Goal: Complete application form

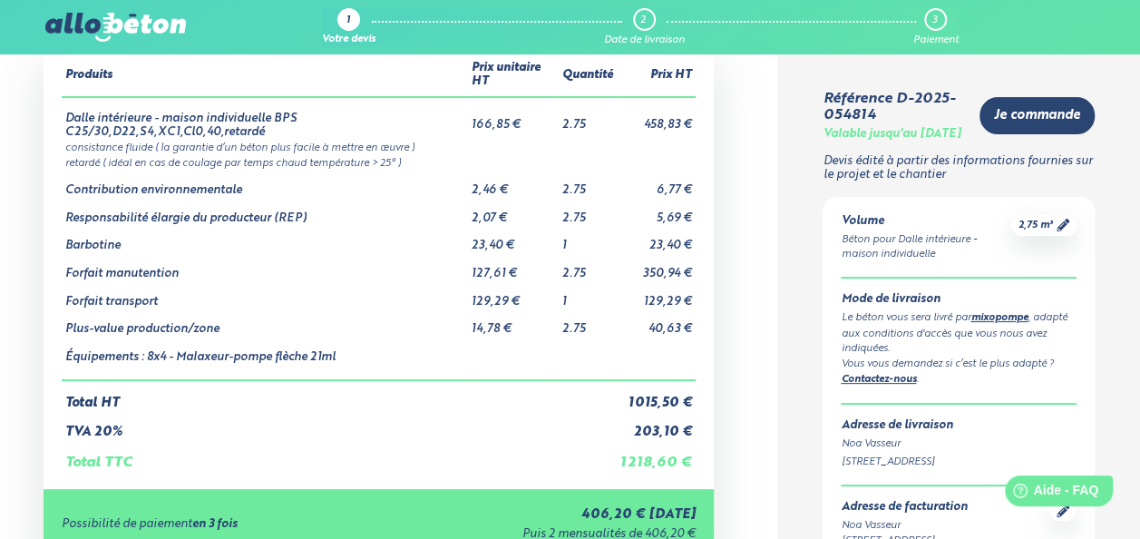
scroll to position [110, 0]
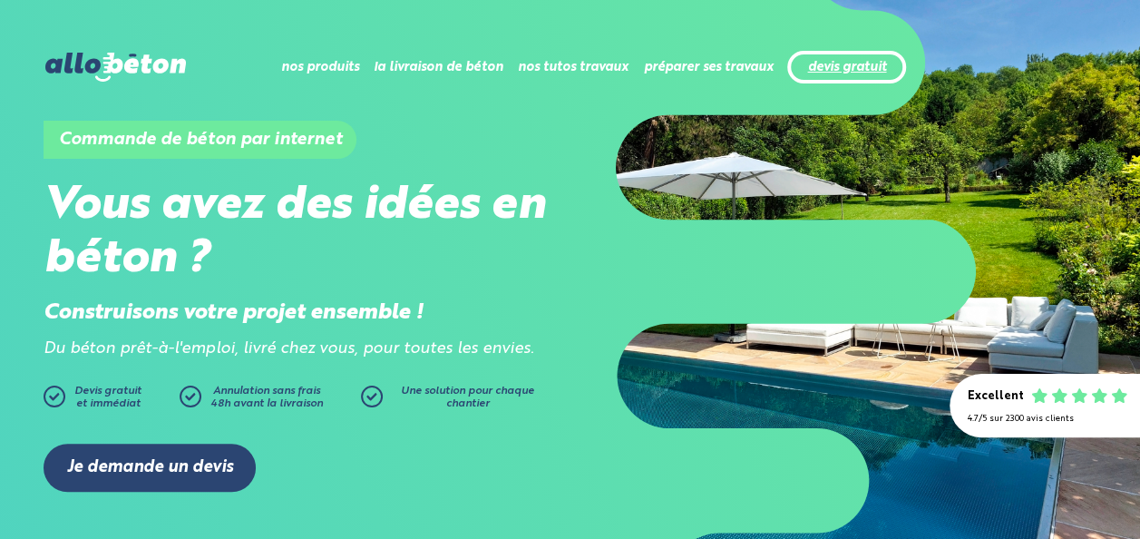
click at [855, 69] on link "devis gratuit" at bounding box center [846, 67] width 79 height 15
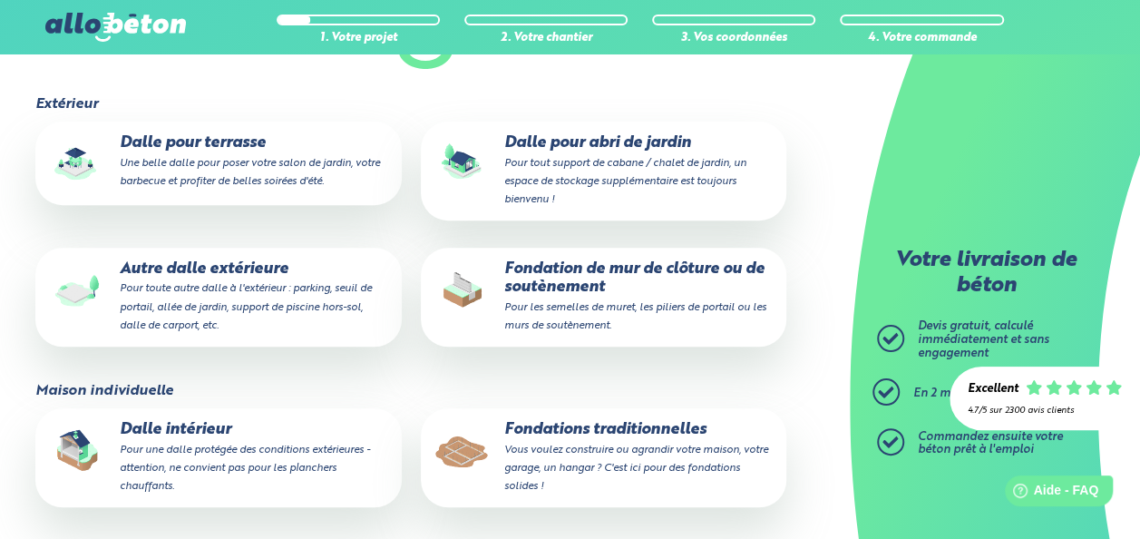
scroll to position [254, 0]
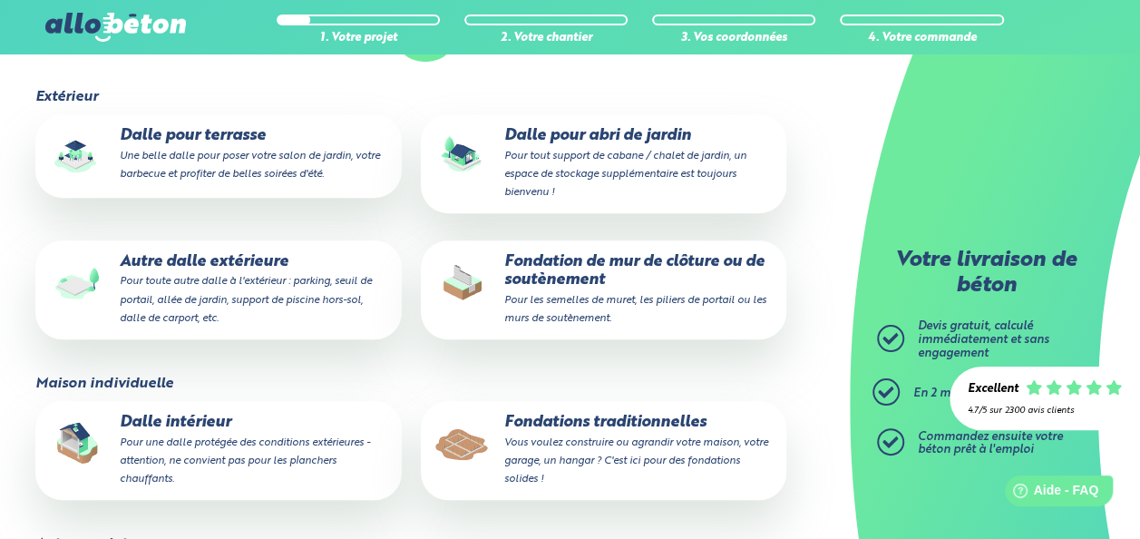
click at [392, 439] on label "Dalle intérieur Pour une dalle protégée des conditions extérieures - attention,…" at bounding box center [217, 450] width 365 height 99
click at [0, 0] on input "Dalle intérieur Pour une dalle protégée des conditions extérieures - attention,…" at bounding box center [0, 0] width 0 height 0
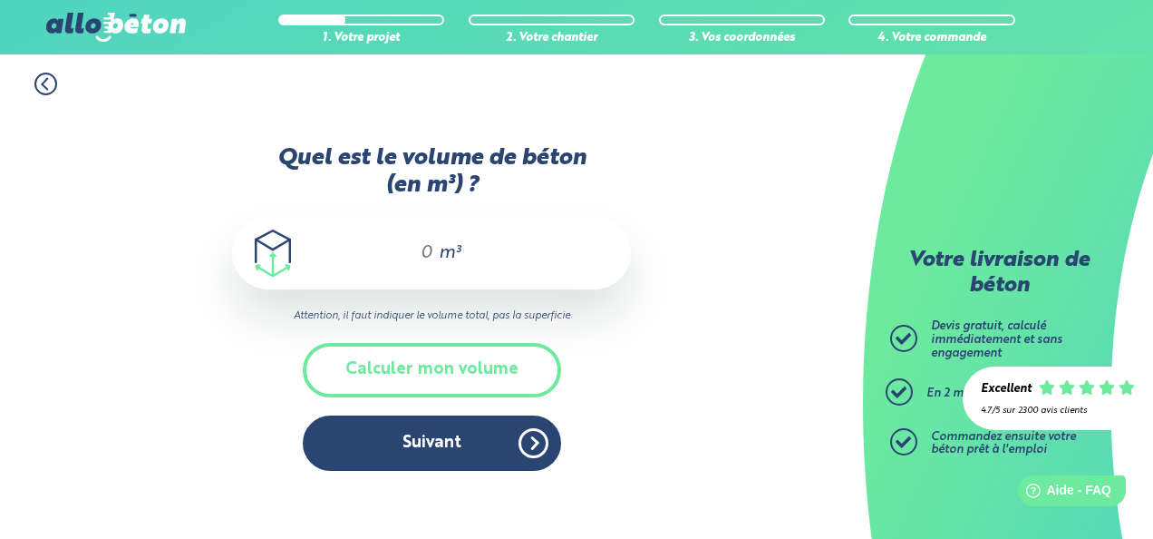
click at [428, 252] on input "Quel est le volume de béton (en m³) ?" at bounding box center [419, 253] width 31 height 22
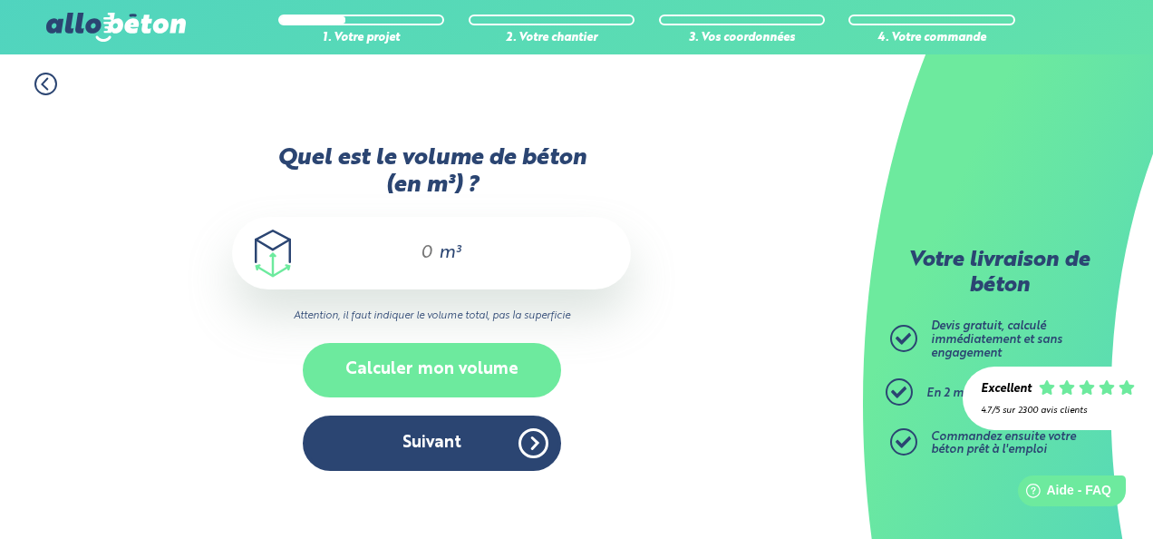
click at [380, 363] on button "Calculer mon volume" at bounding box center [432, 370] width 258 height 54
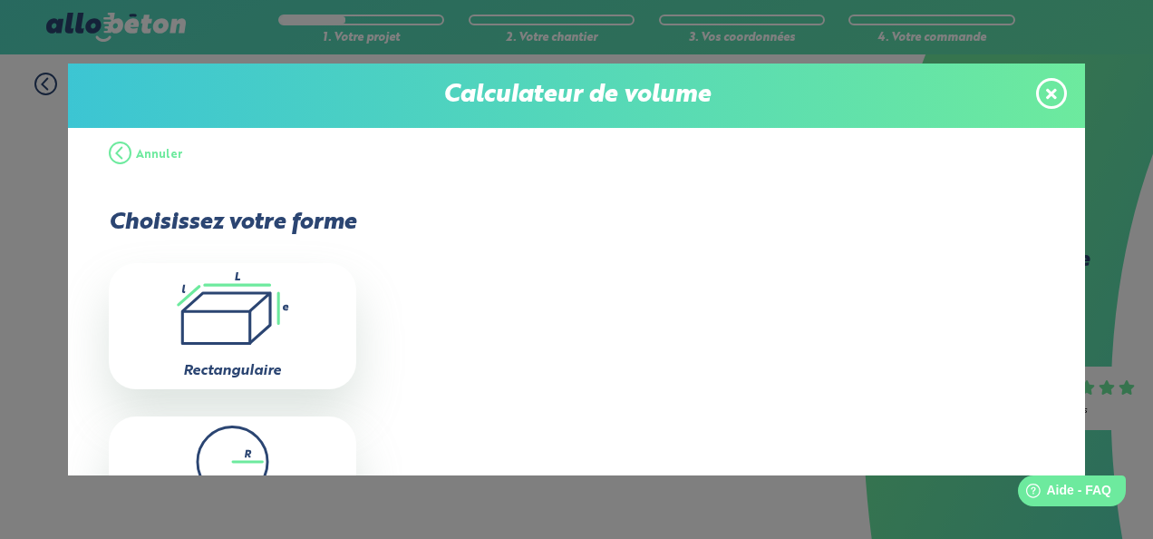
click at [257, 364] on label "Rectangulaire" at bounding box center [232, 371] width 98 height 15
type input "0"
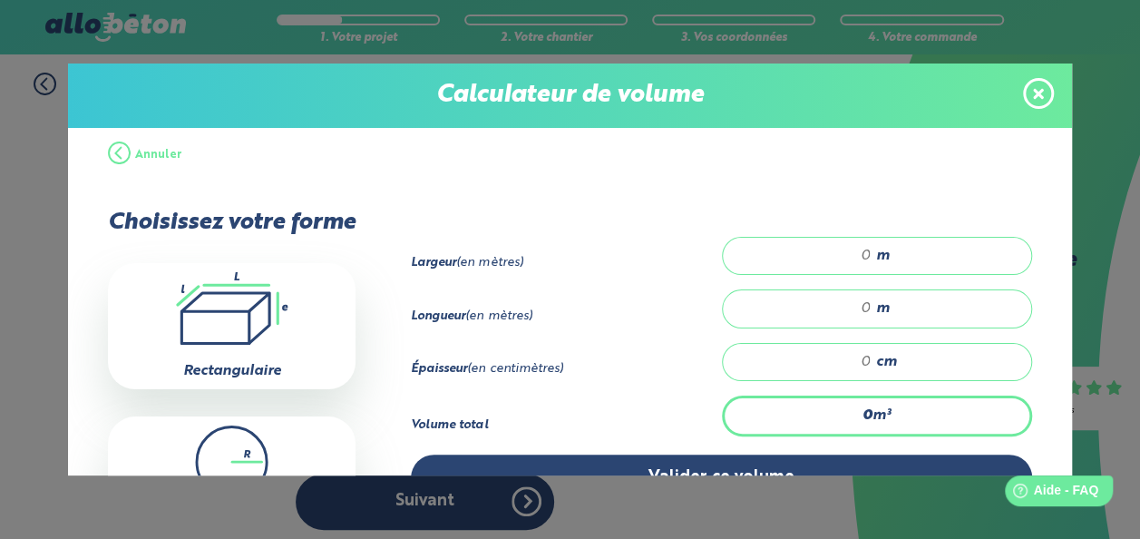
click at [822, 263] on div "m" at bounding box center [877, 256] width 310 height 38
type input "4"
click at [856, 305] on input "number" at bounding box center [806, 308] width 131 height 18
type input "4"
click at [851, 363] on input "number" at bounding box center [806, 362] width 131 height 18
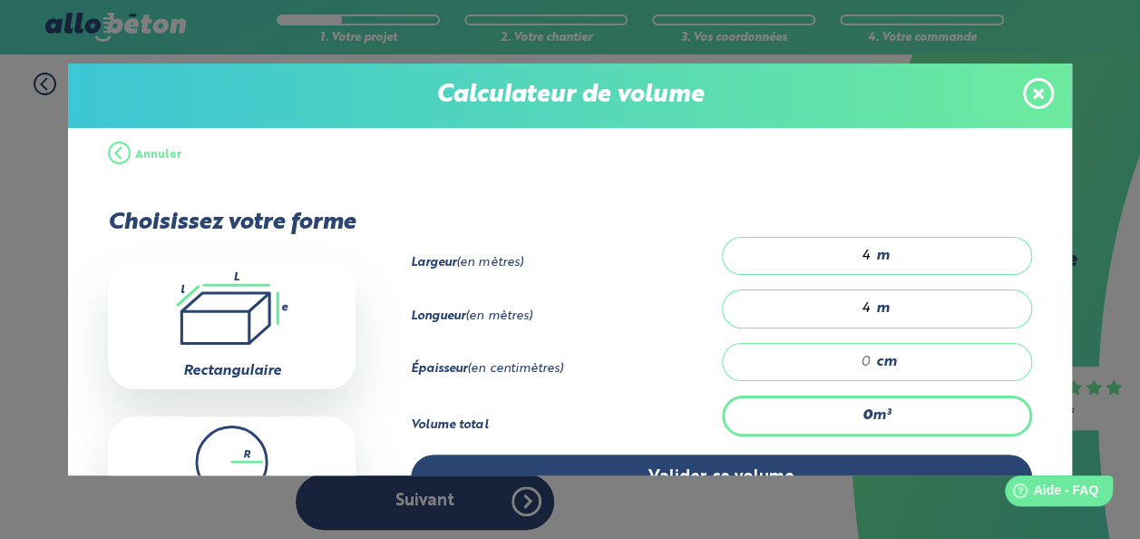
type input "0.16"
type input "1"
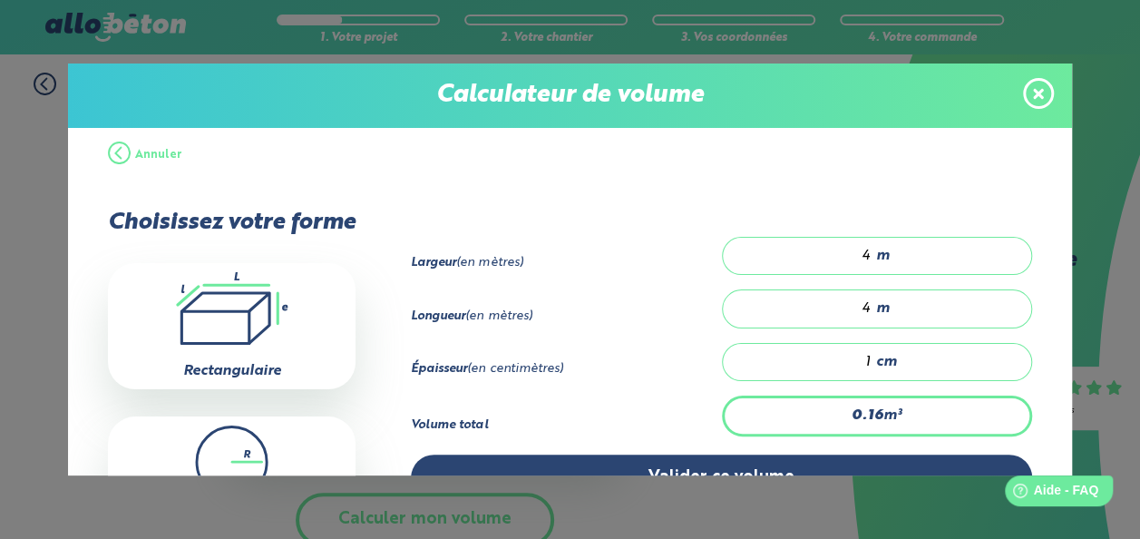
type input "2.4"
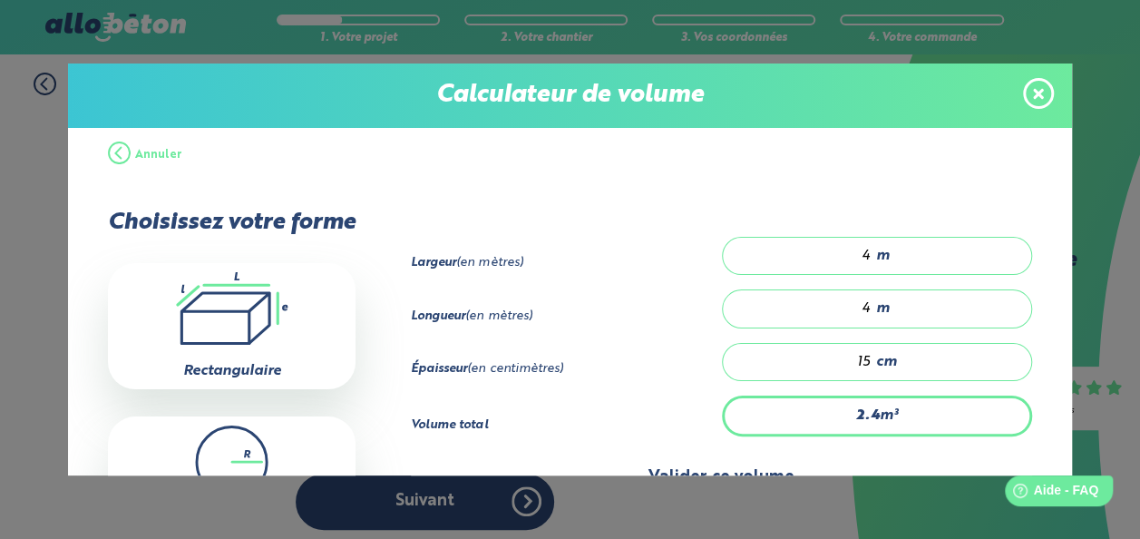
type input "15"
click at [849, 458] on button "Valider ce volume" at bounding box center [721, 477] width 620 height 46
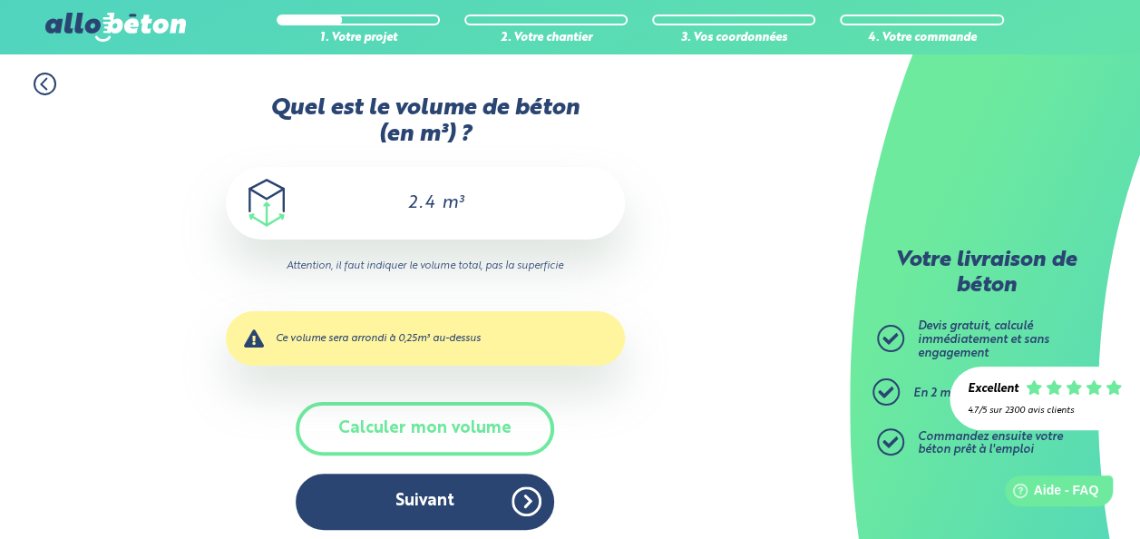
click at [433, 201] on input "2.4" at bounding box center [411, 203] width 51 height 22
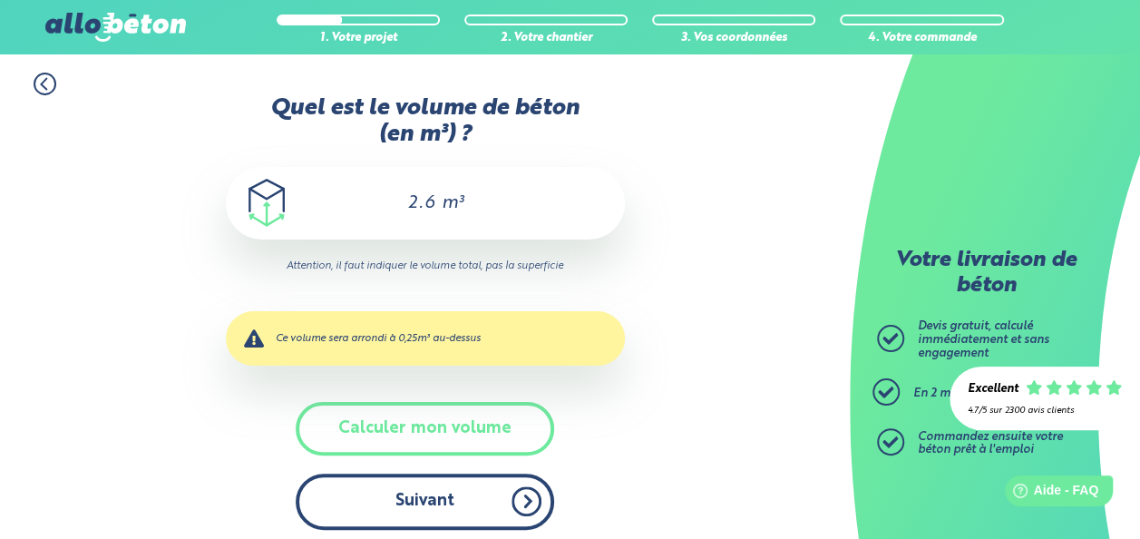
type input "2.6"
click at [409, 478] on button "Suivant" at bounding box center [425, 500] width 258 height 55
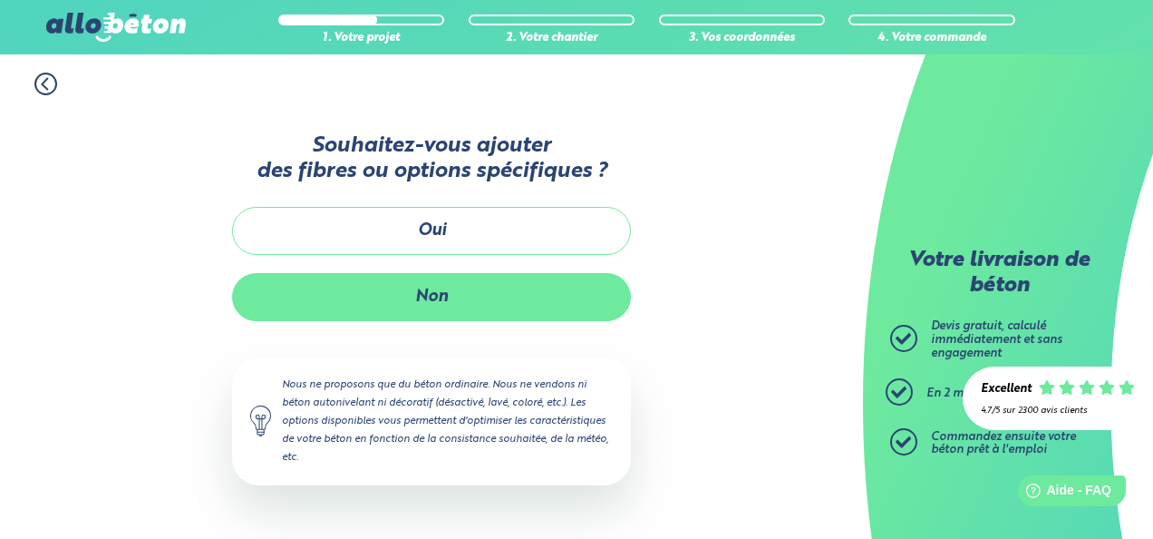
click at [410, 309] on button "Non" at bounding box center [431, 297] width 399 height 48
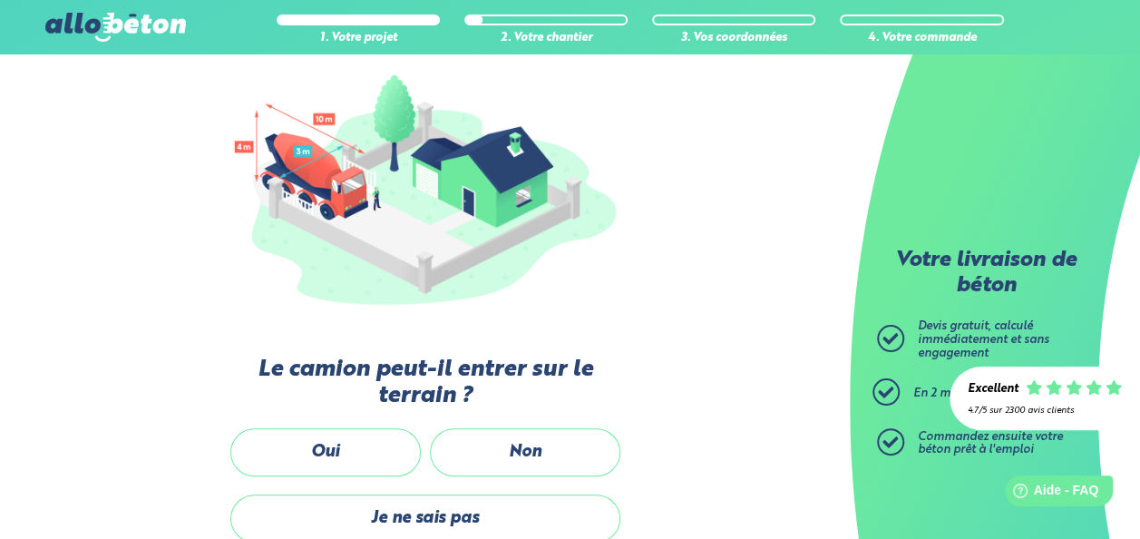
scroll to position [207, 0]
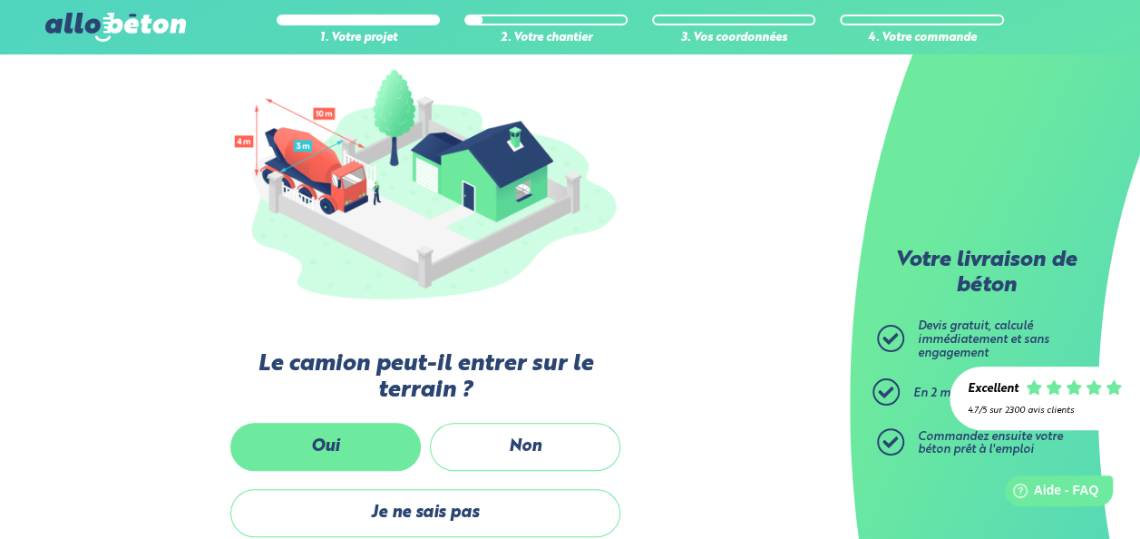
click at [380, 433] on label "Oui" at bounding box center [325, 447] width 190 height 48
click at [0, 0] on input "Oui" at bounding box center [0, 0] width 0 height 0
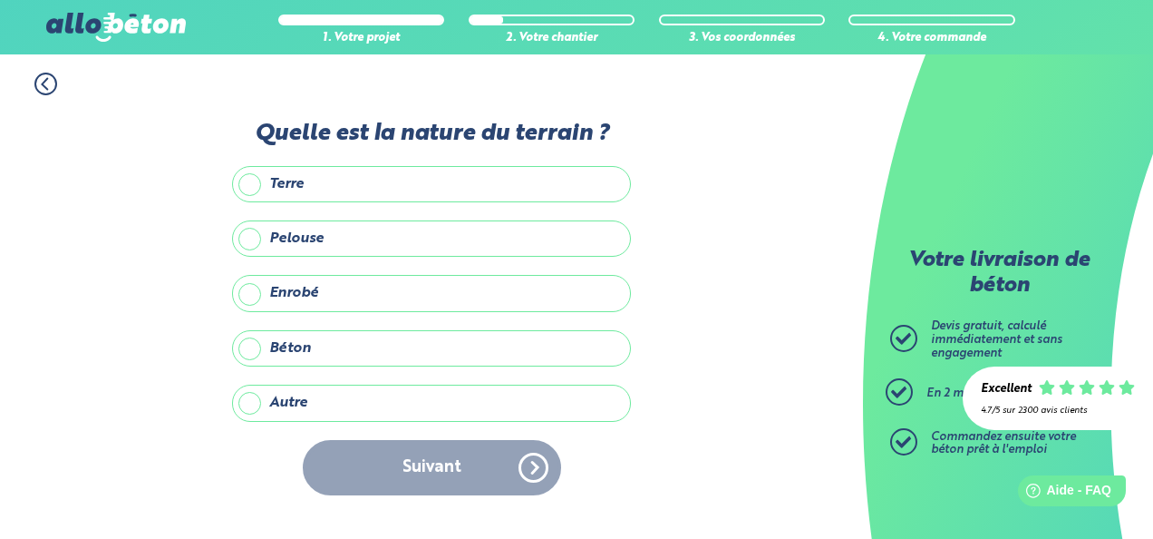
click at [376, 296] on label "Enrobé" at bounding box center [431, 293] width 399 height 36
click at [0, 0] on input "Enrobé" at bounding box center [0, 0] width 0 height 0
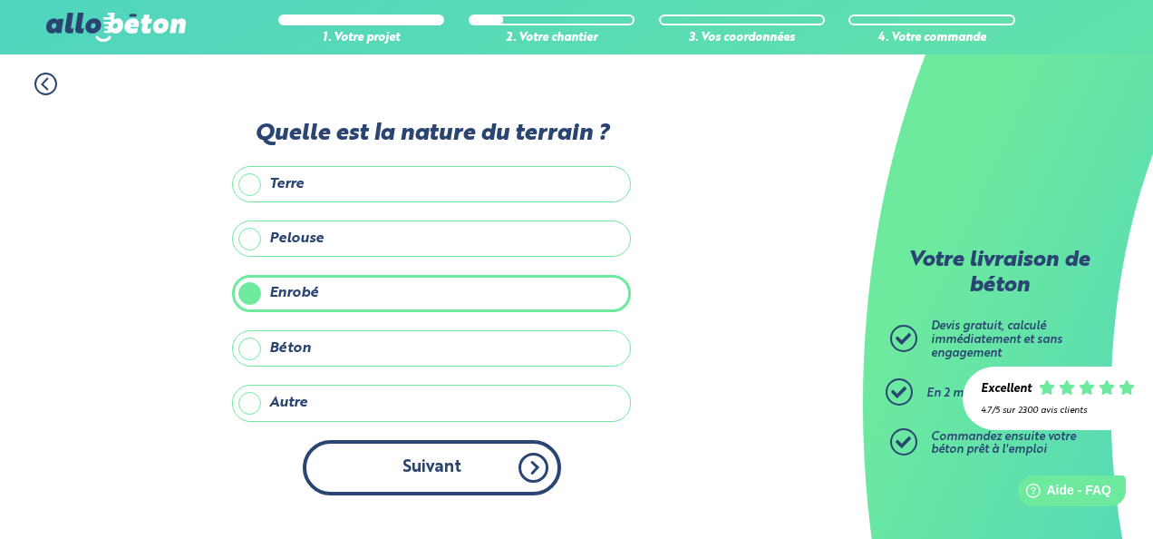
click at [403, 468] on button "Suivant" at bounding box center [432, 467] width 258 height 55
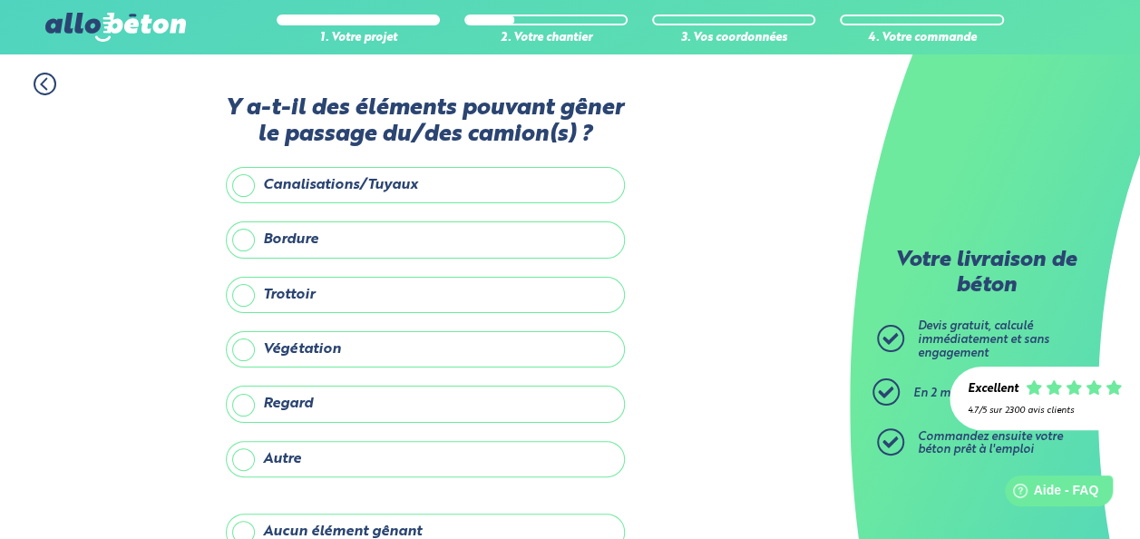
click at [352, 237] on label "Bordure" at bounding box center [425, 239] width 399 height 36
click at [0, 0] on input "Bordure" at bounding box center [0, 0] width 0 height 0
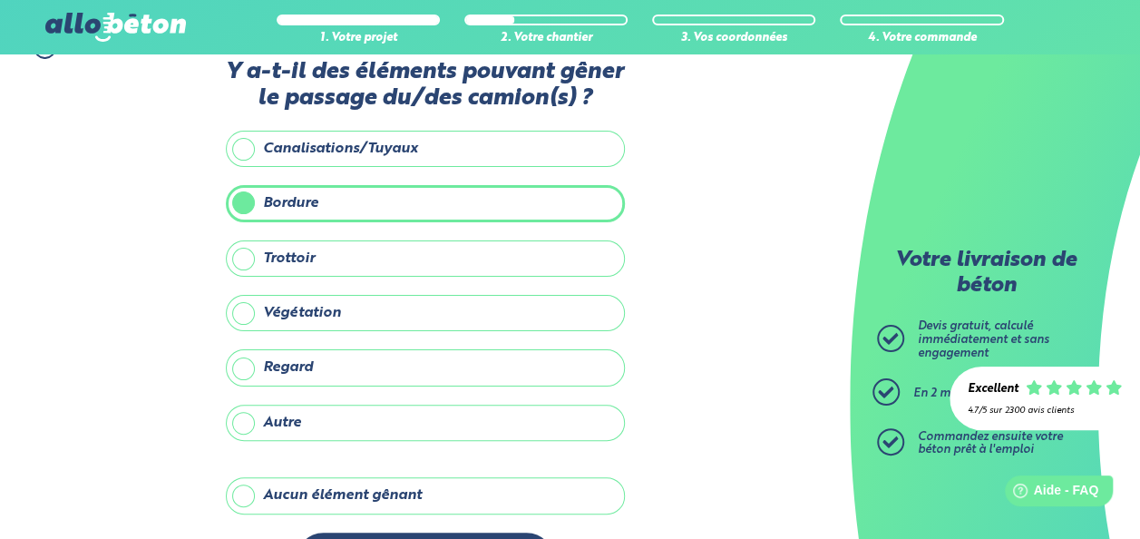
scroll to position [99, 0]
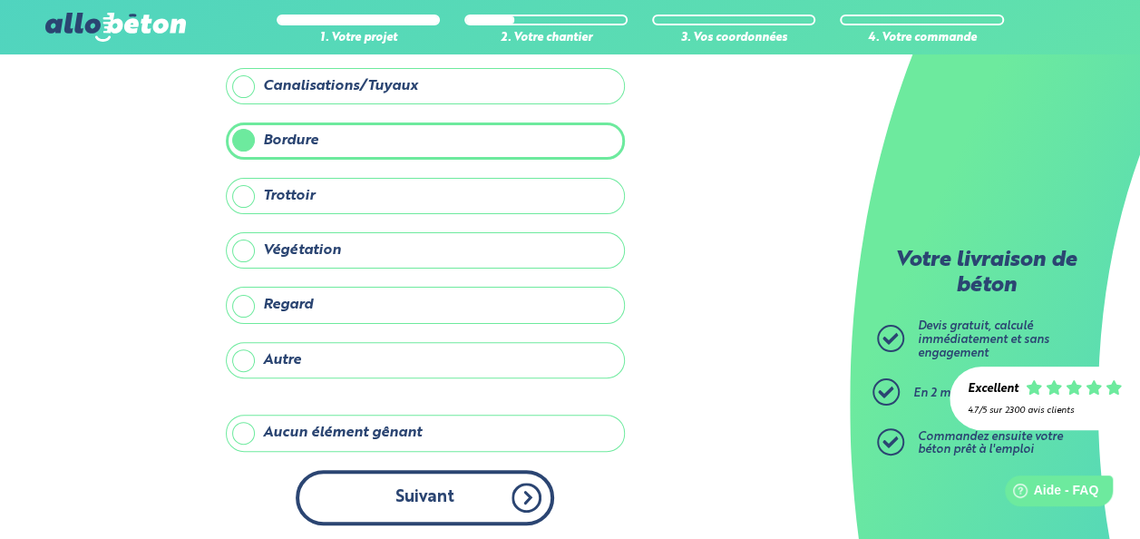
click at [428, 504] on button "Suivant" at bounding box center [425, 497] width 258 height 55
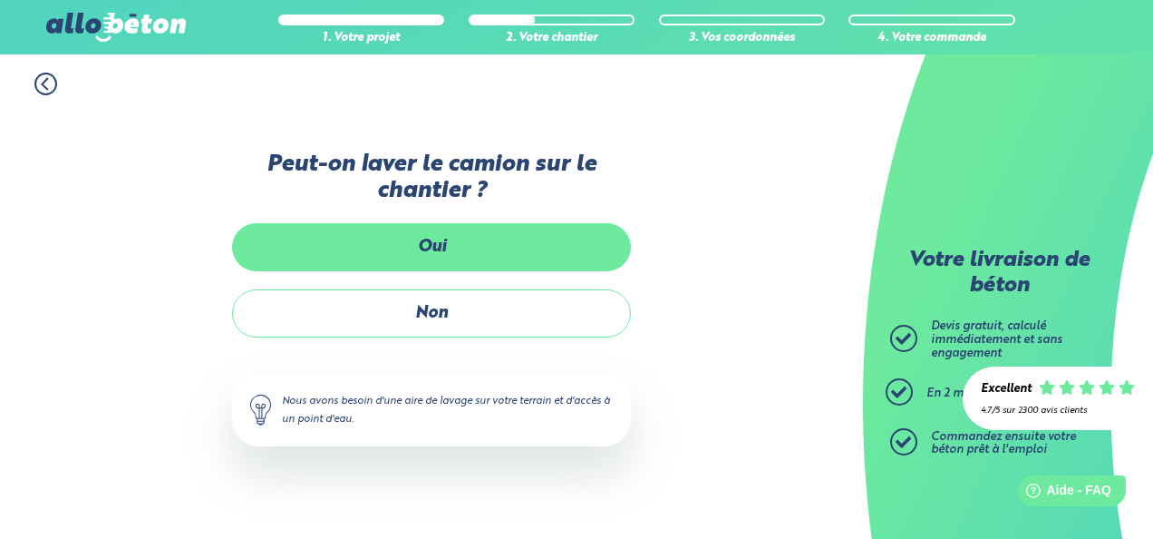
click at [404, 258] on label "Oui" at bounding box center [431, 247] width 399 height 48
click at [0, 0] on input "Oui" at bounding box center [0, 0] width 0 height 0
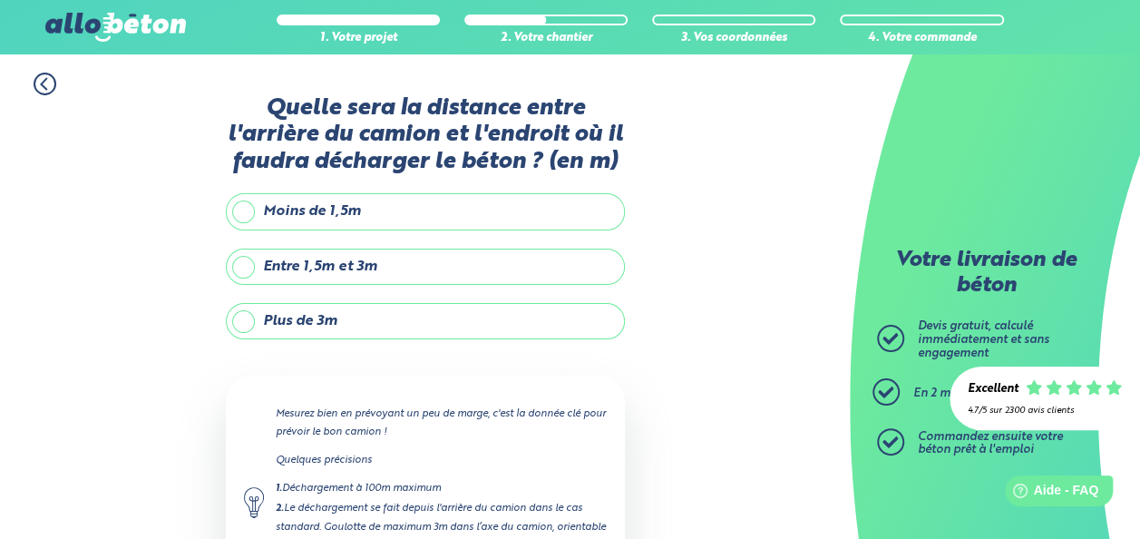
click at [363, 313] on label "Plus de 3m" at bounding box center [425, 321] width 399 height 36
click at [0, 0] on input "Plus de 3m" at bounding box center [0, 0] width 0 height 0
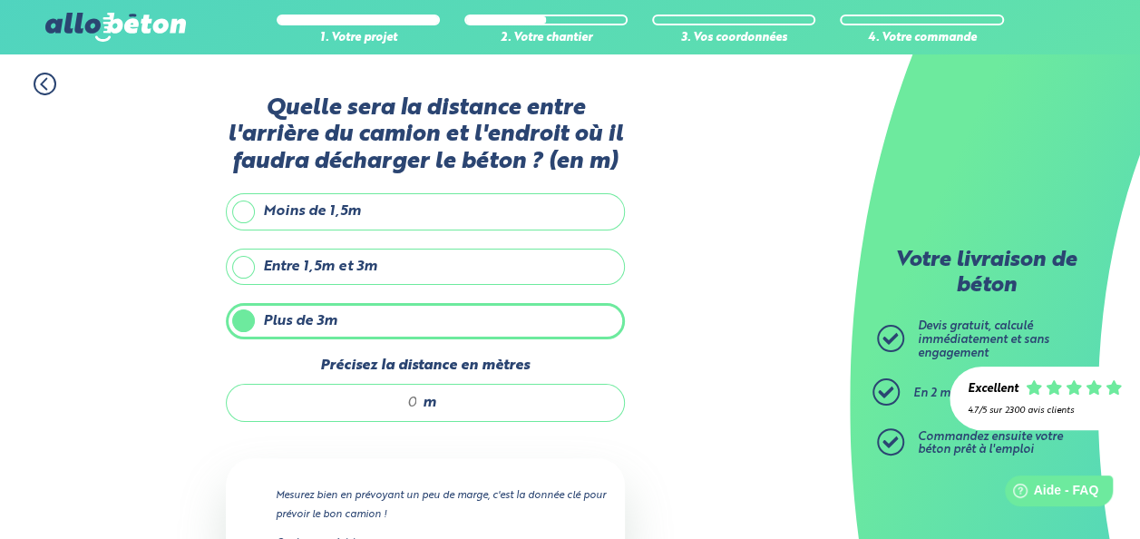
click at [415, 404] on input "Précisez la distance en mètres" at bounding box center [331, 403] width 173 height 18
type input "7"
type input "8"
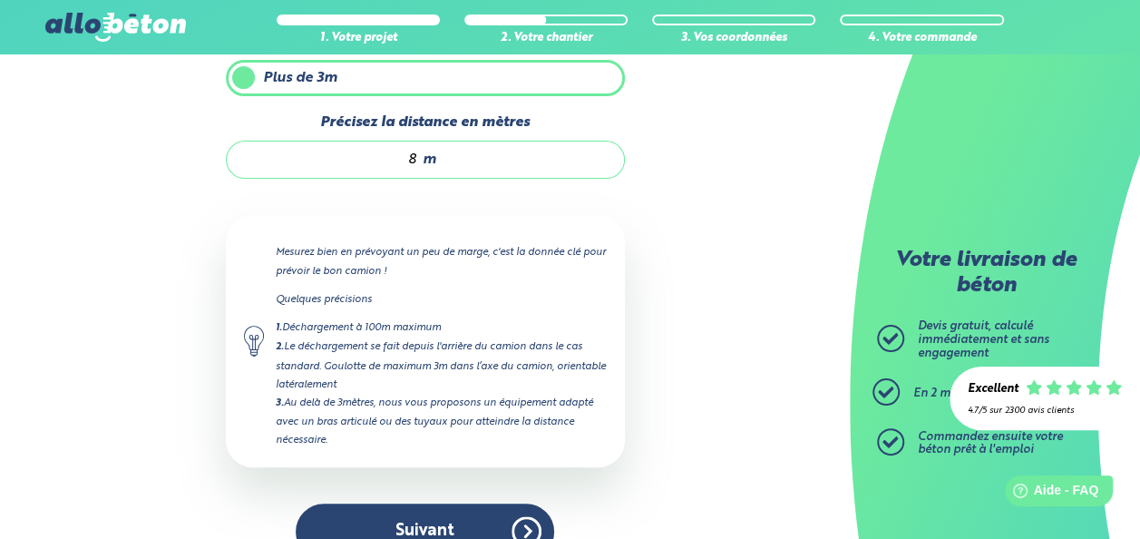
scroll to position [246, 0]
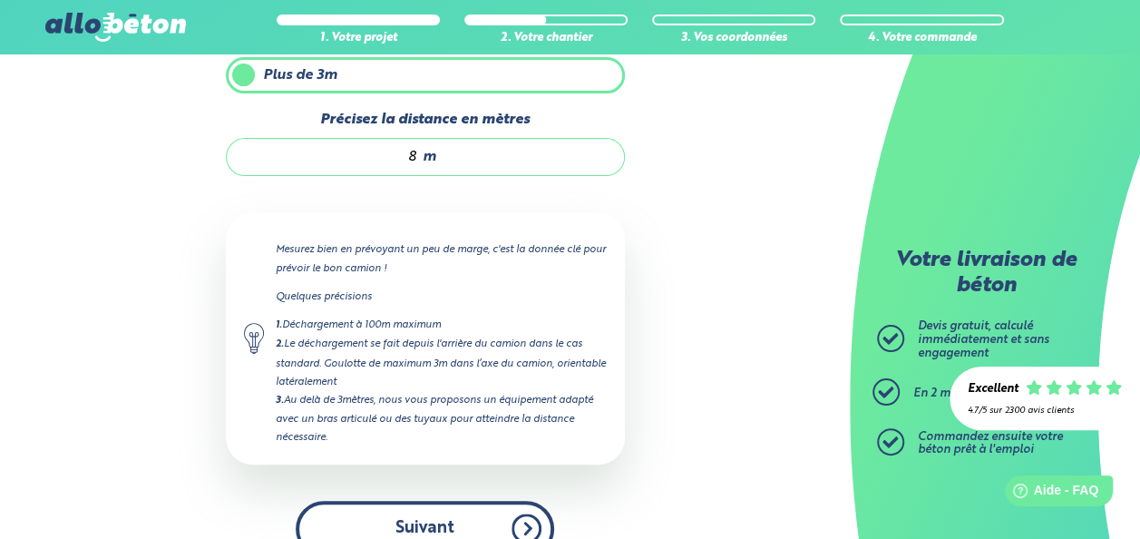
click at [519, 508] on button "Suivant" at bounding box center [425, 528] width 258 height 55
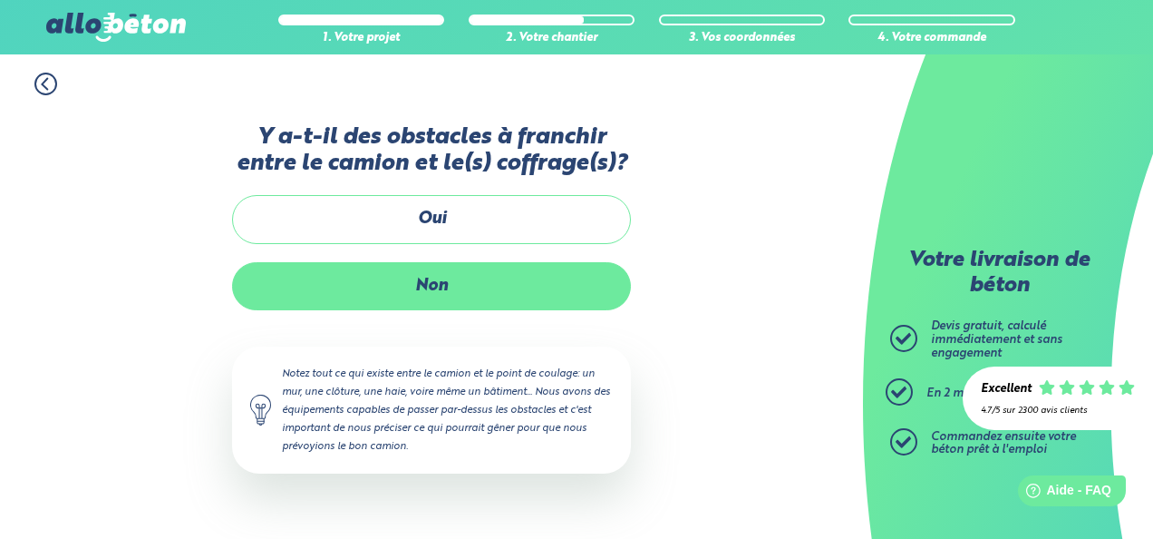
click at [532, 285] on label "Non" at bounding box center [431, 286] width 399 height 48
click at [0, 0] on input "Non" at bounding box center [0, 0] width 0 height 0
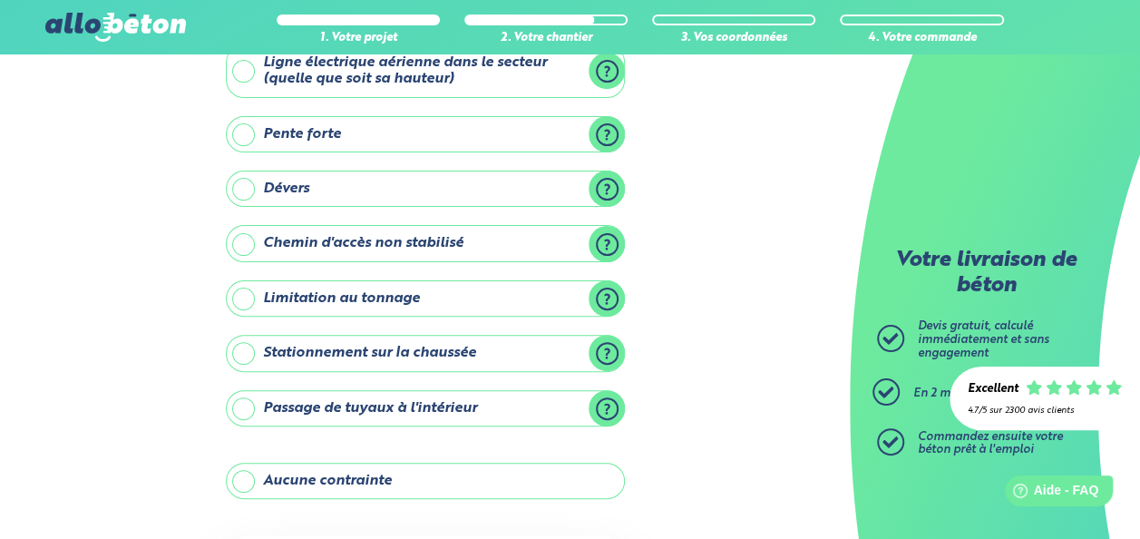
scroll to position [127, 0]
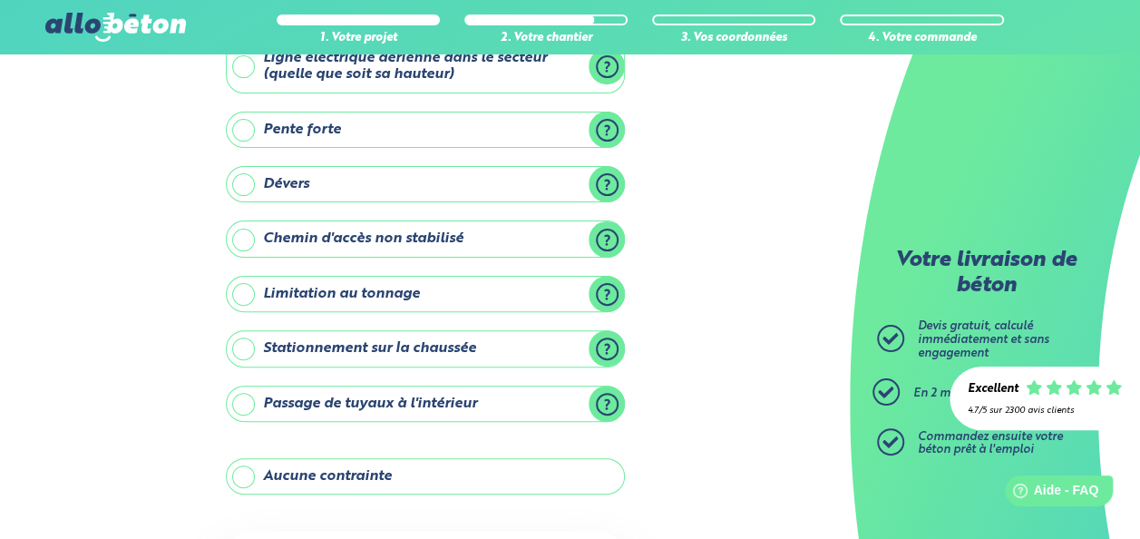
click at [522, 353] on label "Stationnement sur la chaussée" at bounding box center [425, 348] width 399 height 36
click at [0, 0] on input "Stationnement sur la chaussée" at bounding box center [0, 0] width 0 height 0
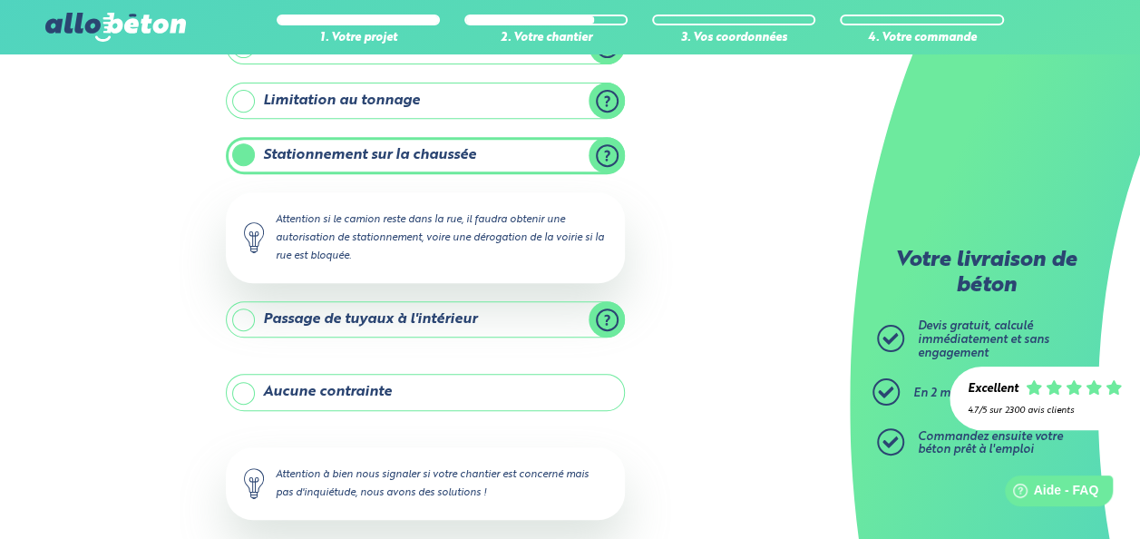
scroll to position [324, 0]
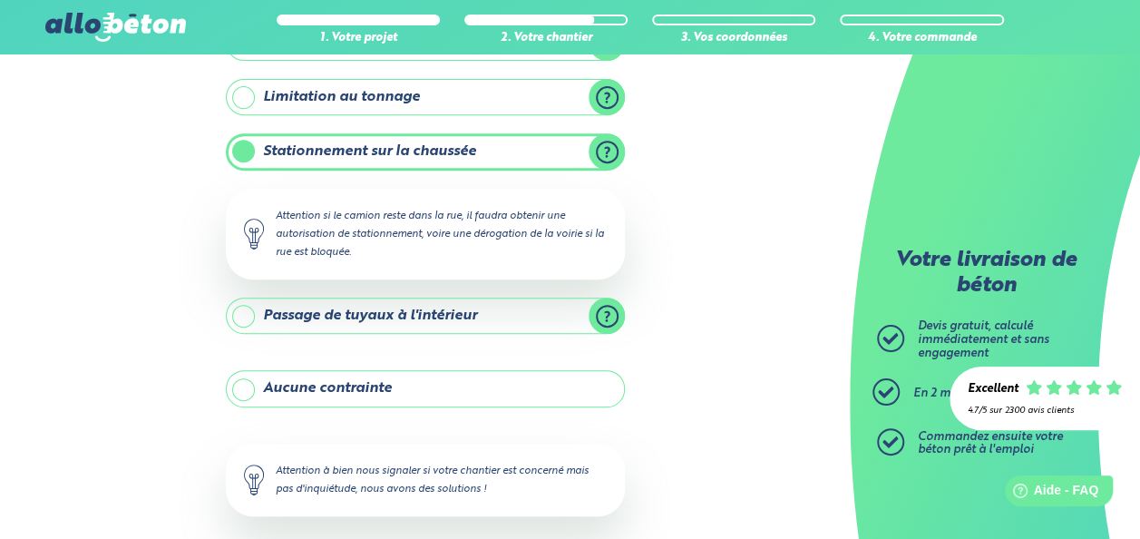
click at [533, 297] on label "Passage de tuyaux à l'intérieur" at bounding box center [425, 315] width 399 height 36
click at [0, 0] on input "Passage de tuyaux à l'intérieur" at bounding box center [0, 0] width 0 height 0
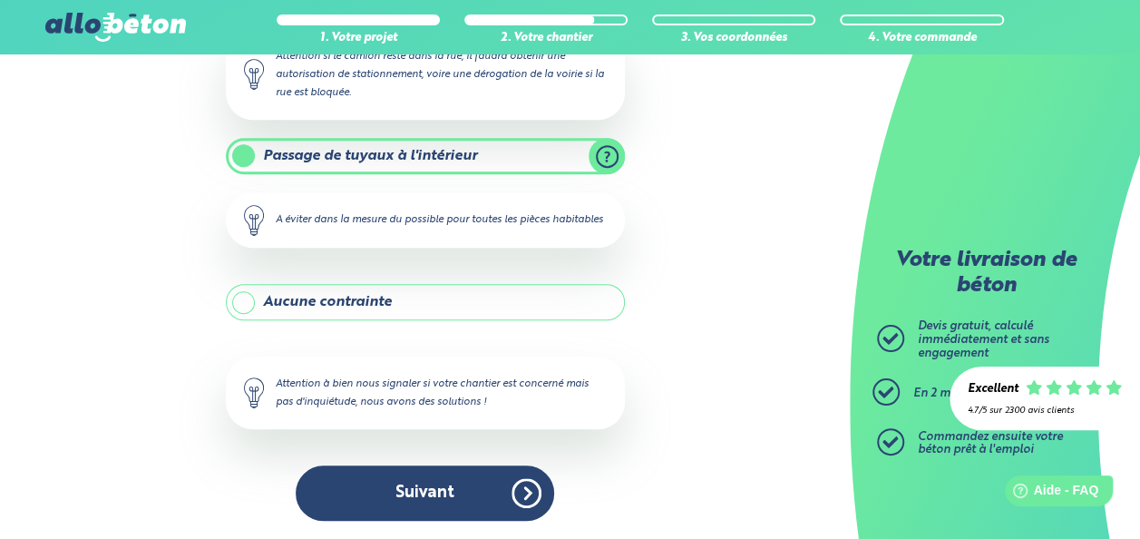
scroll to position [497, 0]
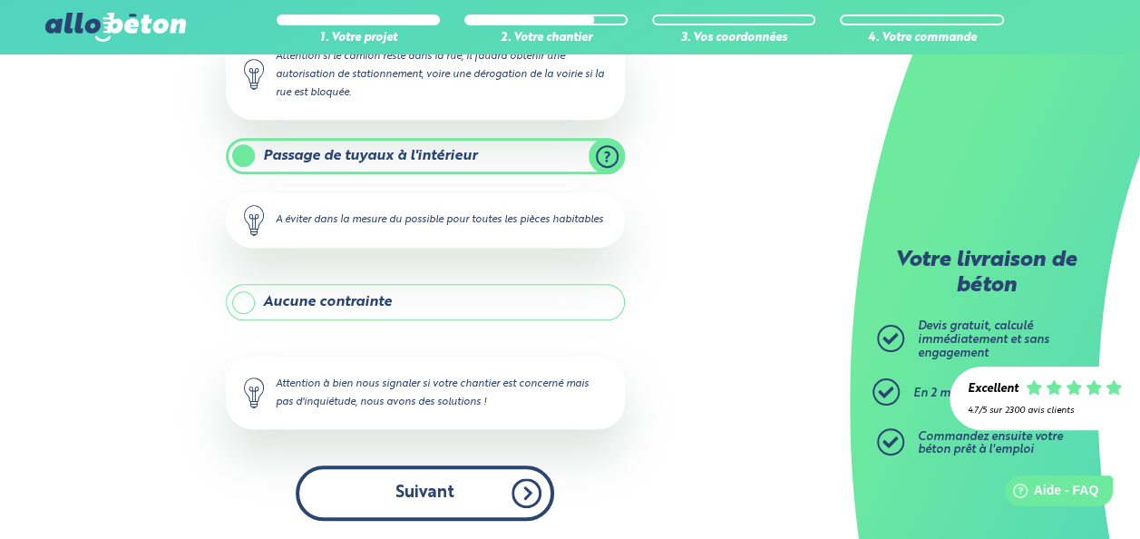
click at [453, 495] on button "Suivant" at bounding box center [425, 492] width 258 height 55
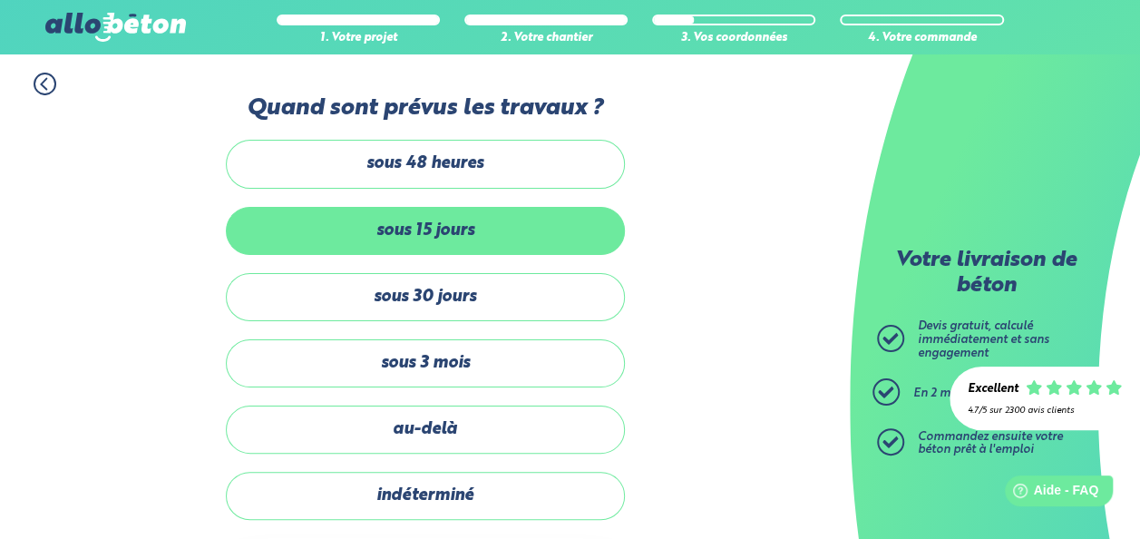
click at [557, 221] on label "sous 15 jours" at bounding box center [425, 231] width 399 height 48
click at [0, 0] on input "sous 15 jours" at bounding box center [0, 0] width 0 height 0
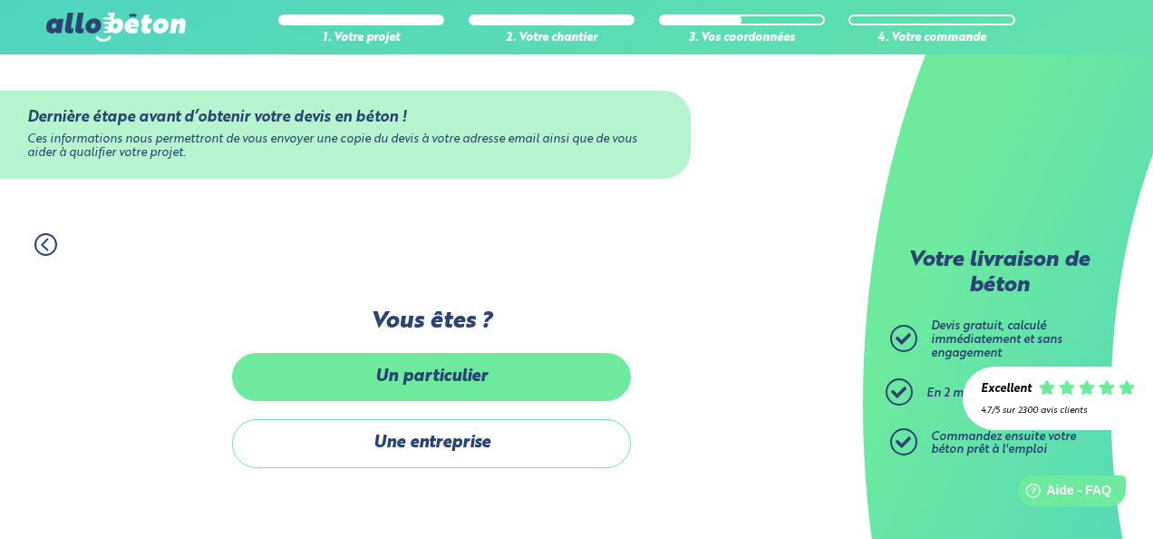
click at [519, 380] on label "Un particulier" at bounding box center [431, 377] width 399 height 48
click at [0, 0] on input "Un particulier" at bounding box center [0, 0] width 0 height 0
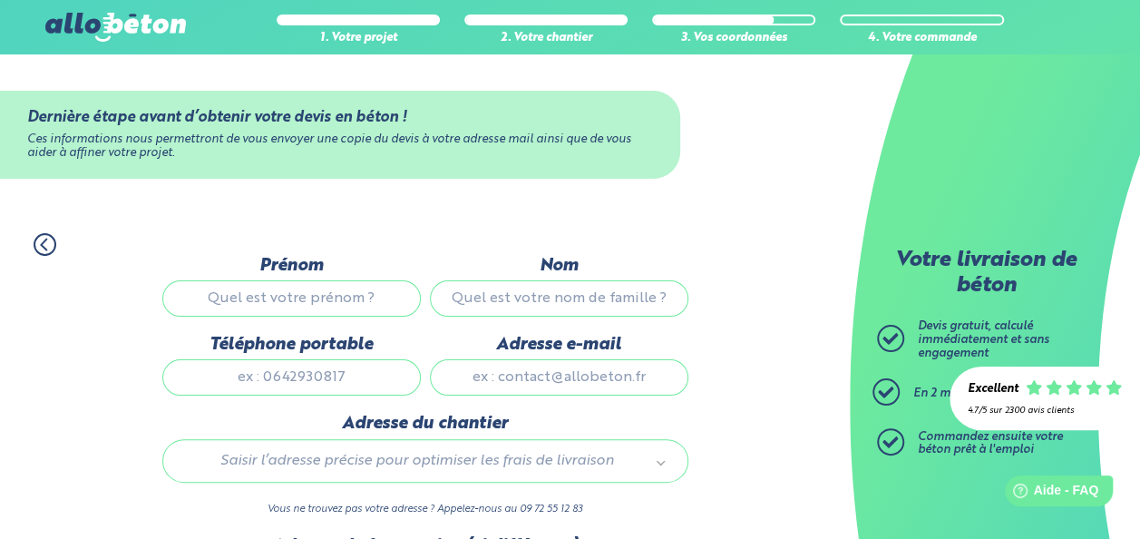
click at [354, 298] on input "Prénom" at bounding box center [291, 298] width 258 height 36
type input "NOA"
type input "VASSEUR"
type input "0765574681"
type input "vasseur.noa2303@gmail.com"
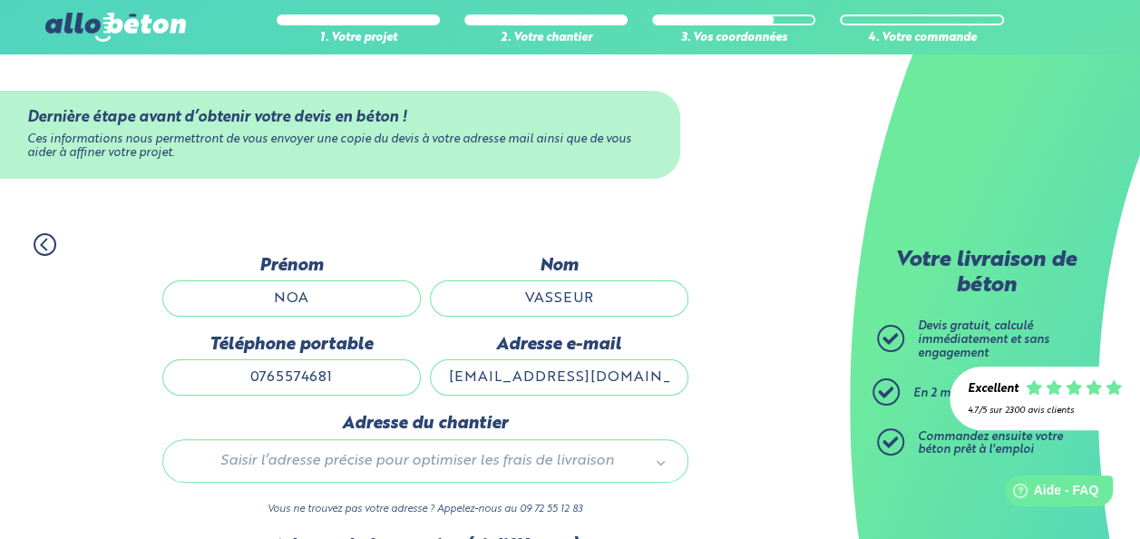
type input "24 rue des oeillets 62138 haisnes"
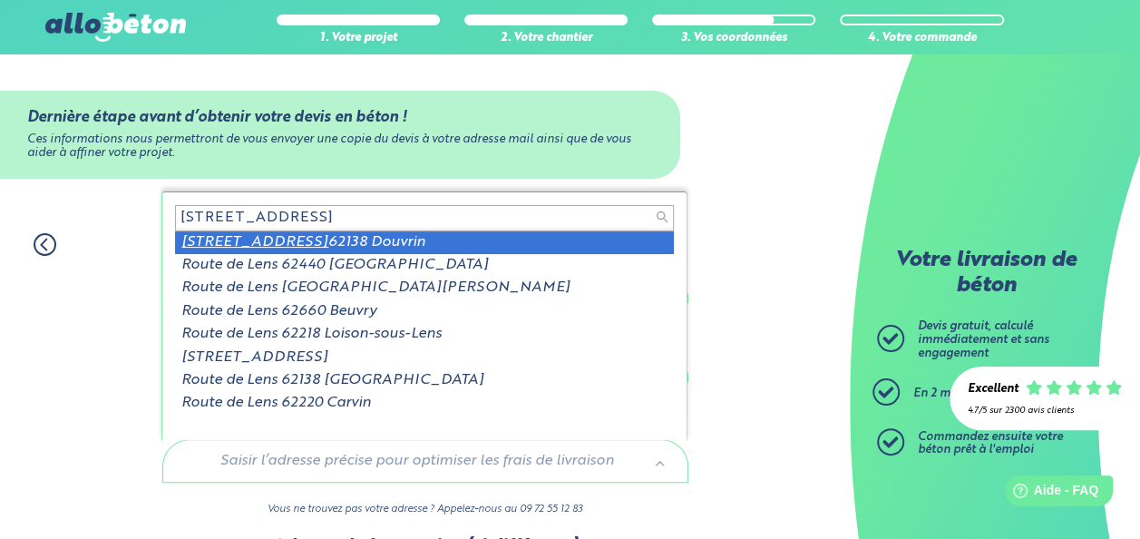
type input "224 ROUTE DE LENS"
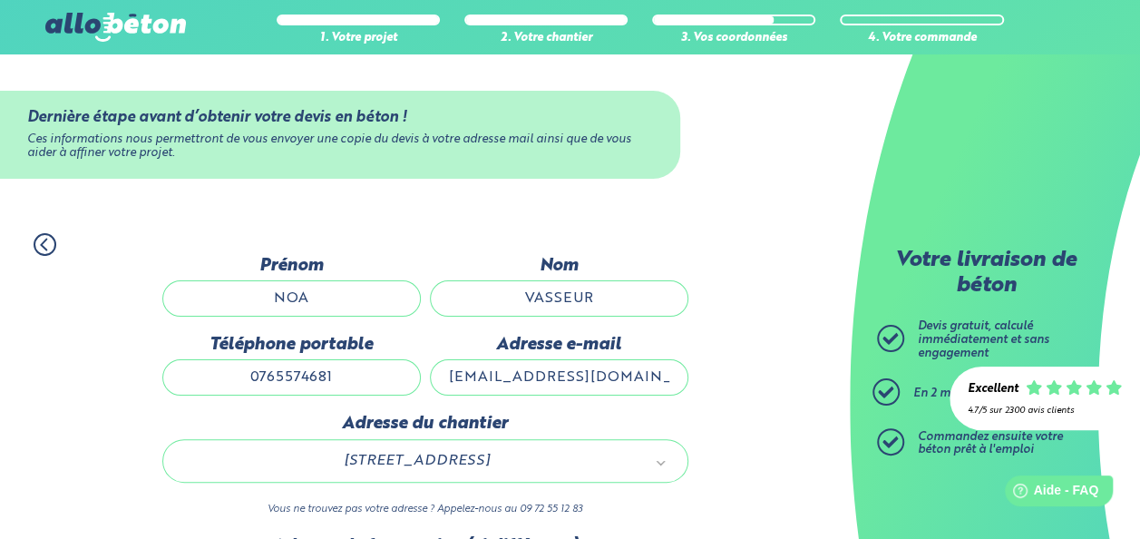
drag, startPoint x: 334, startPoint y: 377, endPoint x: 140, endPoint y: 355, distance: 195.3
click at [140, 355] on div "1. Votre projet 2. Votre chantier 3. Vos coordonnées 4. Votre commande Dernière…" at bounding box center [425, 481] width 850 height 533
type input "0675811033"
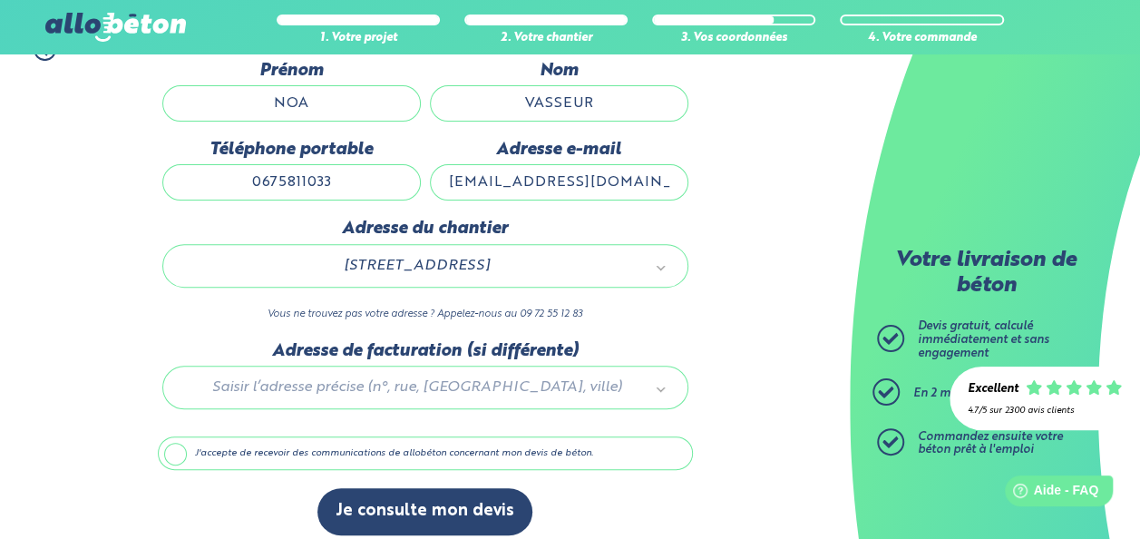
scroll to position [206, 0]
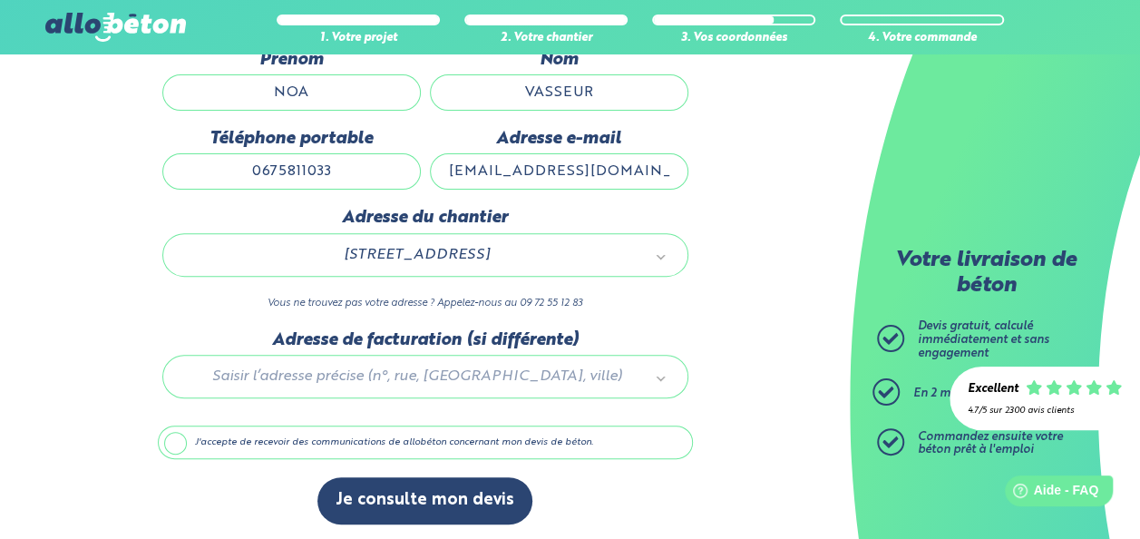
click at [179, 439] on label "J'accepte de recevoir des communications de allobéton concernant mon devis de b…" at bounding box center [425, 442] width 535 height 34
click at [0, 0] on input "J'accepte de recevoir des communications de allobéton concernant mon devis de b…" at bounding box center [0, 0] width 0 height 0
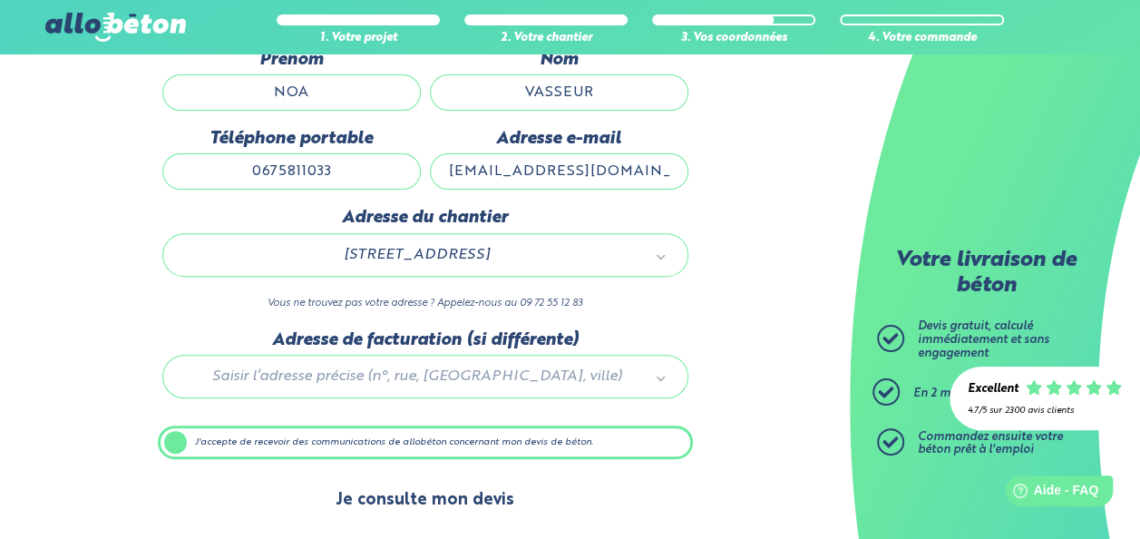
click at [493, 490] on button "Je consulte mon devis" at bounding box center [424, 500] width 215 height 46
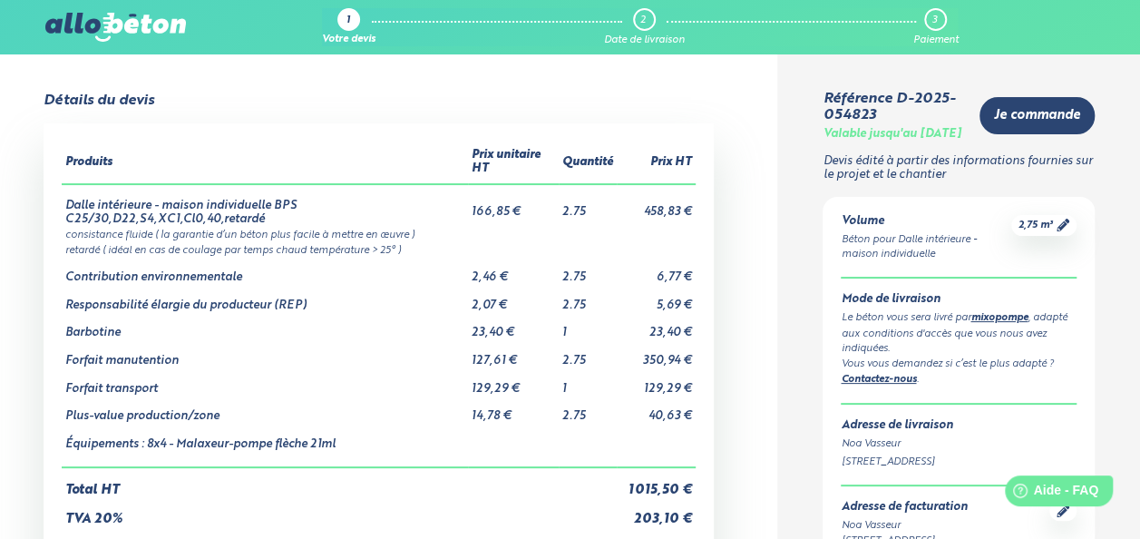
scroll to position [7, 0]
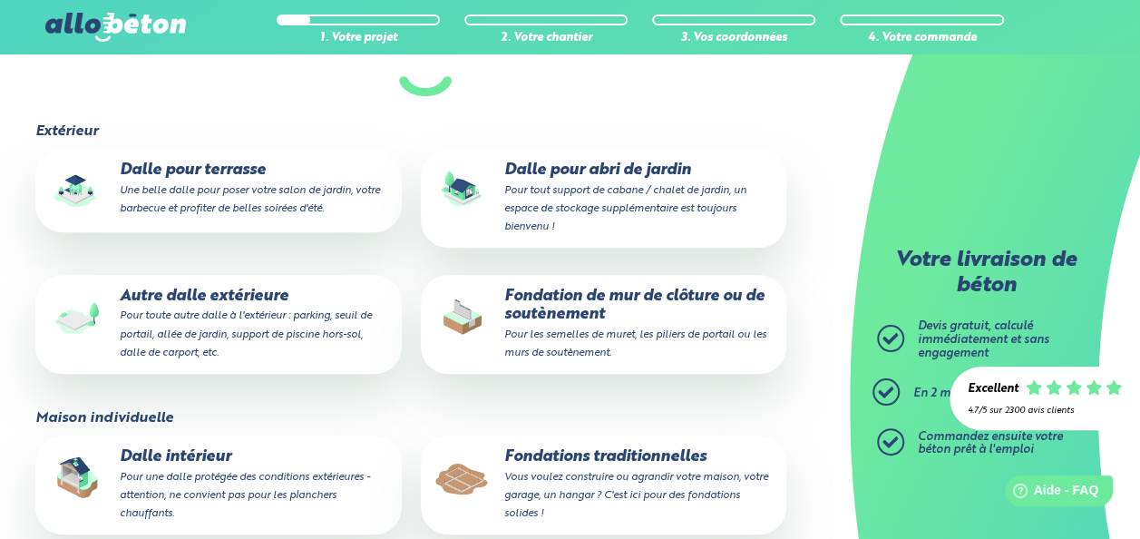
drag, startPoint x: 0, startPoint y: 0, endPoint x: 182, endPoint y: 472, distance: 506.4
click at [182, 472] on small "Pour une dalle protégée des conditions extérieures - attention, ne convient pas…" at bounding box center [244, 495] width 250 height 47
click at [0, 0] on input "Dalle intérieur Pour une dalle protégée des conditions extérieures - attention,…" at bounding box center [0, 0] width 0 height 0
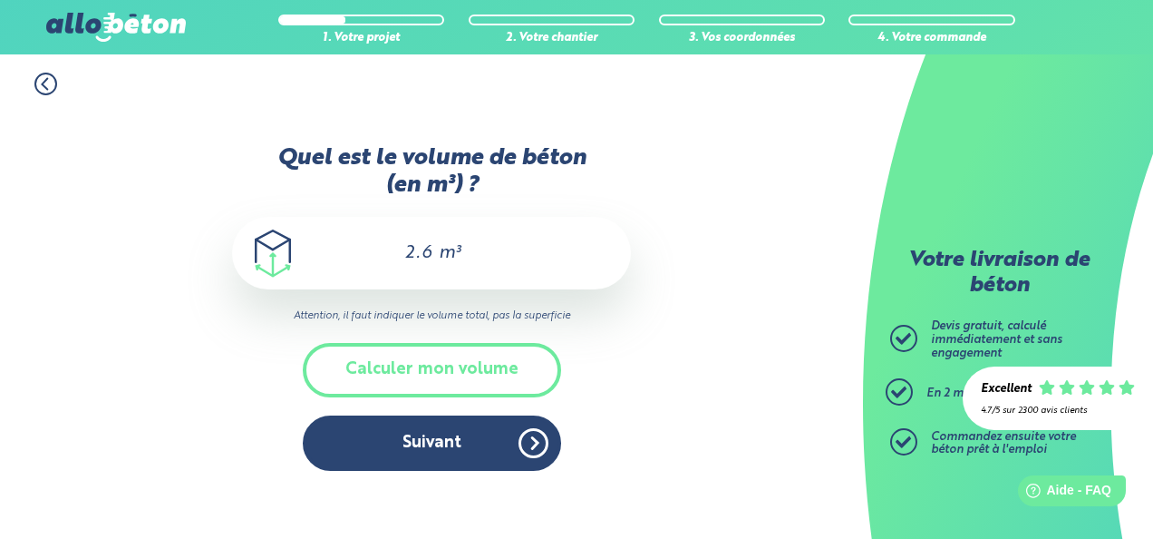
click at [430, 260] on input "2.6" at bounding box center [419, 253] width 31 height 22
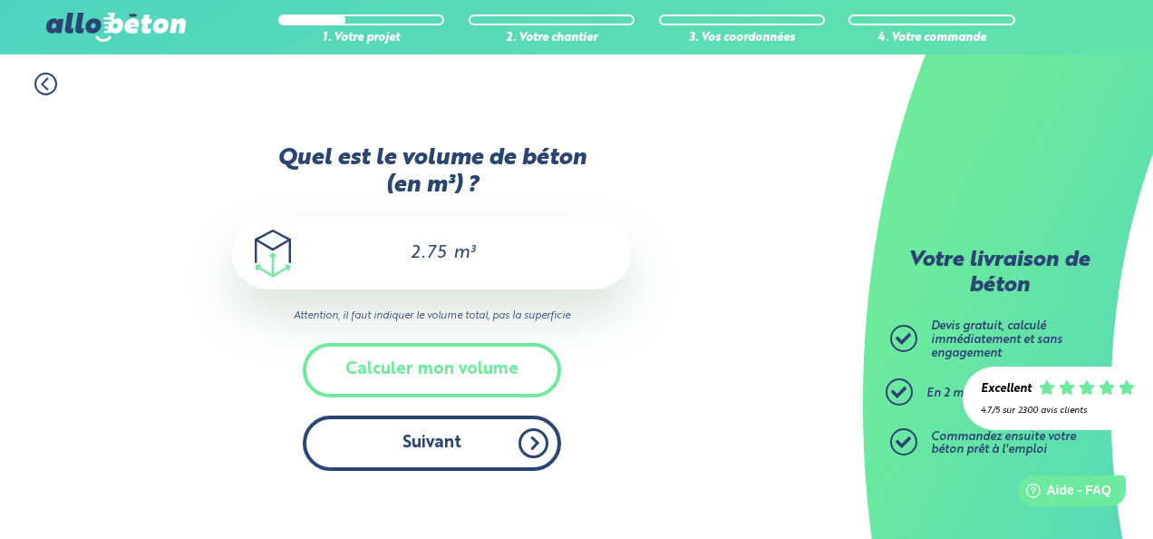
type input "2.75"
click at [439, 425] on button "Suivant" at bounding box center [432, 442] width 258 height 55
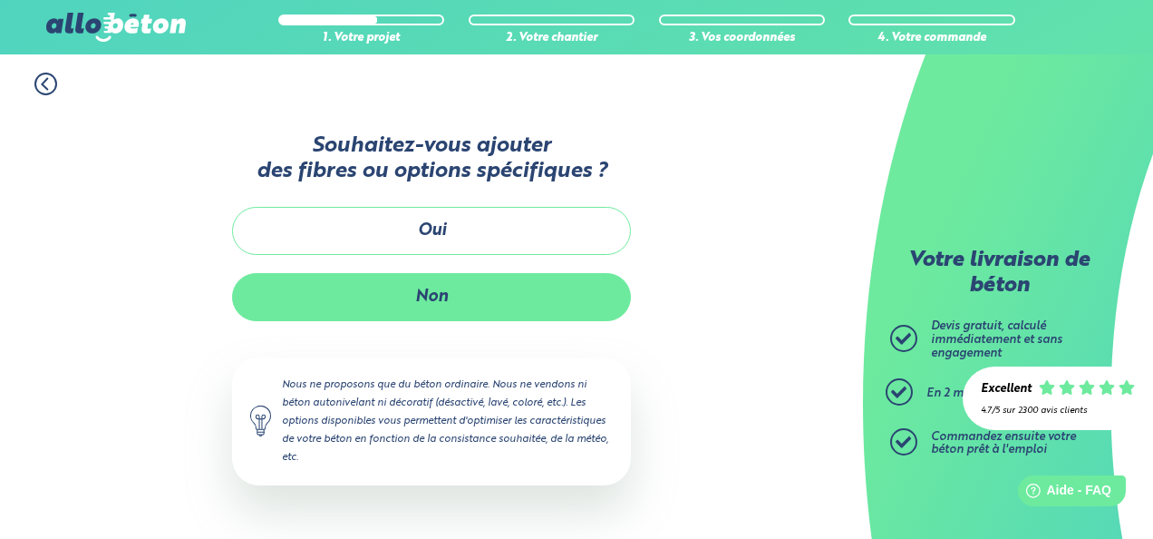
click at [428, 284] on button "Non" at bounding box center [431, 297] width 399 height 48
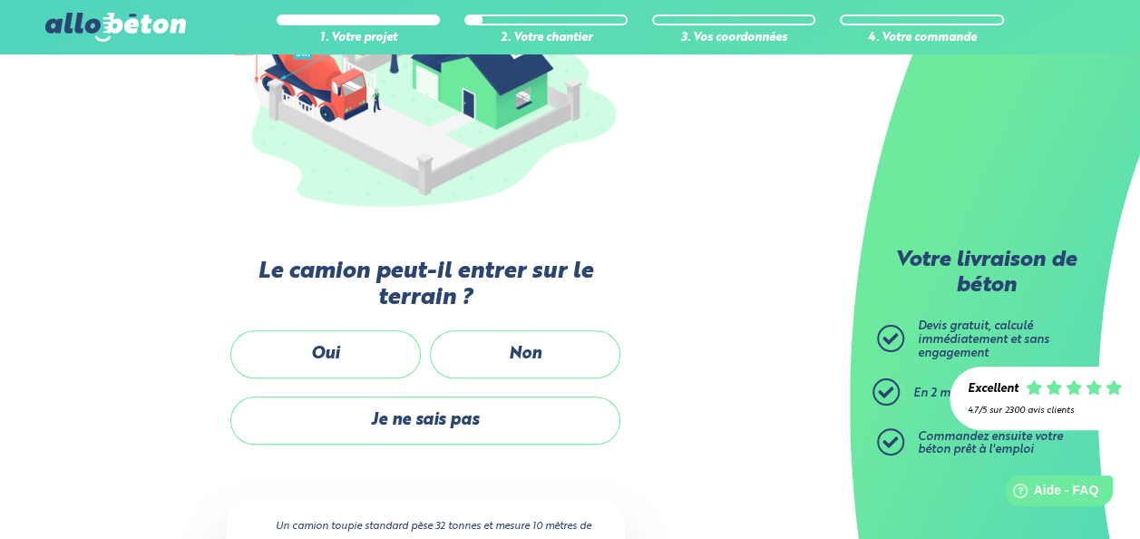
scroll to position [308, 0]
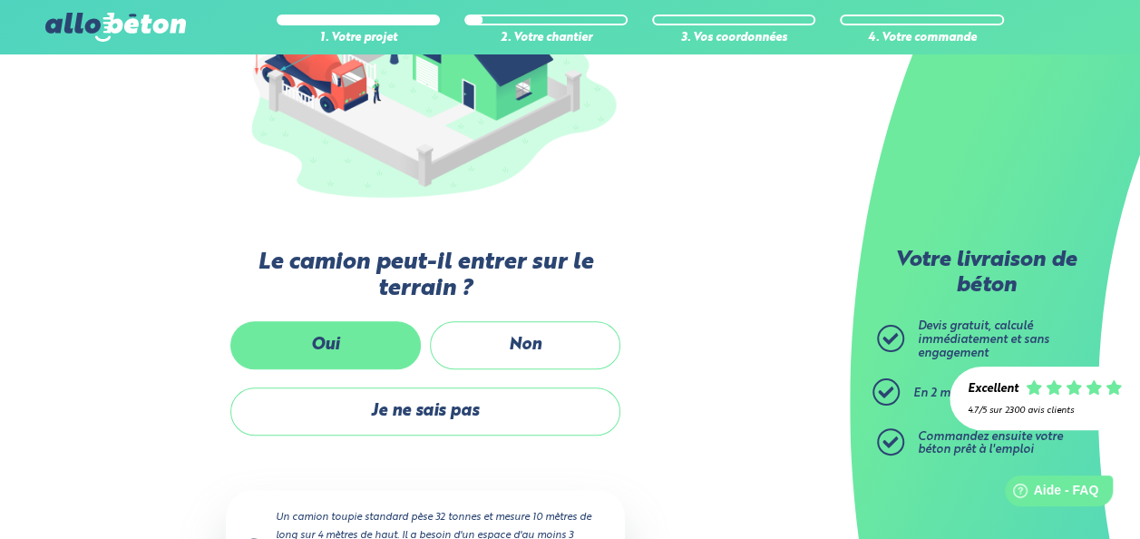
click at [386, 336] on label "Oui" at bounding box center [325, 345] width 190 height 48
click at [0, 0] on input "Oui" at bounding box center [0, 0] width 0 height 0
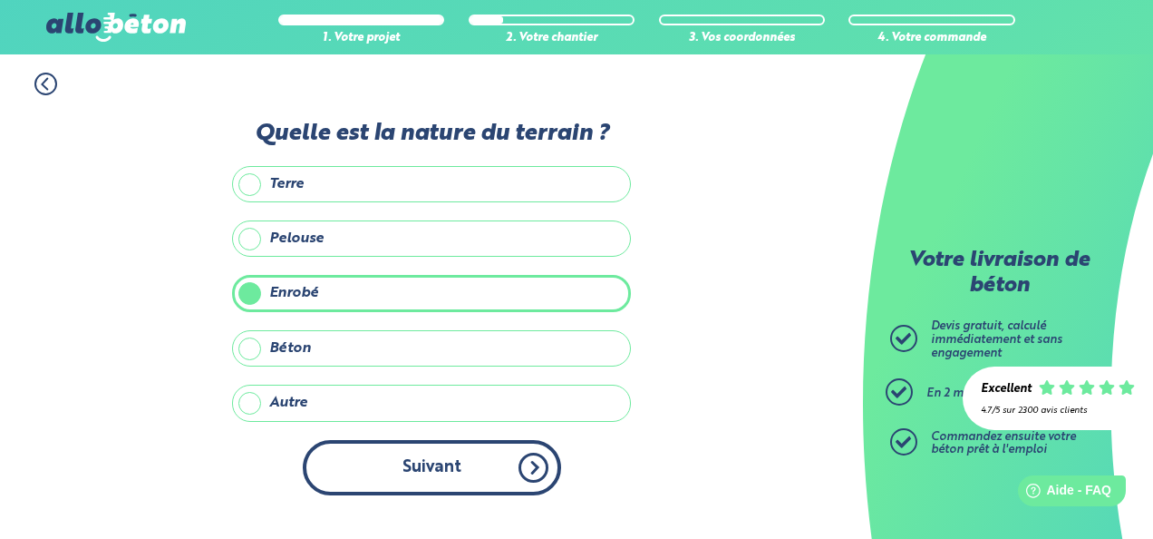
click at [458, 464] on button "Suivant" at bounding box center [432, 467] width 258 height 55
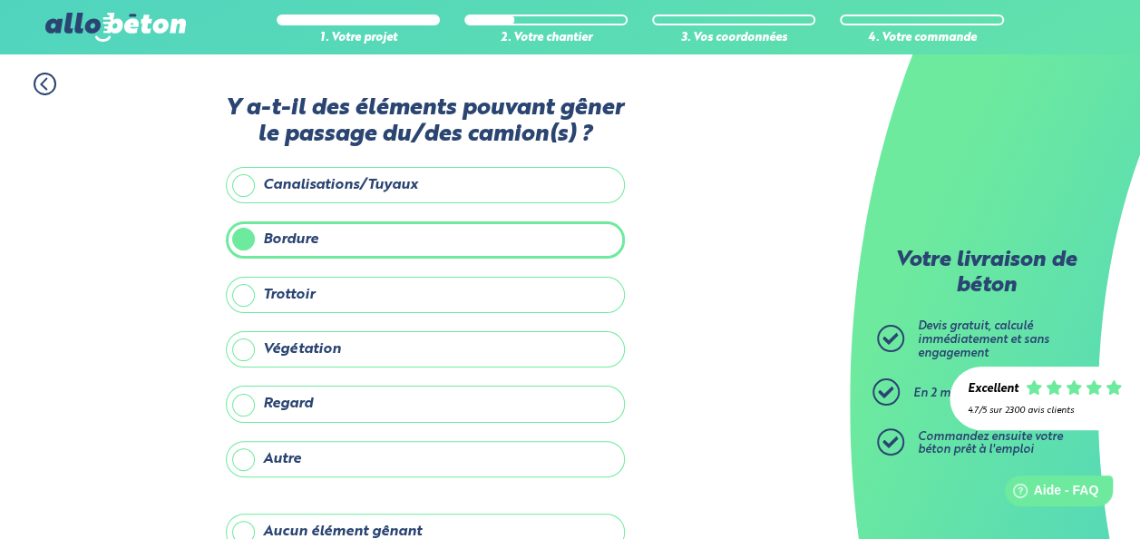
scroll to position [99, 0]
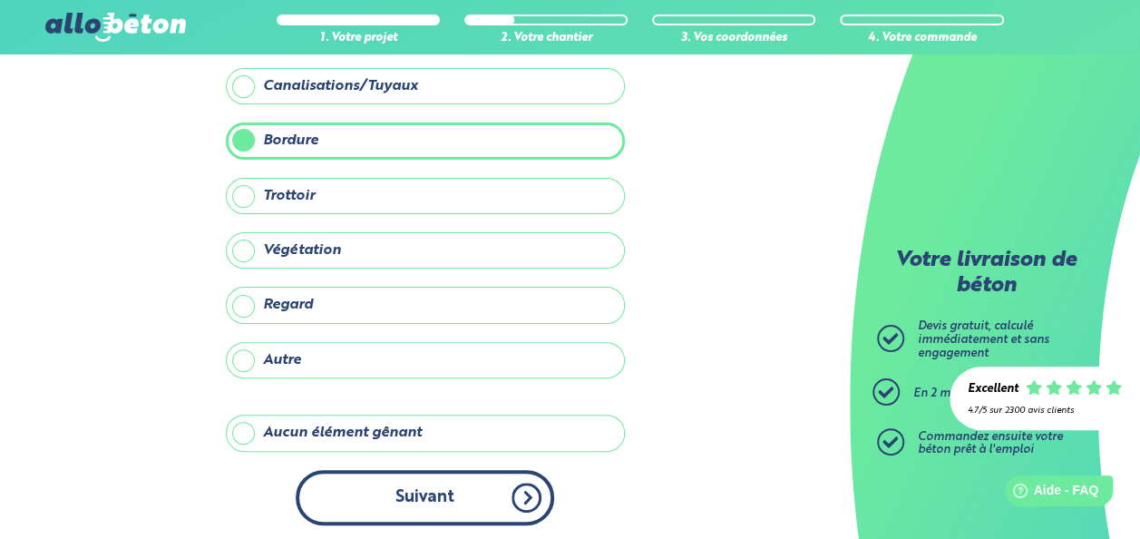
click at [452, 495] on button "Suivant" at bounding box center [425, 497] width 258 height 55
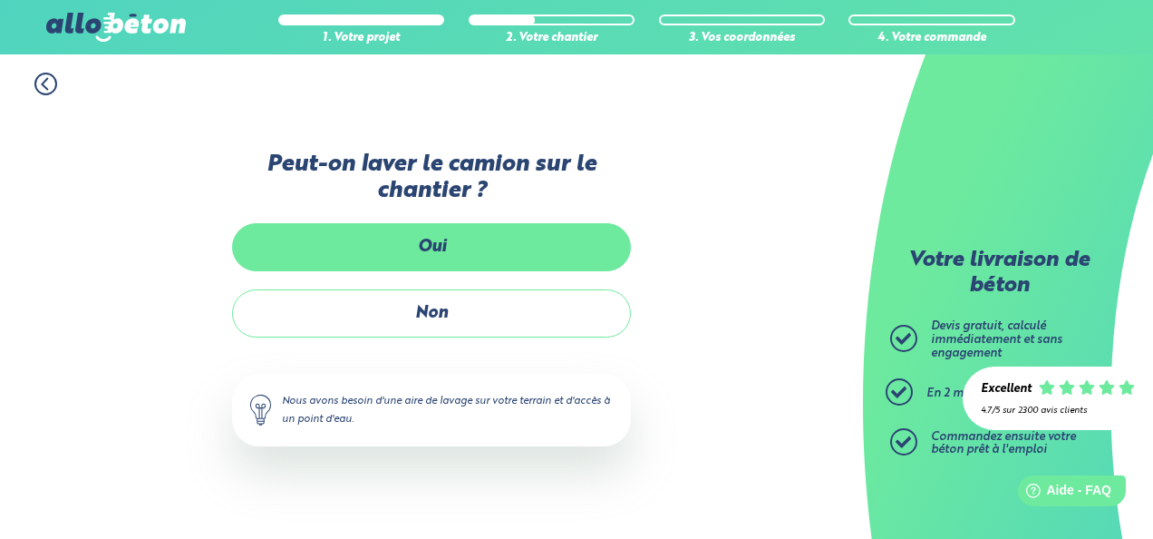
click at [516, 261] on label "Oui" at bounding box center [431, 247] width 399 height 48
click at [0, 0] on input "Oui" at bounding box center [0, 0] width 0 height 0
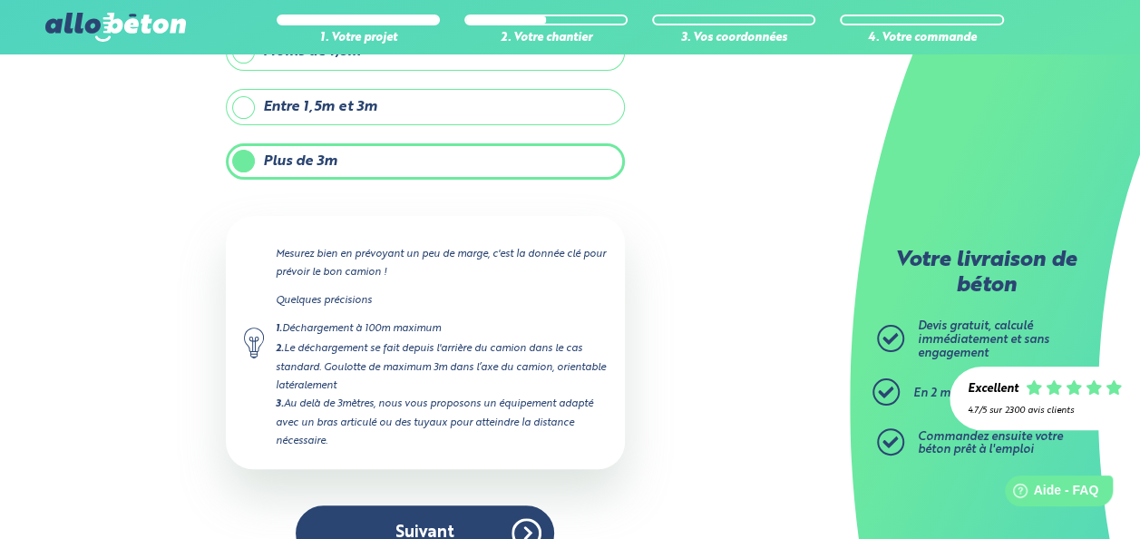
scroll to position [179, 0]
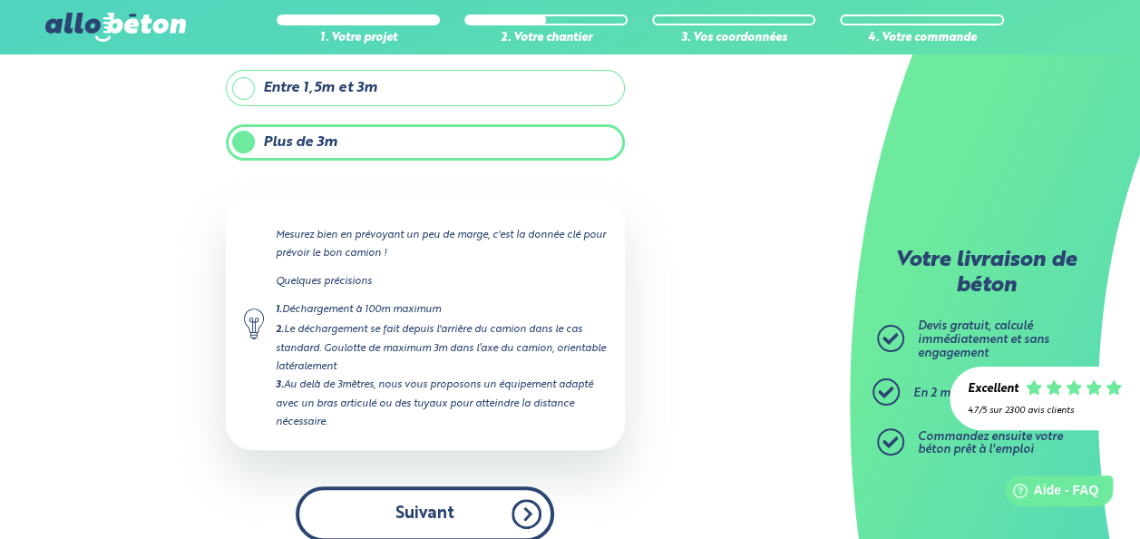
click at [490, 500] on button "Suivant" at bounding box center [425, 513] width 258 height 55
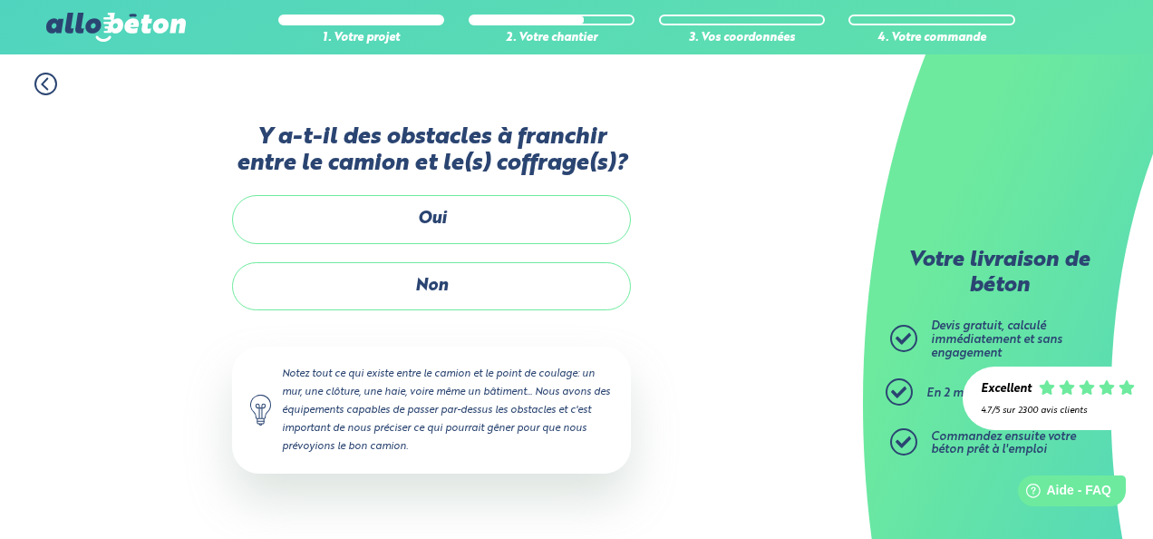
click at [38, 85] on icon at bounding box center [45, 84] width 23 height 23
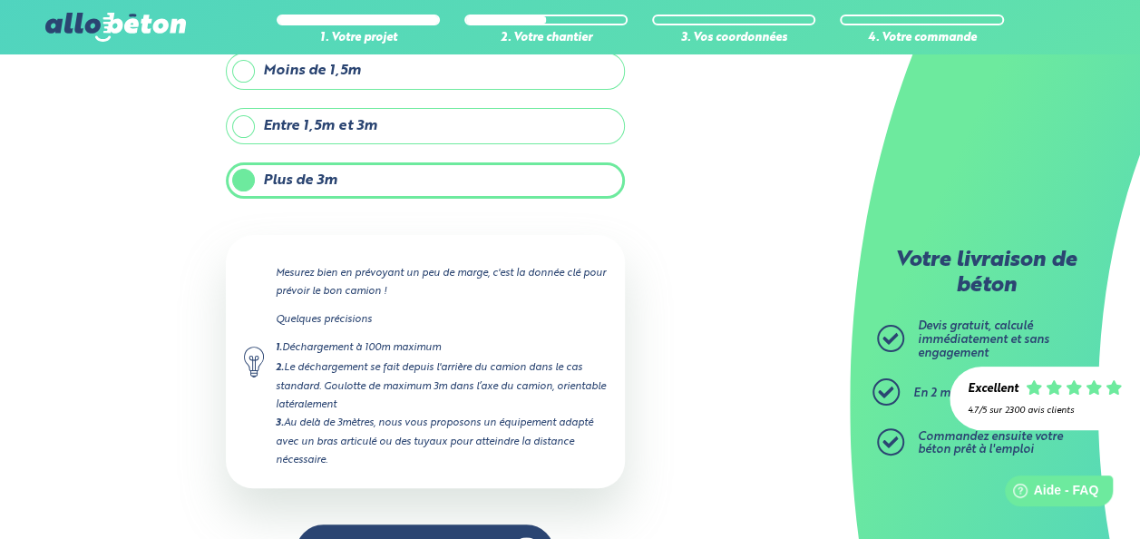
scroll to position [118, 0]
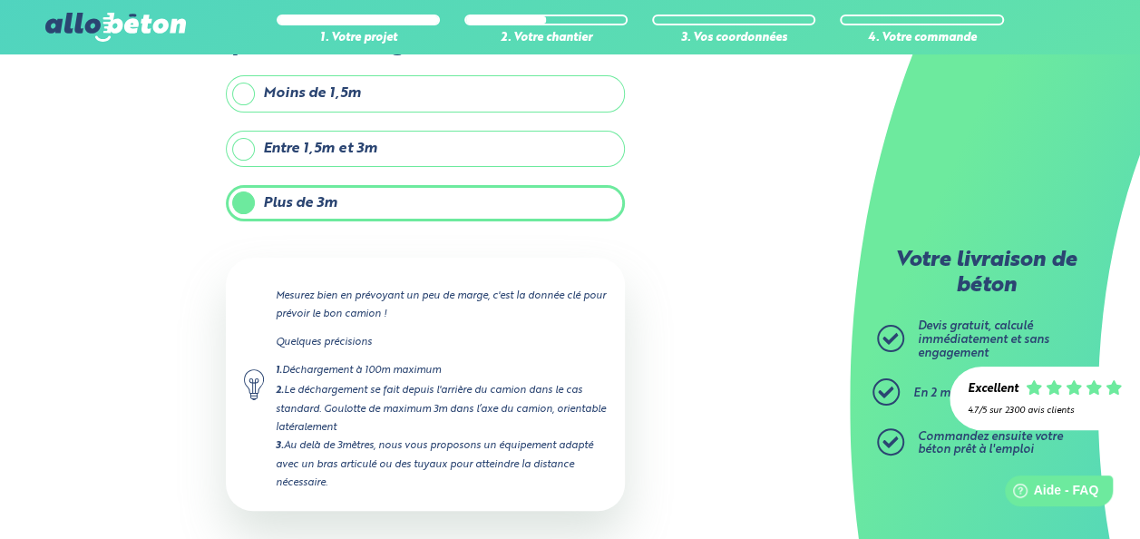
click at [566, 203] on label "Plus de 3m" at bounding box center [425, 203] width 399 height 36
click at [0, 0] on input "Plus de 3m" at bounding box center [0, 0] width 0 height 0
click at [544, 138] on label "Entre 1,5m et 3m" at bounding box center [425, 149] width 399 height 36
click at [0, 0] on input "Entre 1,5m et 3m" at bounding box center [0, 0] width 0 height 0
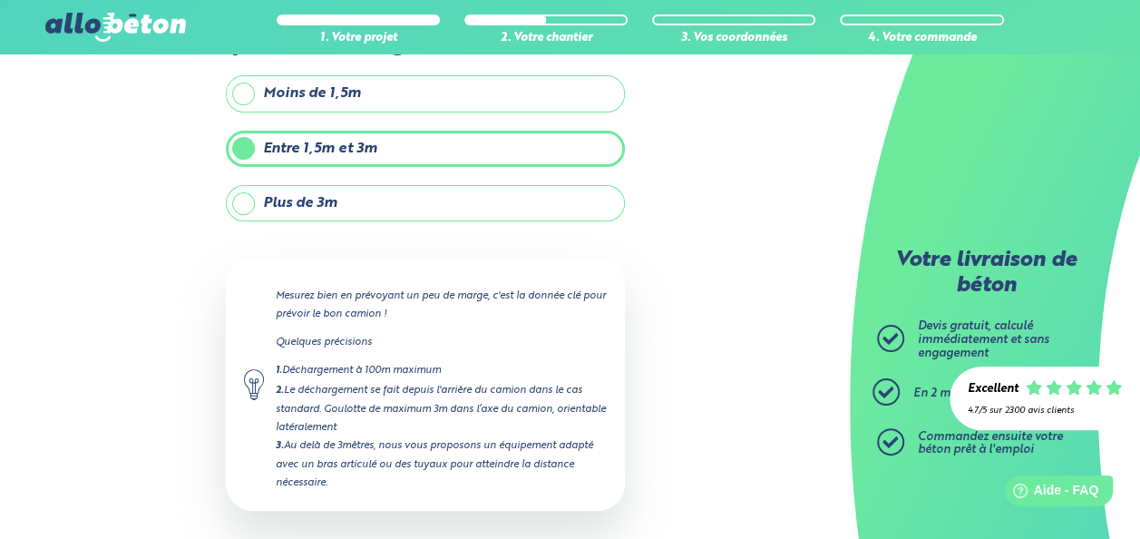
type input "3"
click at [528, 199] on label "Plus de 3m" at bounding box center [425, 203] width 399 height 36
click at [0, 0] on input "Plus de 3m" at bounding box center [0, 0] width 0 height 0
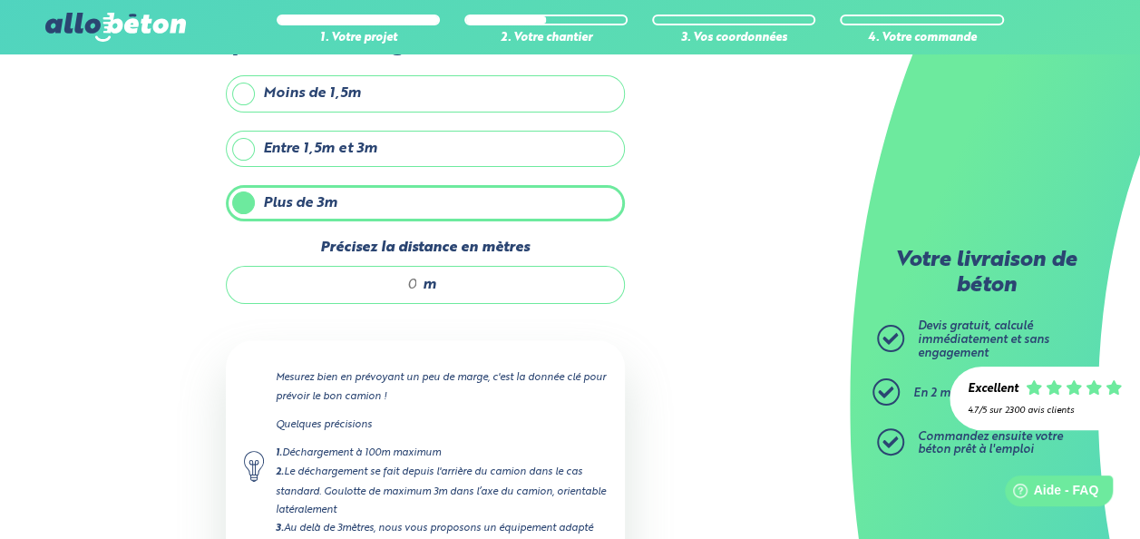
click at [412, 286] on input "Précisez la distance en mètres" at bounding box center [331, 285] width 173 height 18
type input "5"
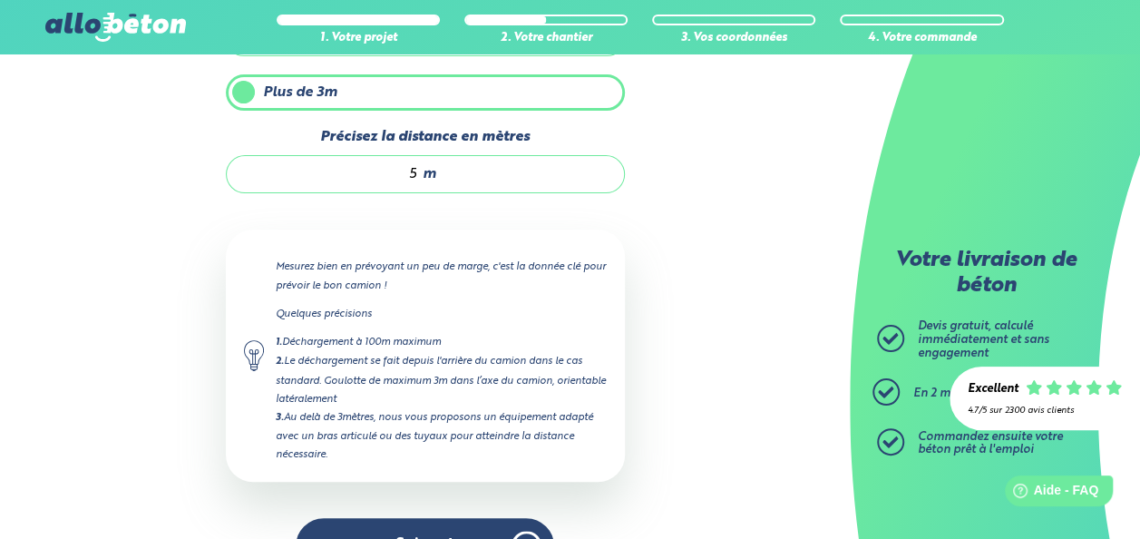
scroll to position [276, 0]
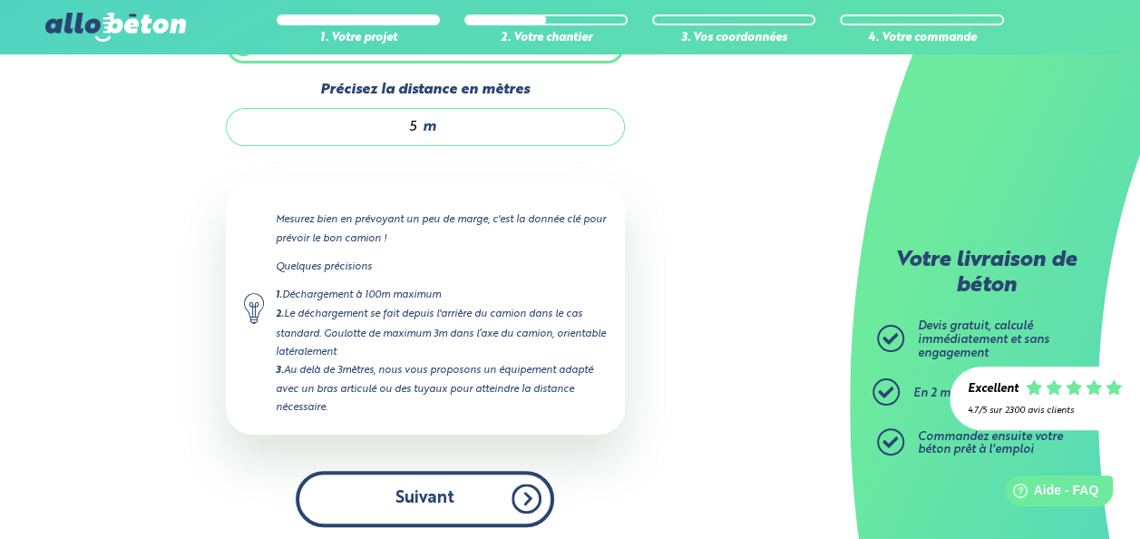
click at [501, 487] on button "Suivant" at bounding box center [425, 498] width 258 height 55
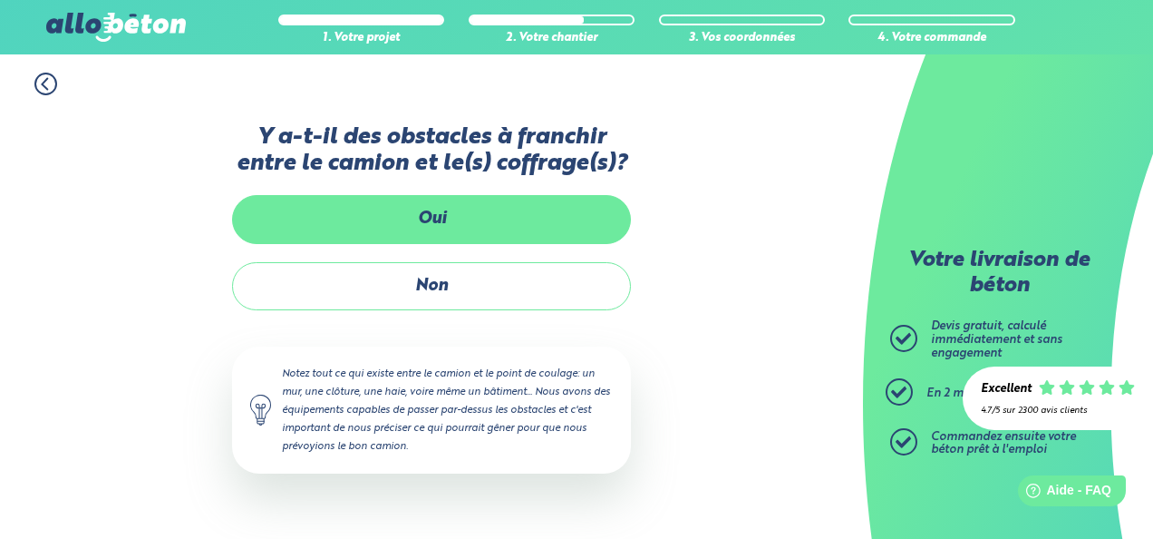
click at [377, 230] on label "Oui" at bounding box center [431, 219] width 399 height 48
click at [0, 0] on input "Oui" at bounding box center [0, 0] width 0 height 0
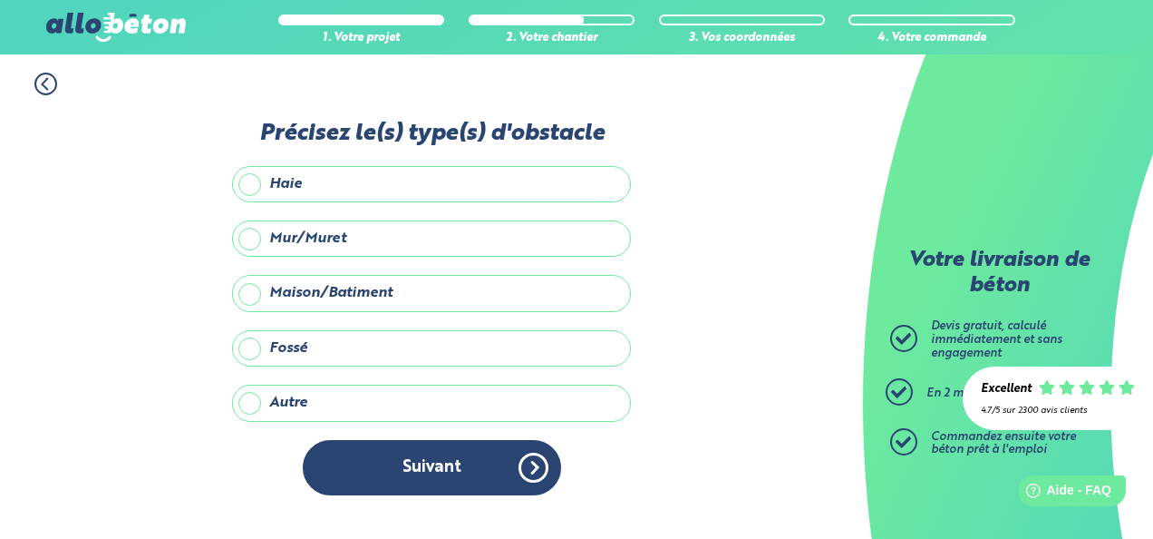
click at [48, 92] on icon at bounding box center [45, 84] width 23 height 23
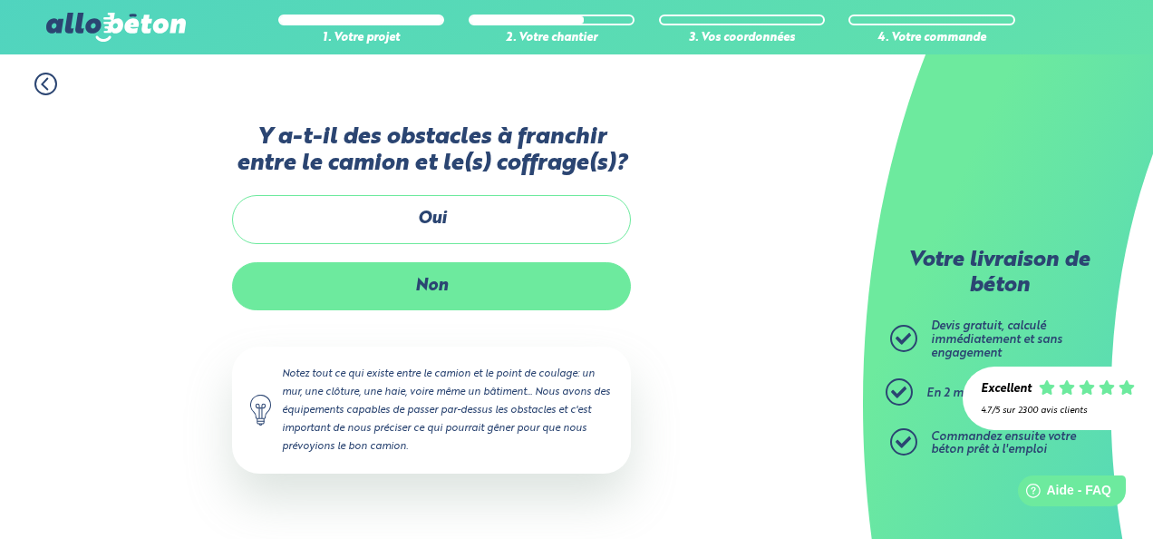
click at [394, 295] on label "Non" at bounding box center [431, 286] width 399 height 48
click at [0, 0] on input "Non" at bounding box center [0, 0] width 0 height 0
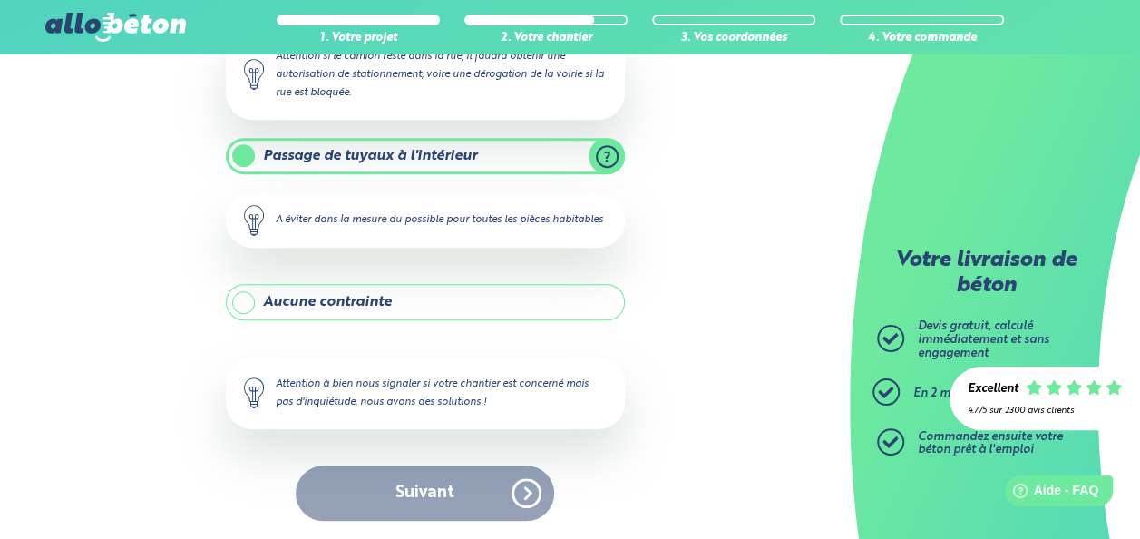
scroll to position [497, 0]
click at [502, 481] on div "Suivant" at bounding box center [425, 492] width 399 height 55
click at [445, 138] on label "Passage de tuyaux à l'intérieur" at bounding box center [425, 156] width 399 height 36
click at [0, 0] on input "Passage de tuyaux à l'intérieur" at bounding box center [0, 0] width 0 height 0
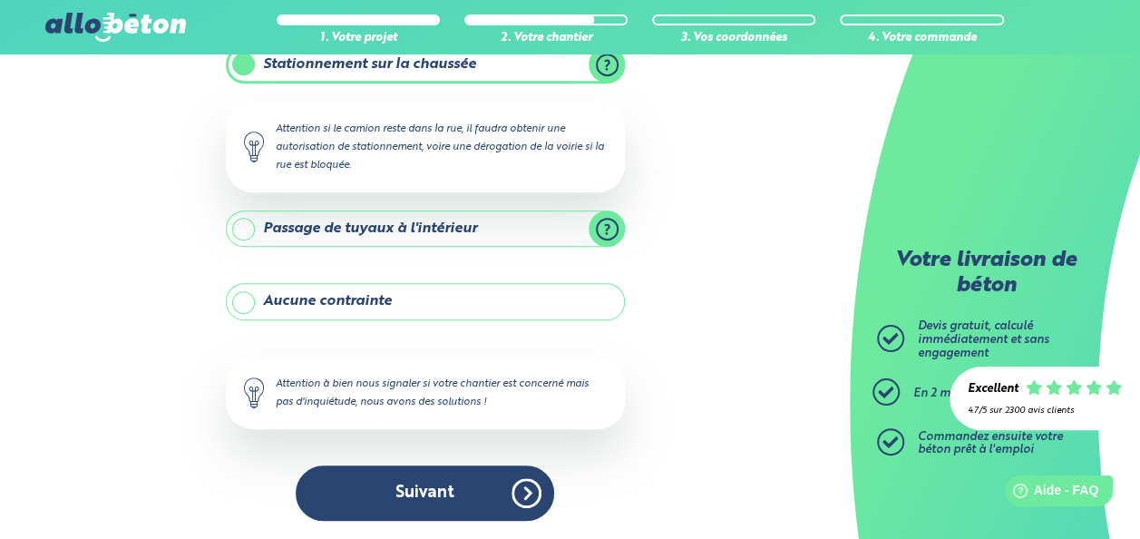
scroll to position [406, 0]
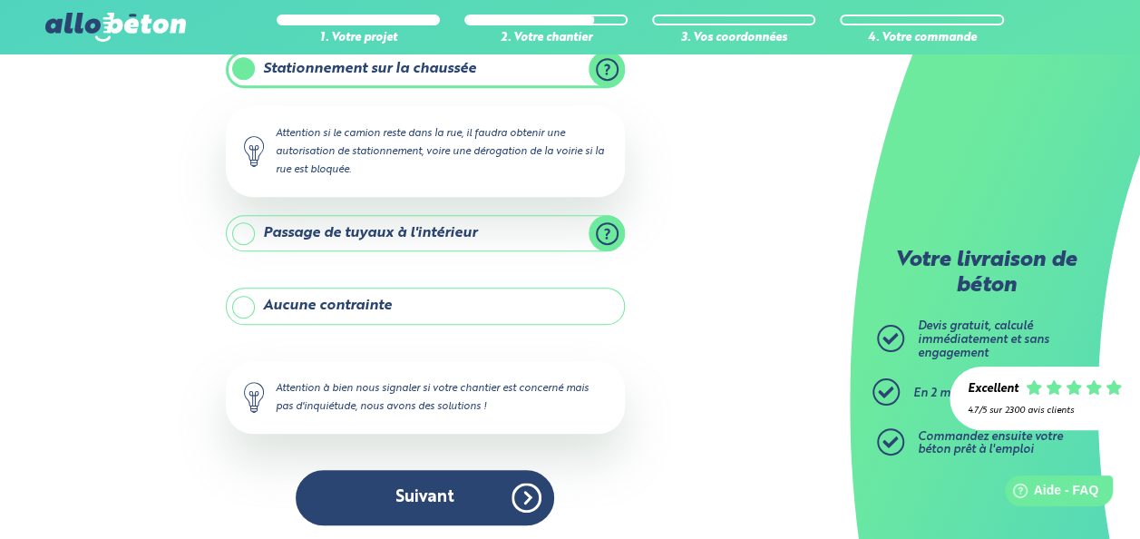
click at [413, 234] on label "Passage de tuyaux à l'intérieur" at bounding box center [425, 233] width 399 height 36
click at [0, 0] on input "Passage de tuyaux à l'intérieur" at bounding box center [0, 0] width 0 height 0
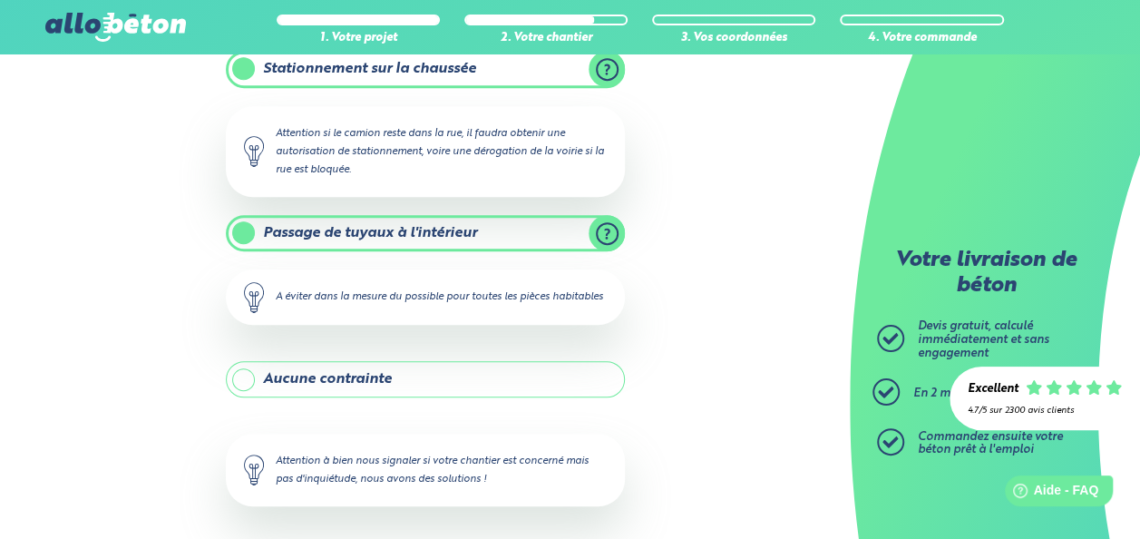
scroll to position [497, 0]
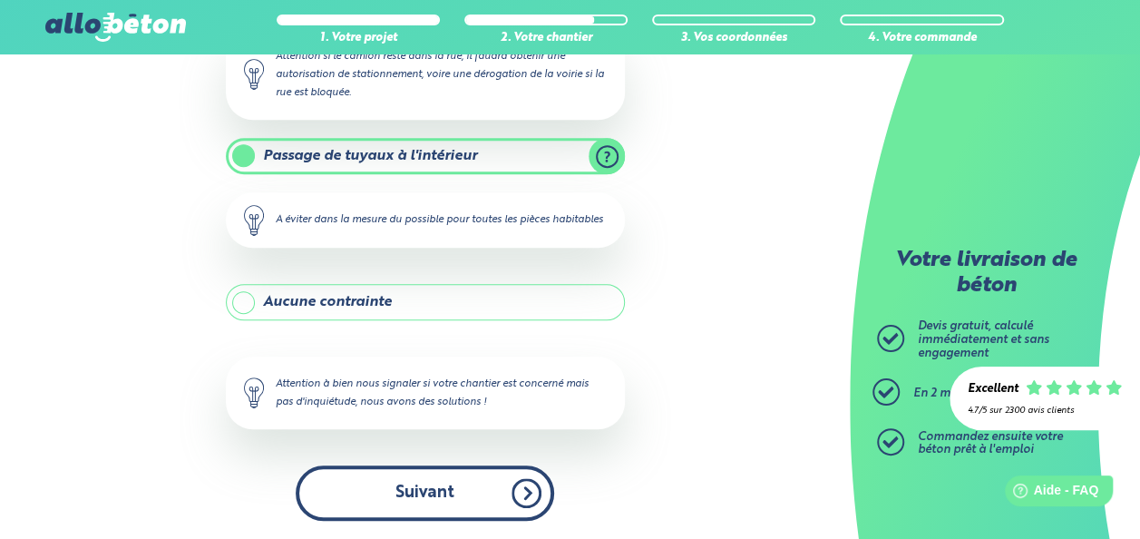
click at [435, 482] on button "Suivant" at bounding box center [425, 492] width 258 height 55
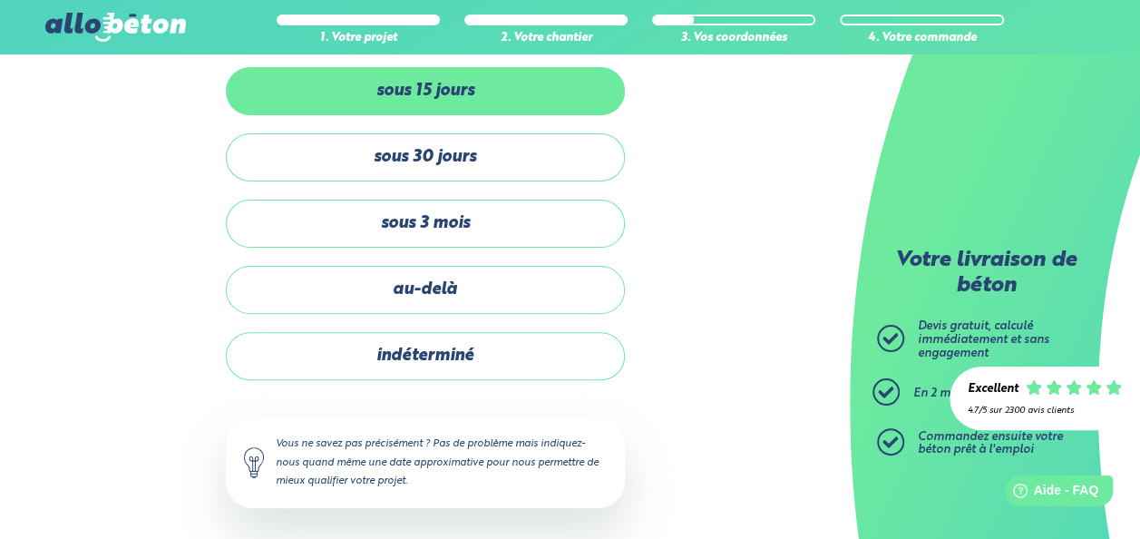
click at [482, 112] on label "sous 15 jours" at bounding box center [425, 91] width 399 height 48
click at [0, 0] on input "sous 15 jours" at bounding box center [0, 0] width 0 height 0
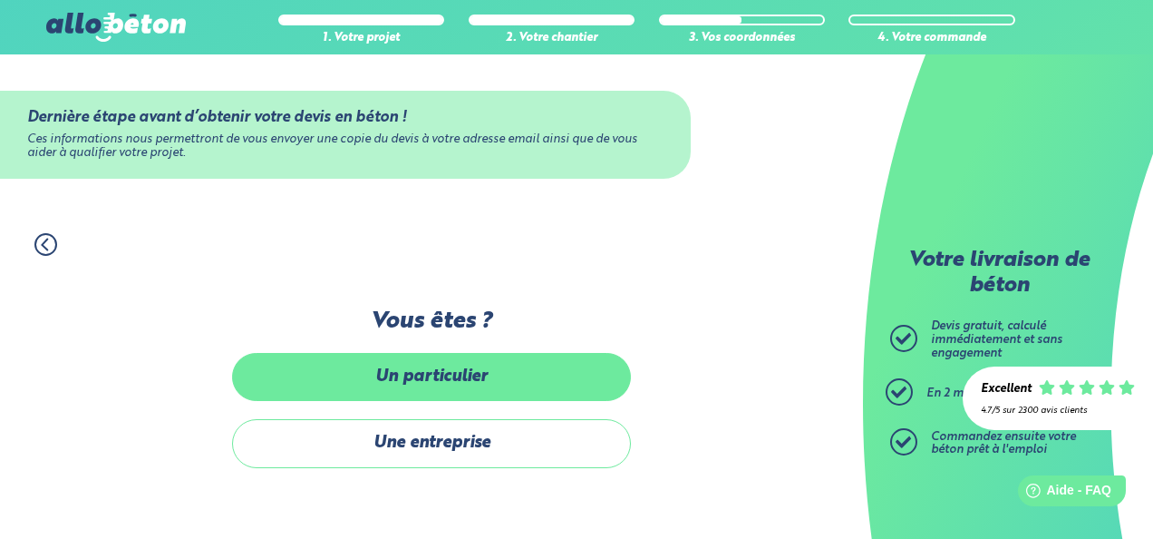
click at [427, 368] on label "Un particulier" at bounding box center [431, 377] width 399 height 48
click at [0, 0] on input "Un particulier" at bounding box center [0, 0] width 0 height 0
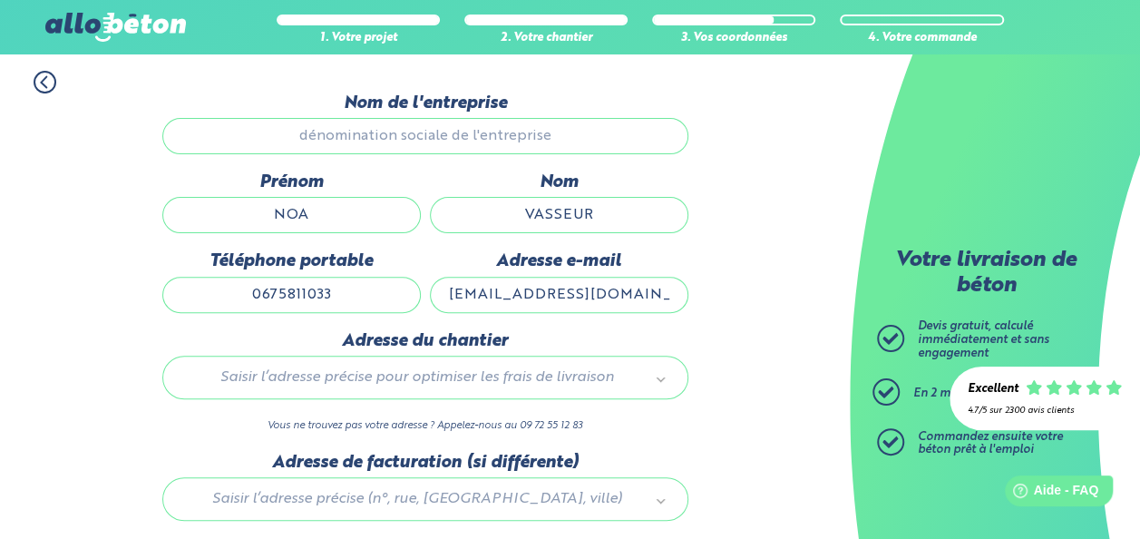
scroll to position [285, 0]
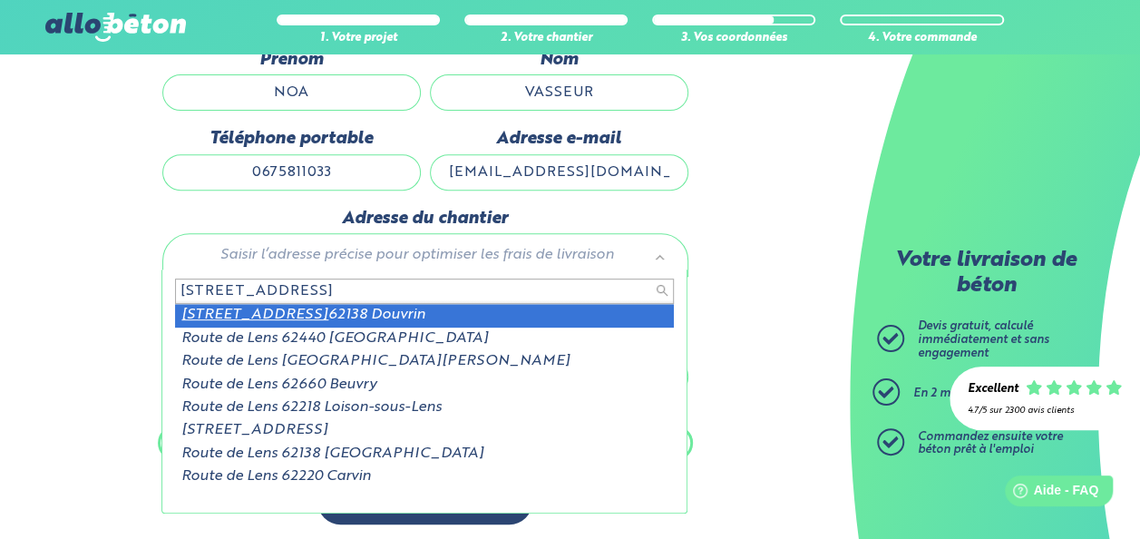
type input "224 ROUTE DE LENS"
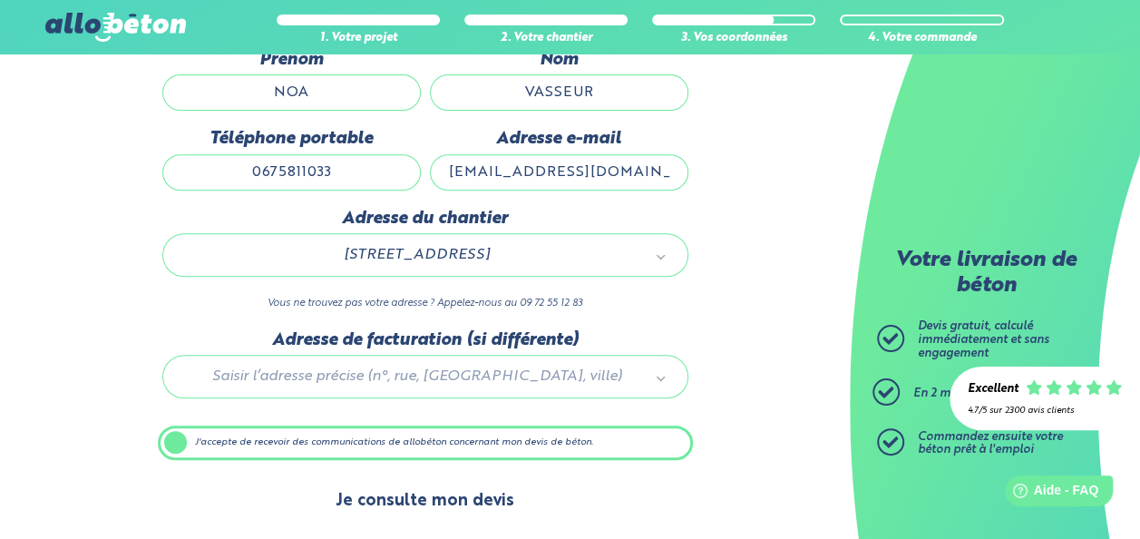
click at [430, 491] on button "Je consulte mon devis" at bounding box center [424, 501] width 215 height 46
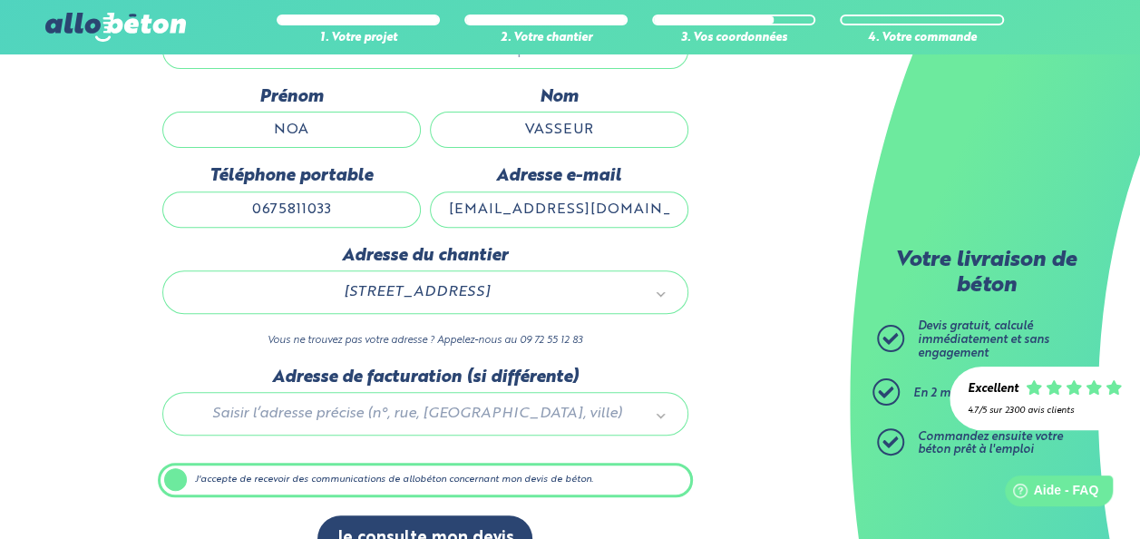
scroll to position [248, 0]
click at [323, 468] on label "J'accepte de recevoir des communications de allobéton concernant mon devis de b…" at bounding box center [425, 479] width 535 height 34
click at [0, 0] on input "J'accepte de recevoir des communications de allobéton concernant mon devis de b…" at bounding box center [0, 0] width 0 height 0
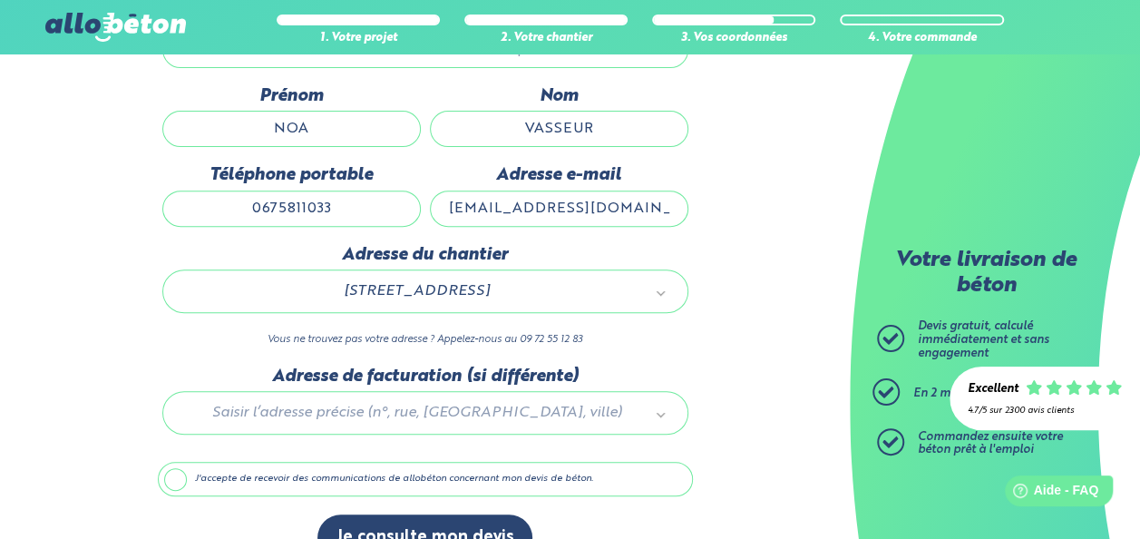
click at [323, 468] on label "J'accepte de recevoir des communications de allobéton concernant mon devis de b…" at bounding box center [425, 479] width 535 height 34
click at [0, 0] on input "J'accepte de recevoir des communications de allobéton concernant mon devis de b…" at bounding box center [0, 0] width 0 height 0
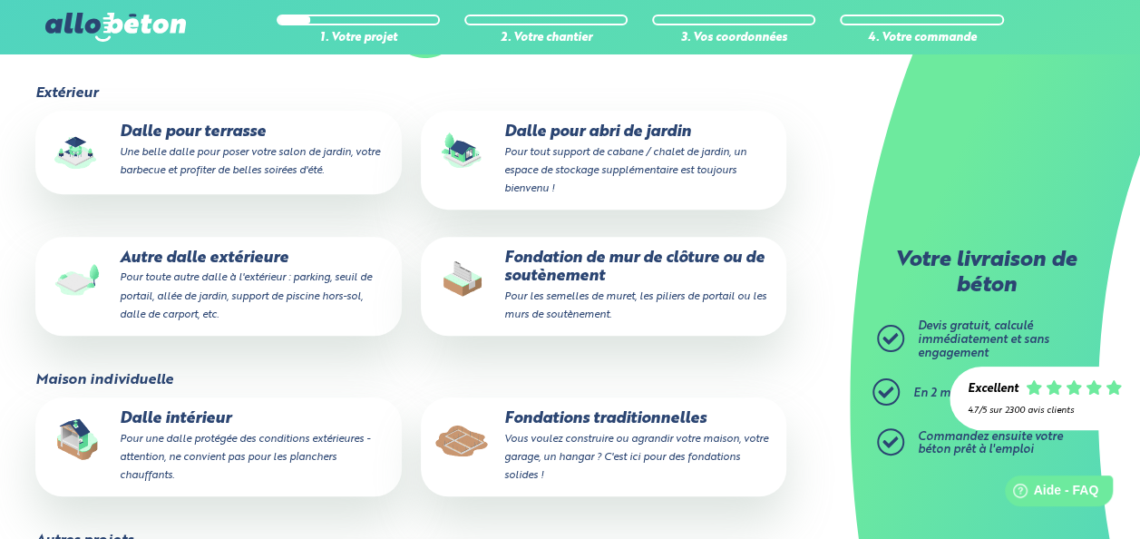
click at [216, 434] on small "Pour une dalle protégée des conditions extérieures - attention, ne convient pas…" at bounding box center [244, 456] width 250 height 47
click at [0, 0] on input "Dalle intérieur Pour une dalle protégée des conditions extérieures - attention,…" at bounding box center [0, 0] width 0 height 0
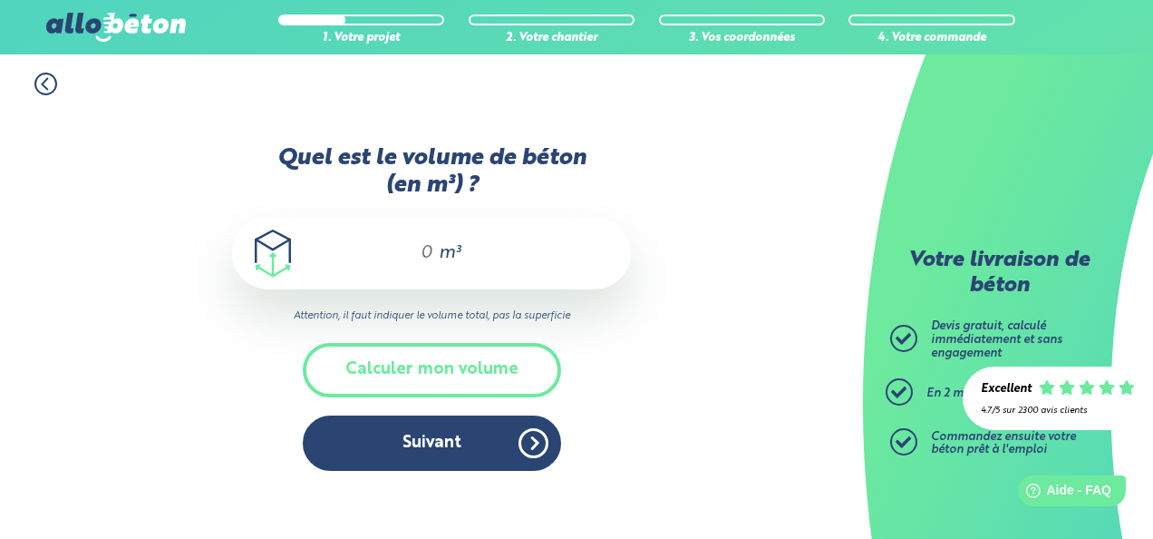
click at [426, 249] on input "Quel est le volume de béton (en m³) ?" at bounding box center [419, 253] width 31 height 22
type input "2.75"
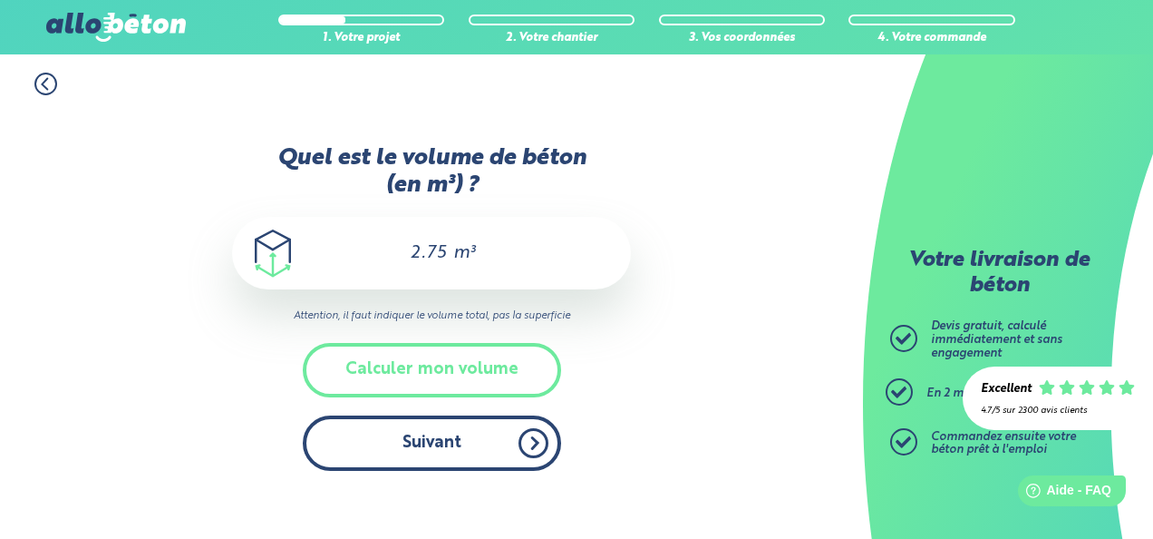
click at [442, 441] on button "Suivant" at bounding box center [432, 442] width 258 height 55
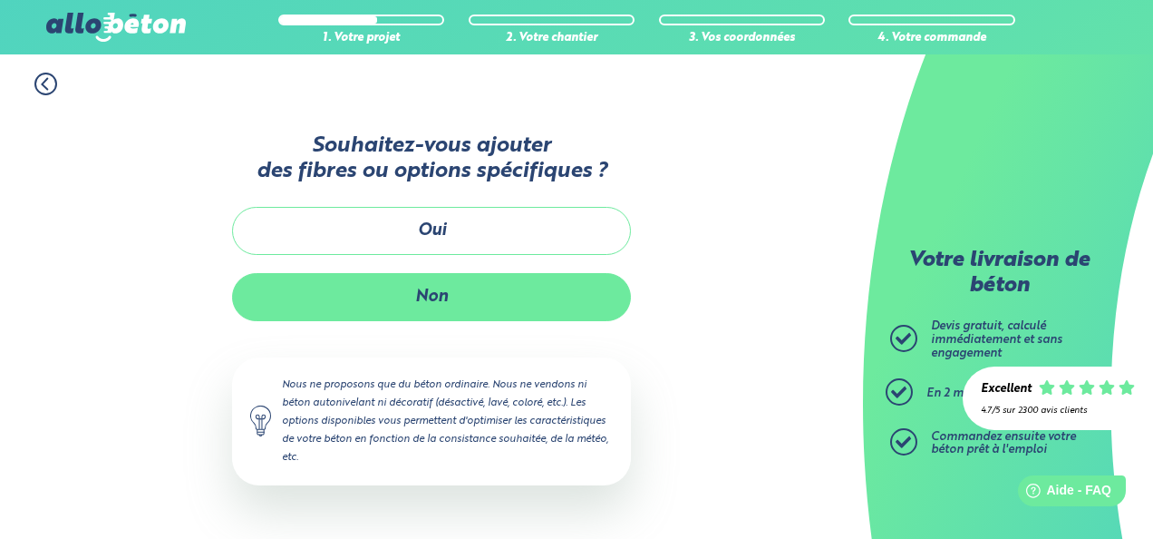
click at [459, 292] on button "Non" at bounding box center [431, 297] width 399 height 48
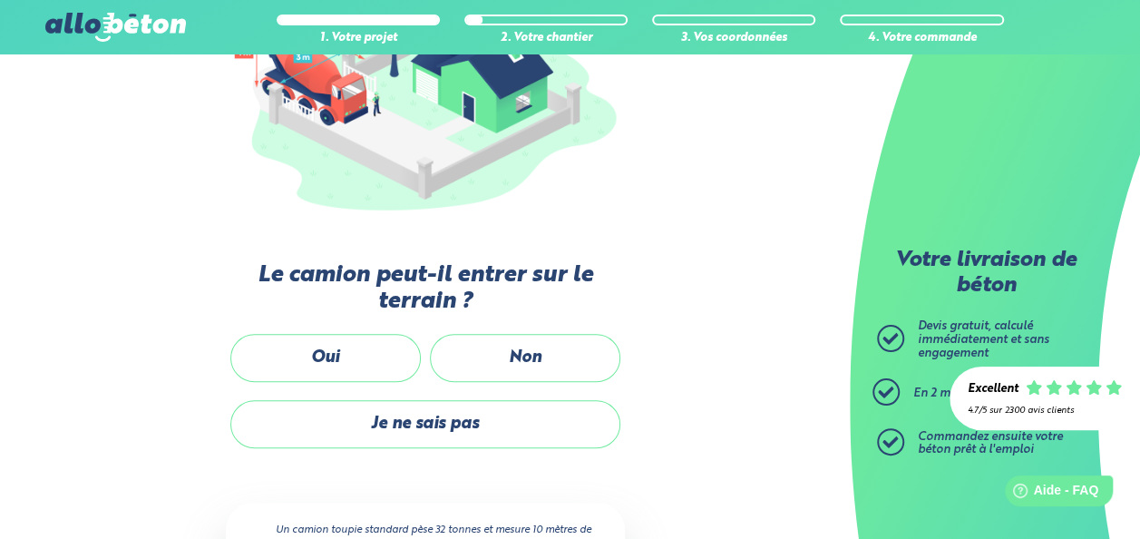
scroll to position [298, 0]
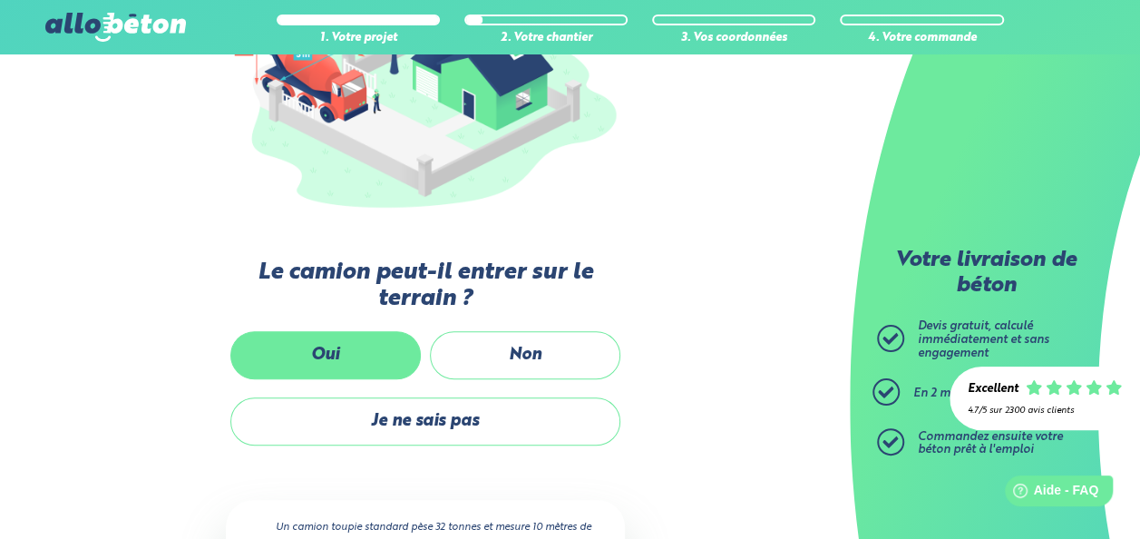
click at [385, 344] on label "Oui" at bounding box center [325, 355] width 190 height 48
click at [0, 0] on input "Oui" at bounding box center [0, 0] width 0 height 0
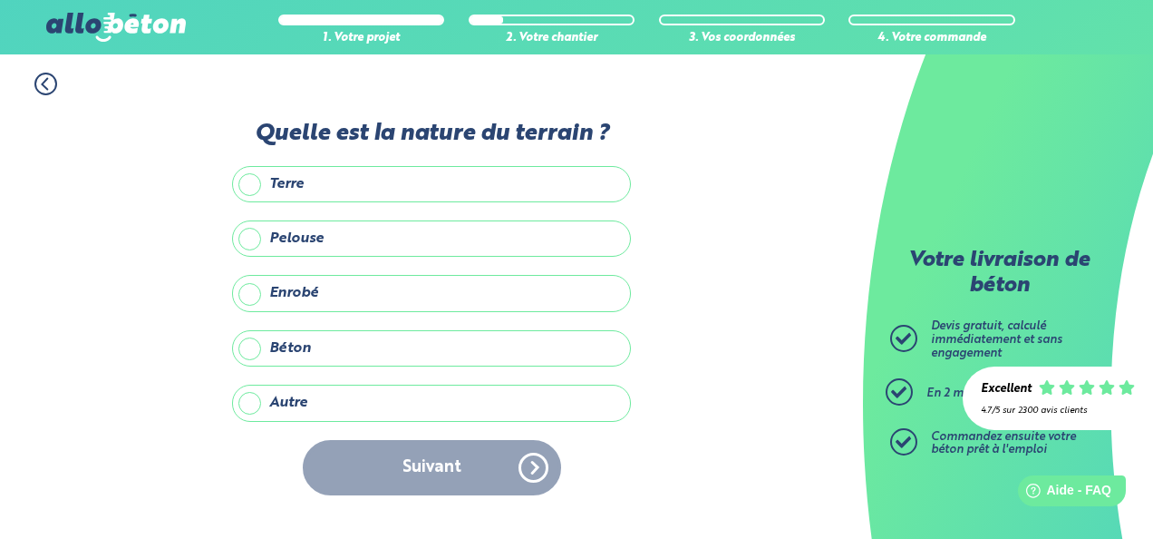
click at [459, 294] on label "Enrobé" at bounding box center [431, 293] width 399 height 36
click at [0, 0] on input "Enrobé" at bounding box center [0, 0] width 0 height 0
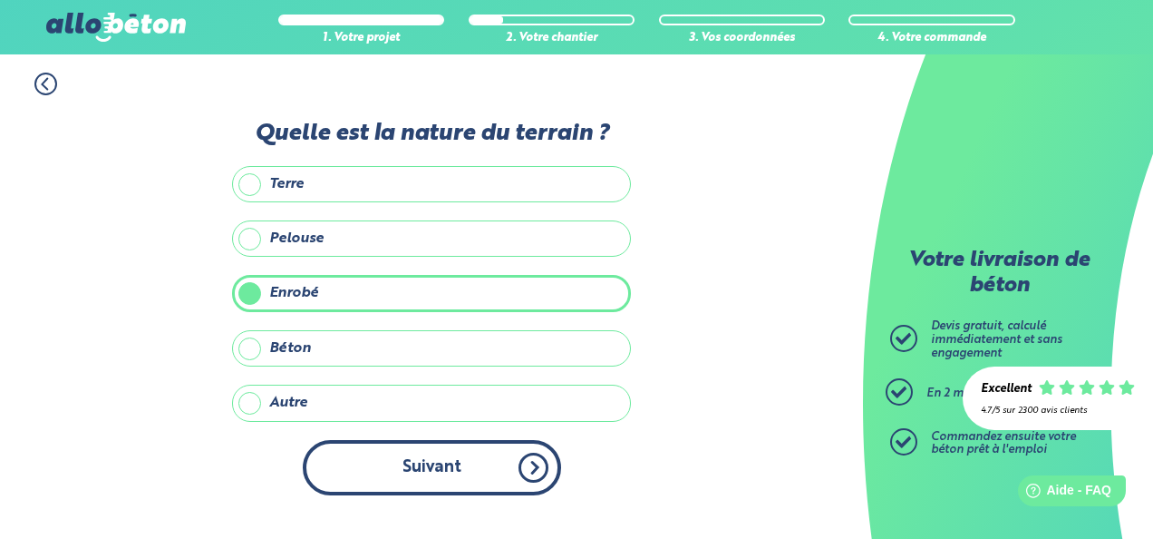
click at [475, 466] on button "Suivant" at bounding box center [432, 467] width 258 height 55
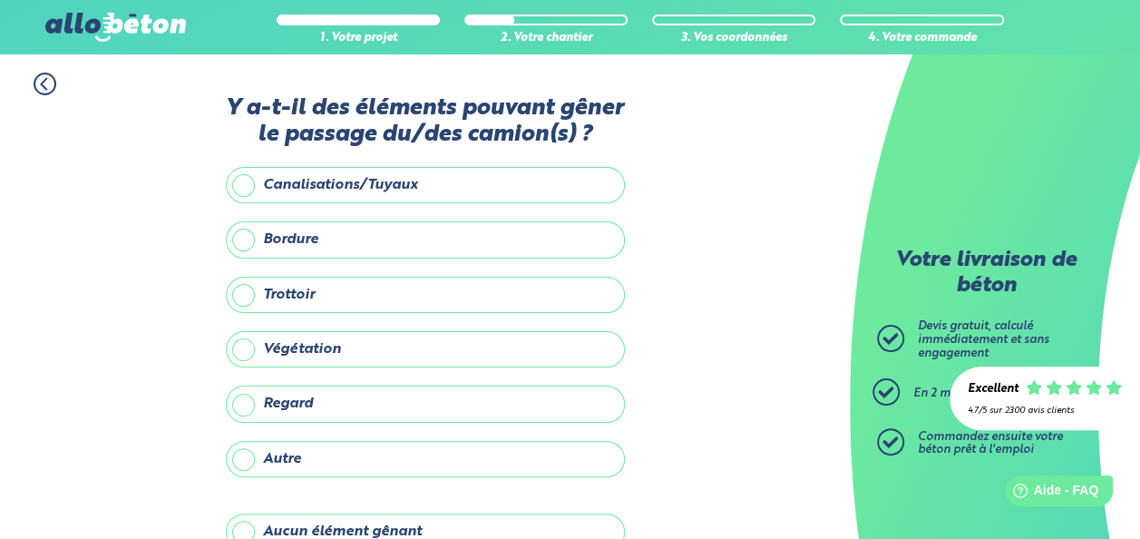
click at [472, 242] on label "Bordure" at bounding box center [425, 239] width 399 height 36
click at [0, 0] on input "Bordure" at bounding box center [0, 0] width 0 height 0
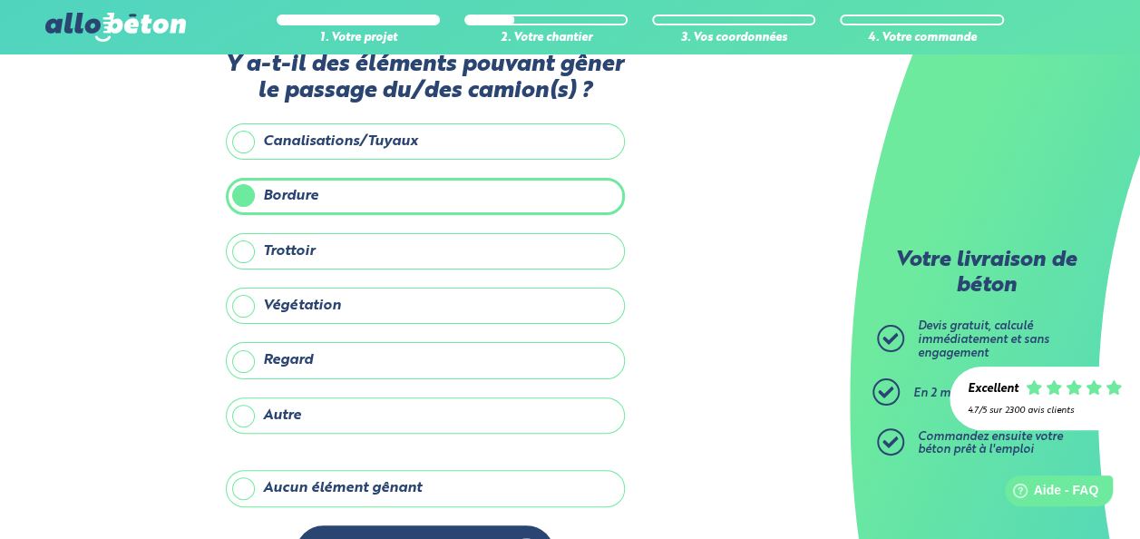
scroll to position [99, 0]
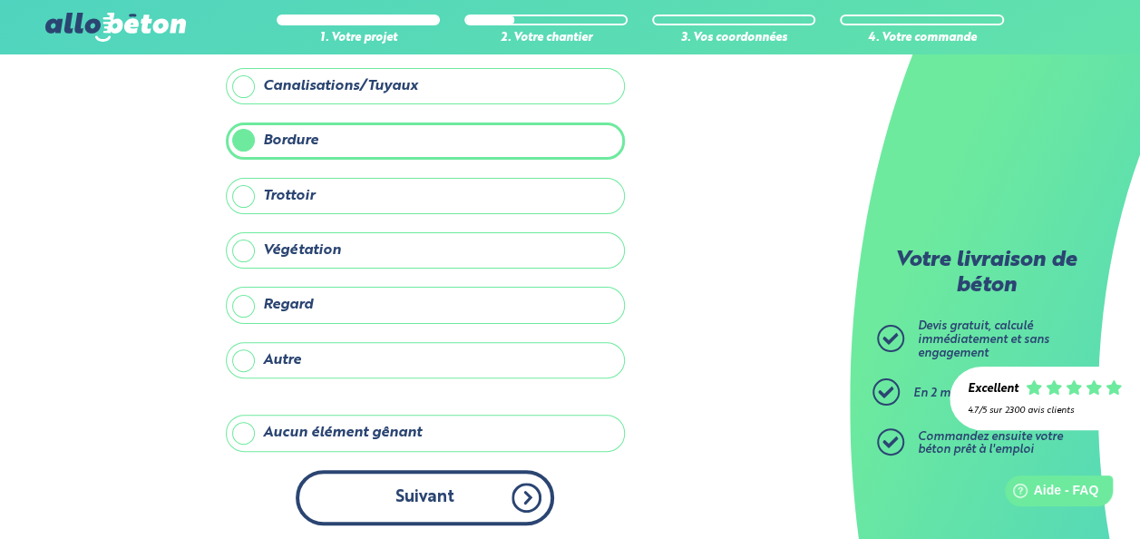
click at [445, 486] on button "Suivant" at bounding box center [425, 497] width 258 height 55
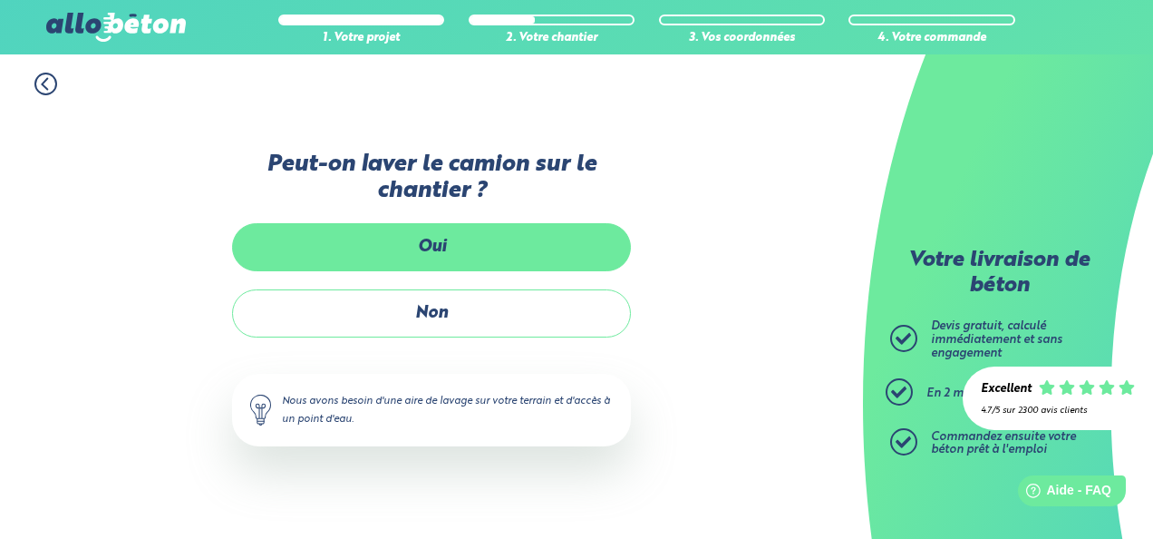
click at [477, 254] on label "Oui" at bounding box center [431, 247] width 399 height 48
click at [0, 0] on input "Oui" at bounding box center [0, 0] width 0 height 0
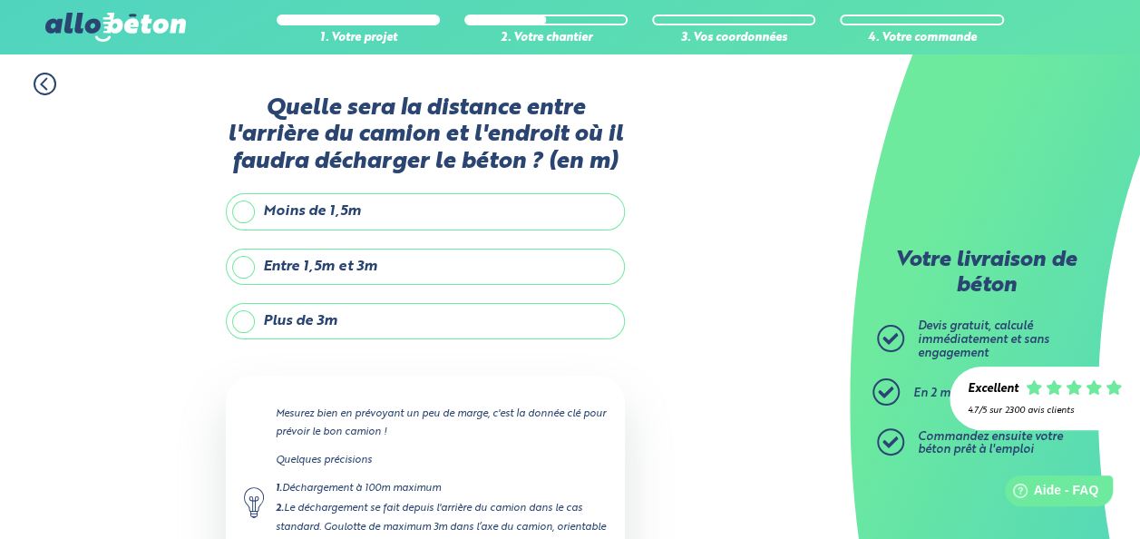
click at [457, 318] on label "Plus de 3m" at bounding box center [425, 321] width 399 height 36
click at [0, 0] on input "Plus de 3m" at bounding box center [0, 0] width 0 height 0
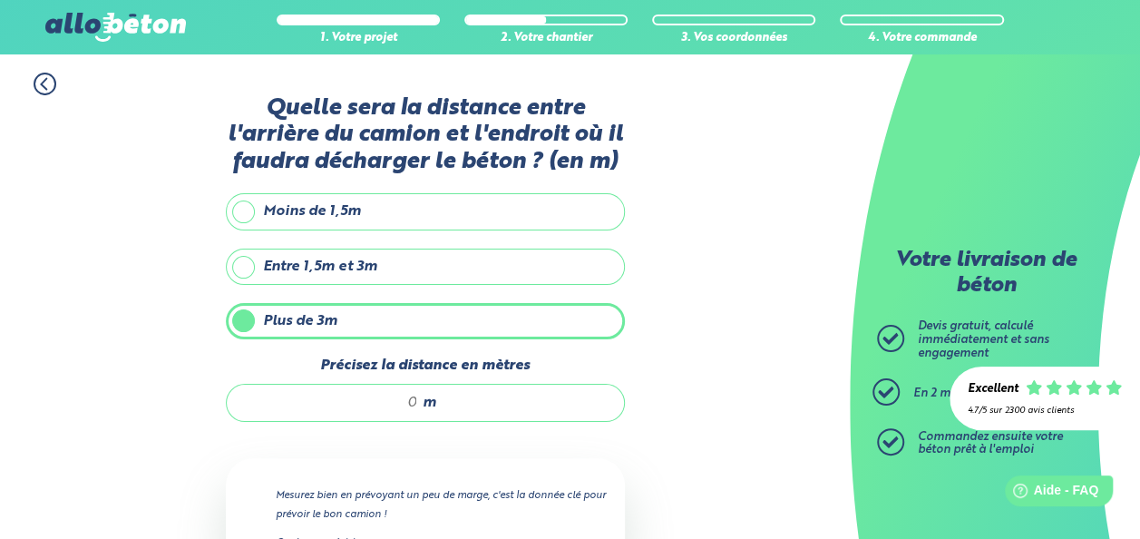
click at [459, 398] on div "m" at bounding box center [425, 403] width 399 height 38
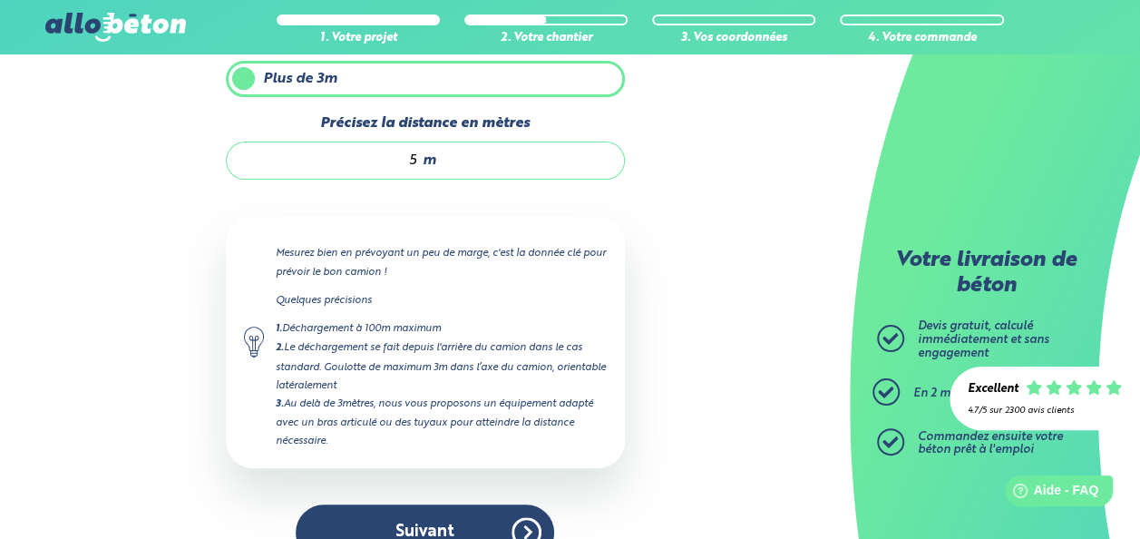
scroll to position [244, 0]
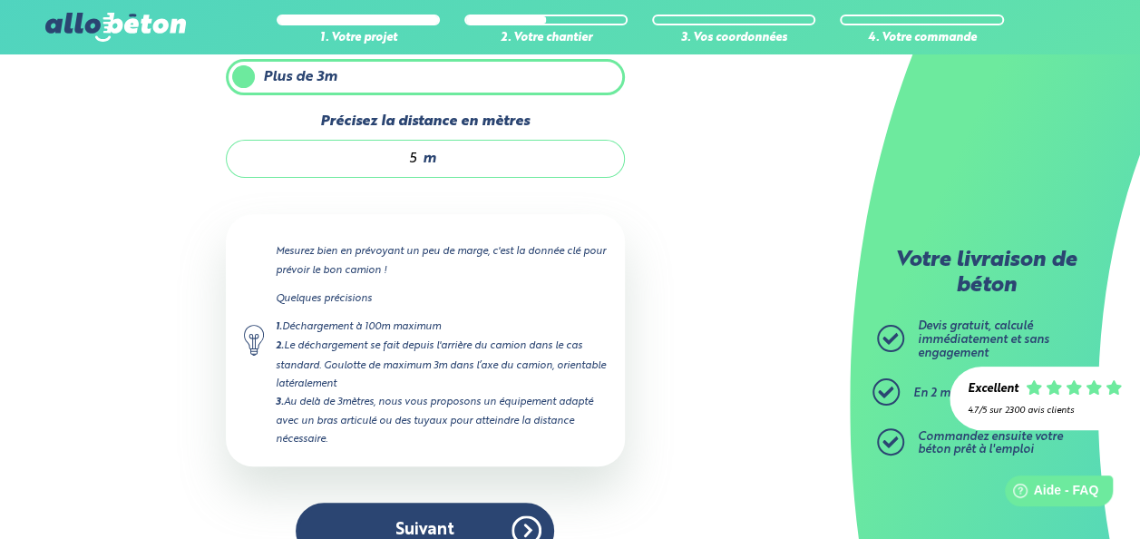
type input "5"
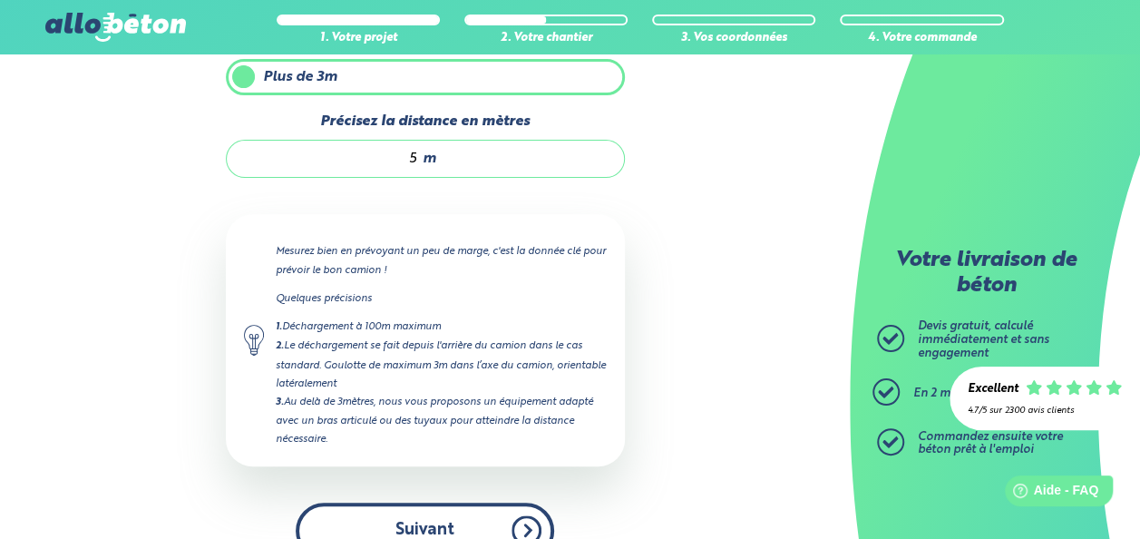
click at [478, 525] on button "Suivant" at bounding box center [425, 529] width 258 height 55
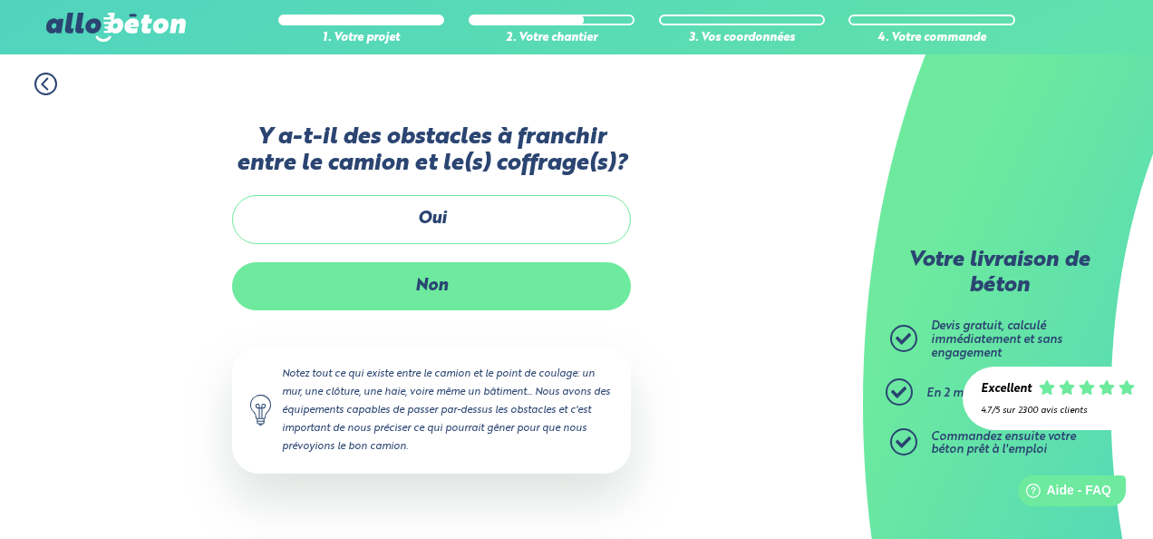
click at [525, 292] on label "Non" at bounding box center [431, 286] width 399 height 48
click at [0, 0] on input "Non" at bounding box center [0, 0] width 0 height 0
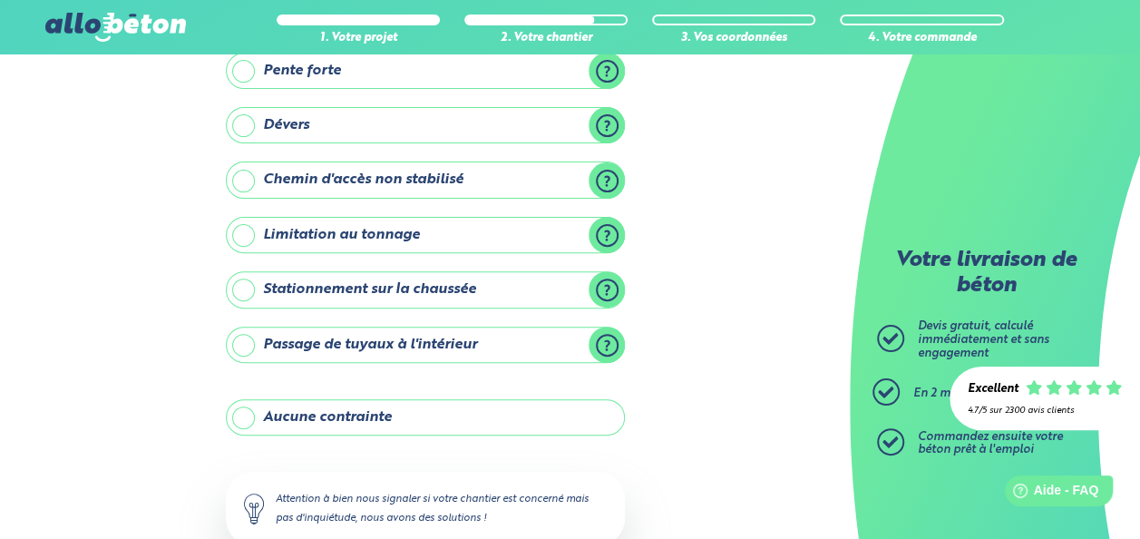
scroll to position [190, 0]
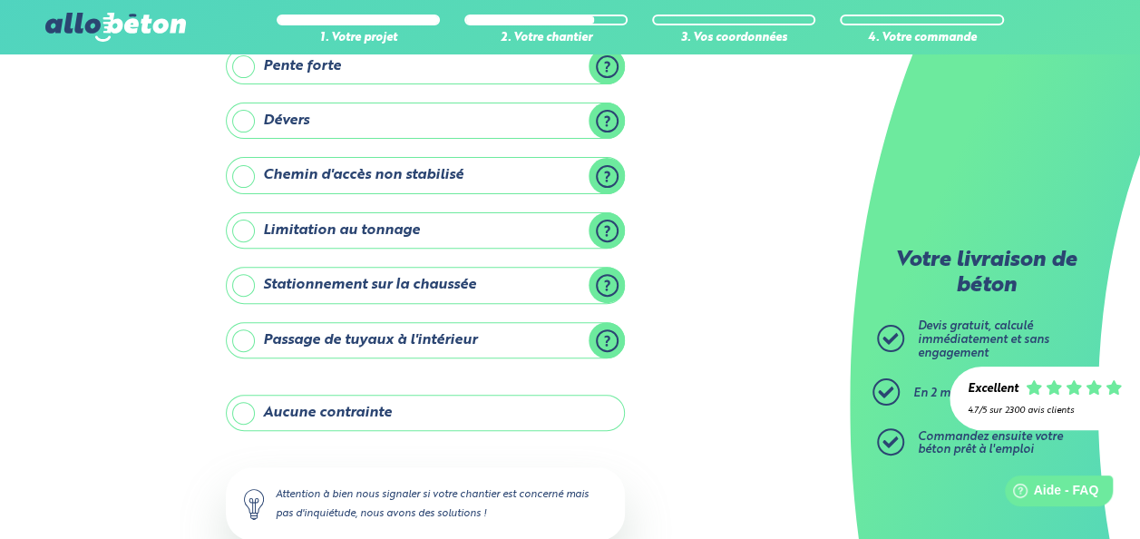
click at [486, 226] on label "Limitation au tonnage" at bounding box center [425, 230] width 399 height 36
click at [0, 0] on input "Limitation au tonnage" at bounding box center [0, 0] width 0 height 0
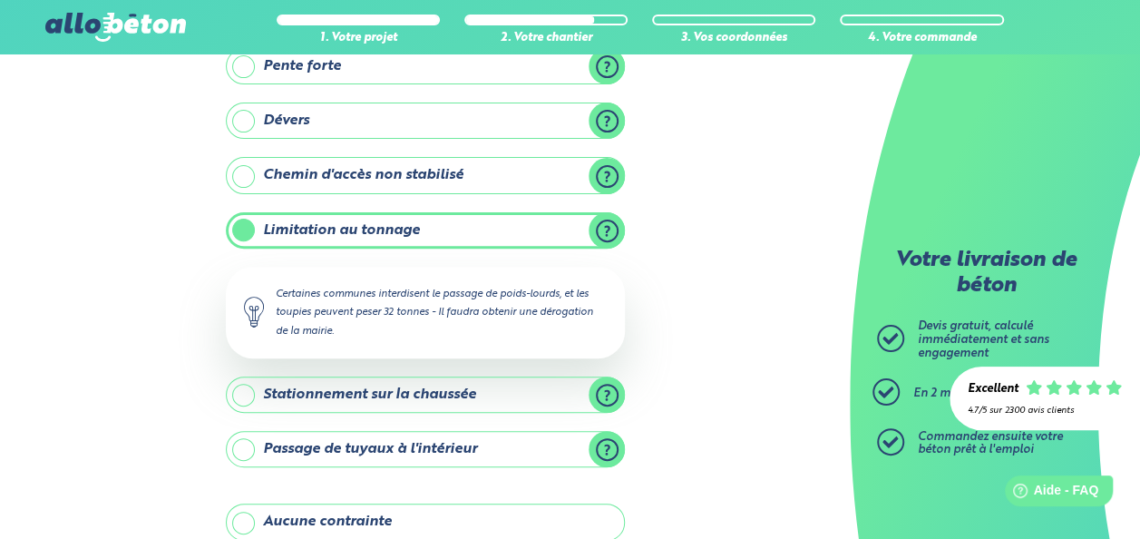
click at [441, 394] on label "Stationnement sur la chaussée" at bounding box center [425, 394] width 399 height 36
click at [0, 0] on input "Stationnement sur la chaussée" at bounding box center [0, 0] width 0 height 0
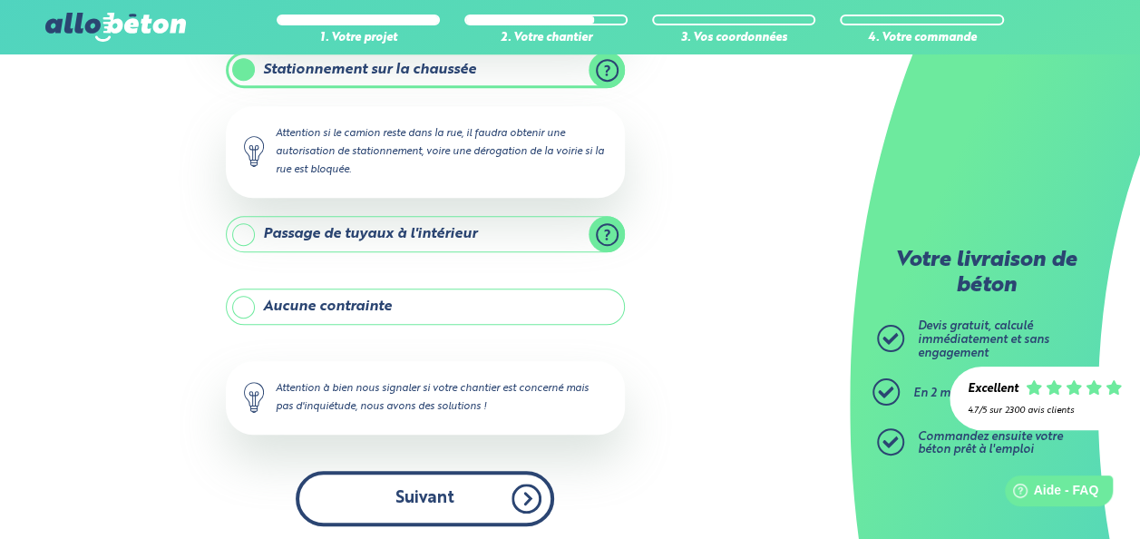
click at [442, 485] on button "Suivant" at bounding box center [425, 498] width 258 height 55
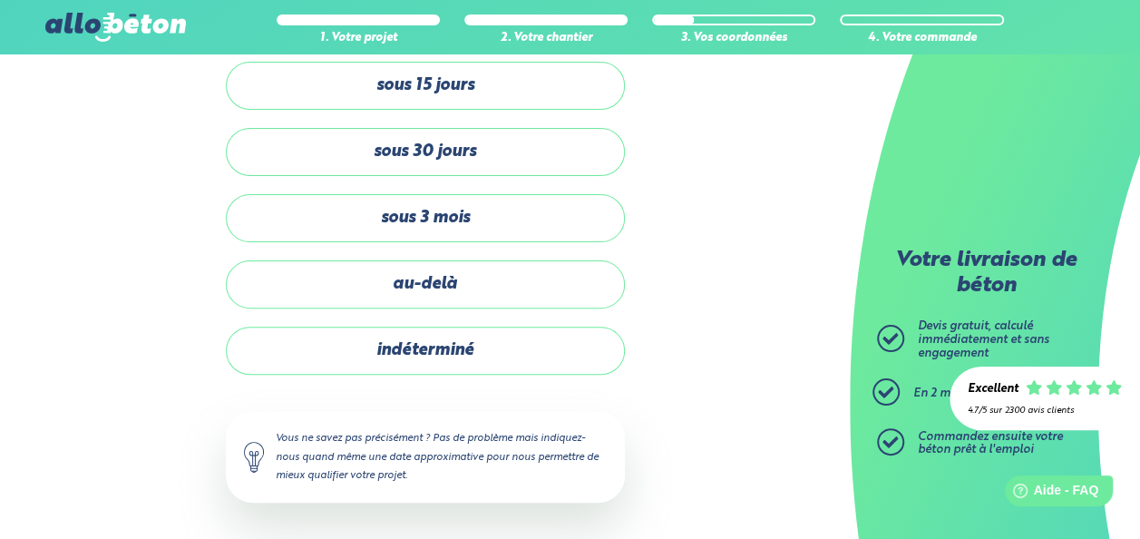
scroll to position [140, 0]
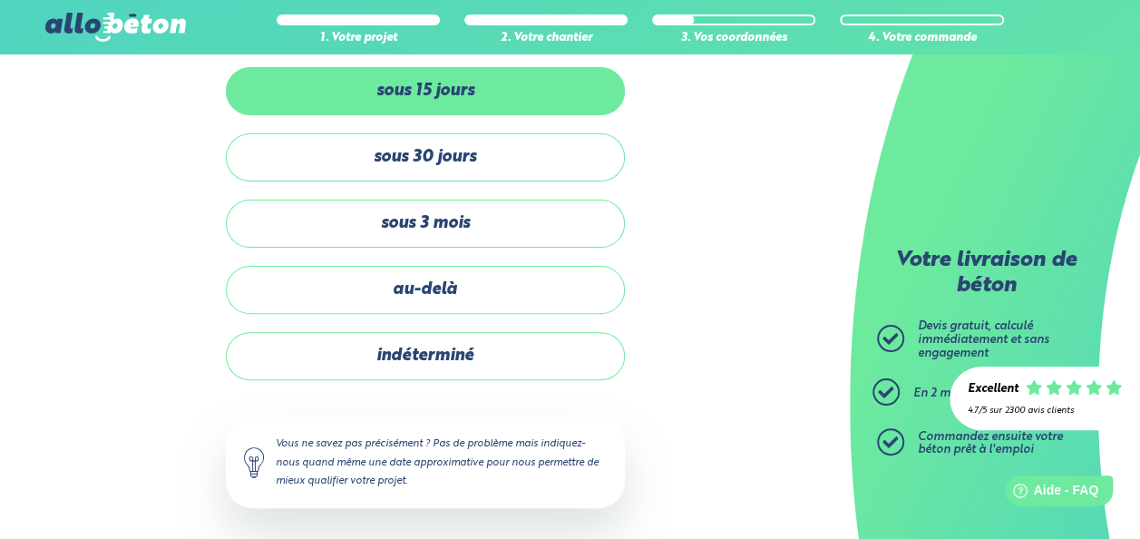
click at [520, 98] on label "sous 15 jours" at bounding box center [425, 91] width 399 height 48
click at [0, 0] on input "sous 15 jours" at bounding box center [0, 0] width 0 height 0
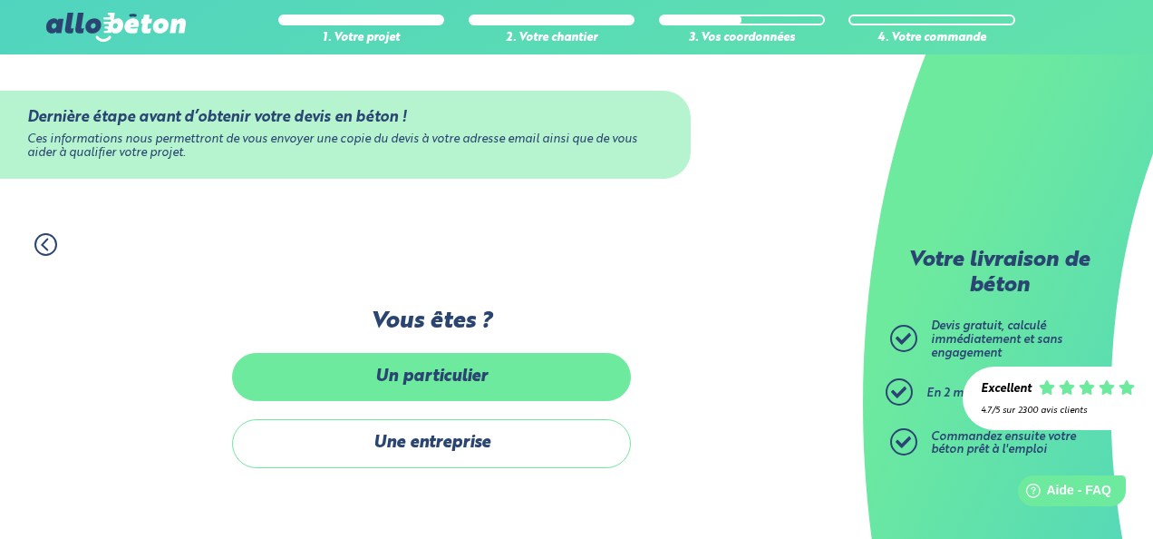
click at [464, 382] on label "Un particulier" at bounding box center [431, 377] width 399 height 48
click at [0, 0] on input "Un particulier" at bounding box center [0, 0] width 0 height 0
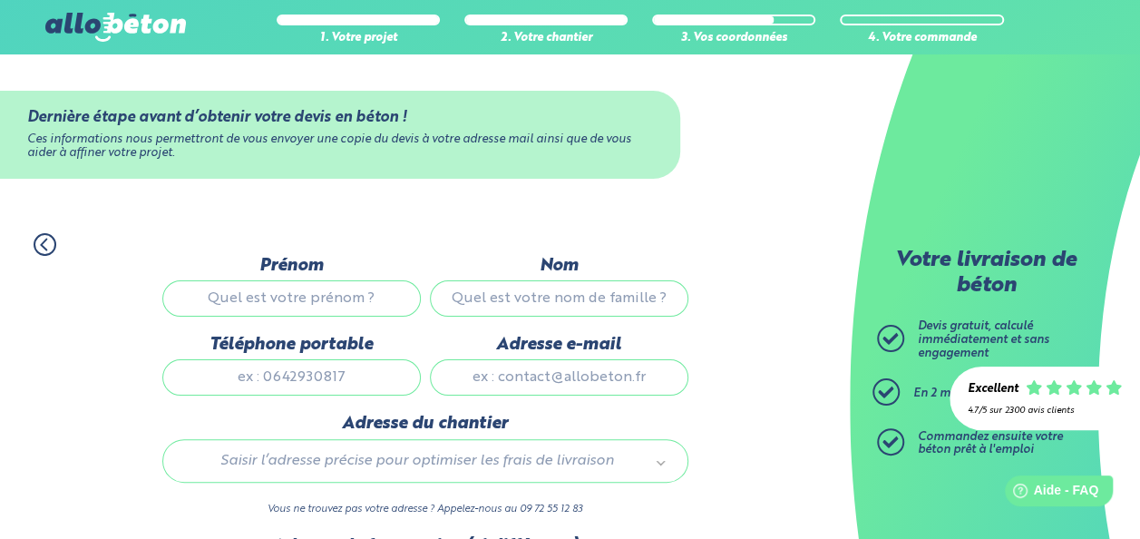
click at [359, 299] on input "Prénom" at bounding box center [291, 298] width 258 height 36
type input "NOA"
type input "VASSEUR"
type input "0765574681"
type input "vasseur.noa2303@gmail.com"
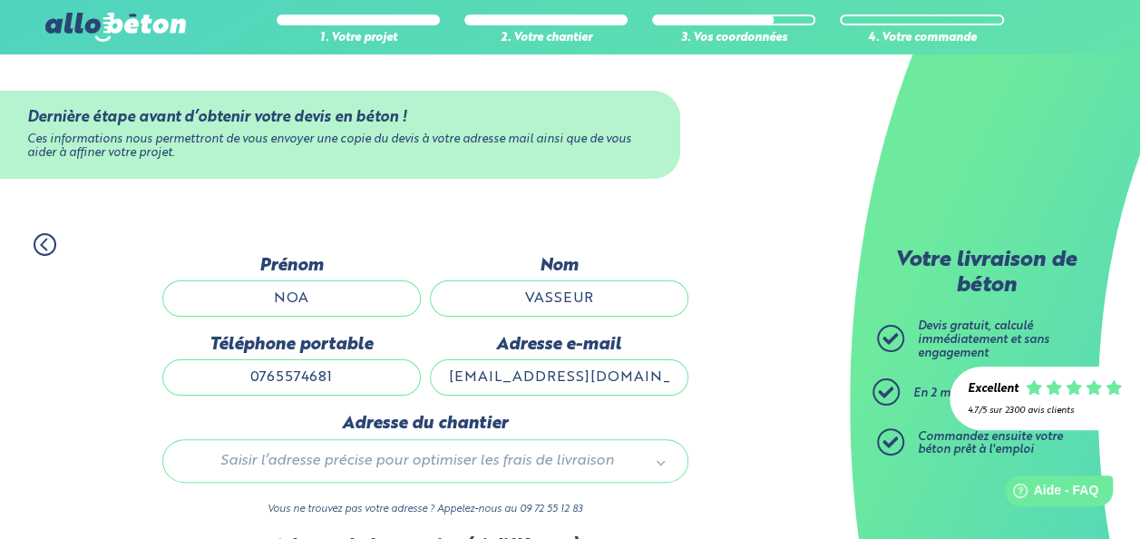
type input "24 rue des oeillets 62138 haisnes"
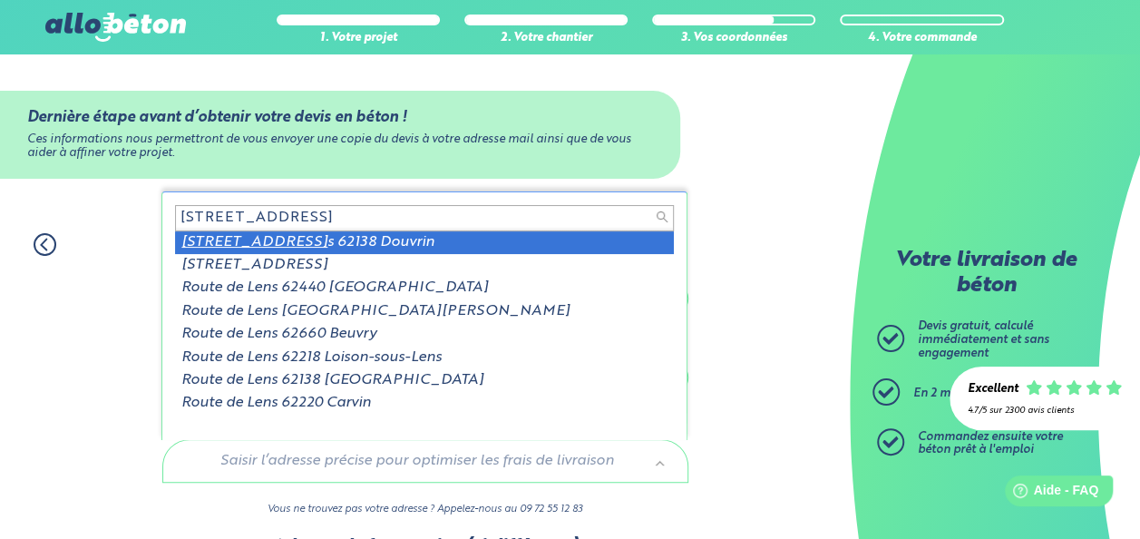
type input "224 ROUTE DE LEN"
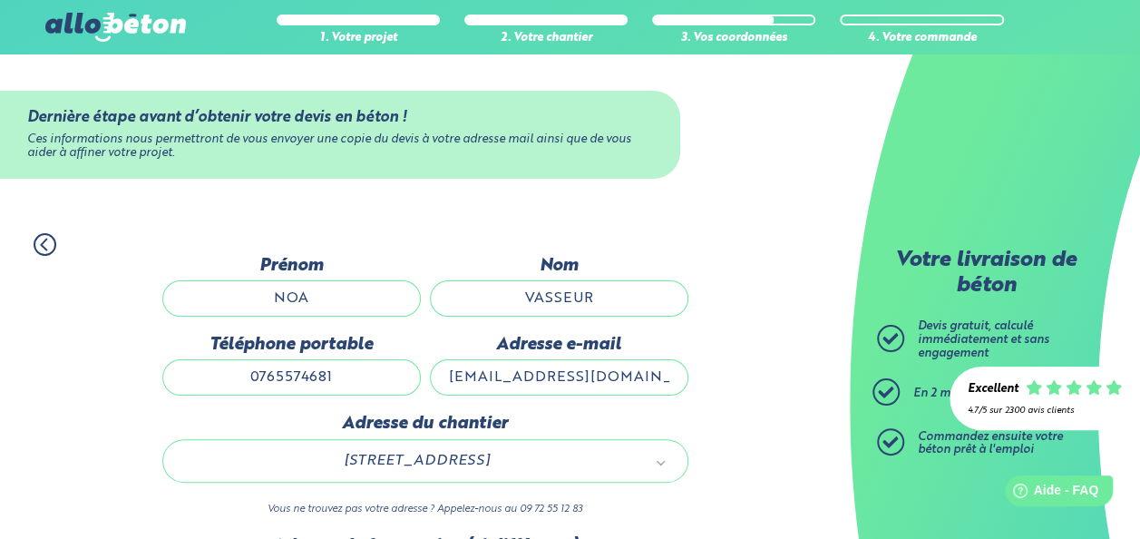
click at [328, 381] on input "0765574681" at bounding box center [291, 377] width 258 height 36
type input "0"
type input "0675811033"
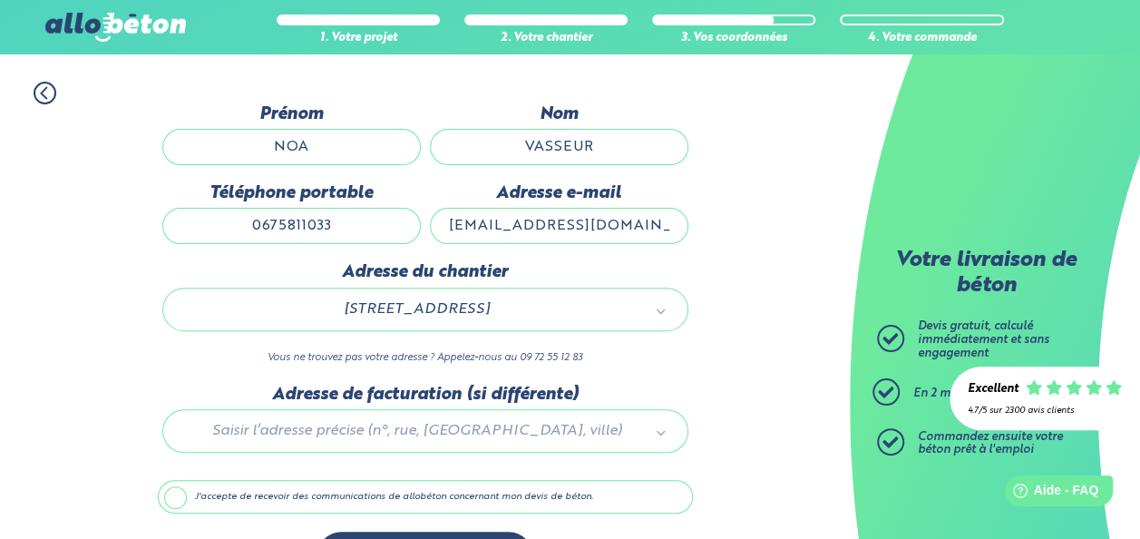
scroll to position [206, 0]
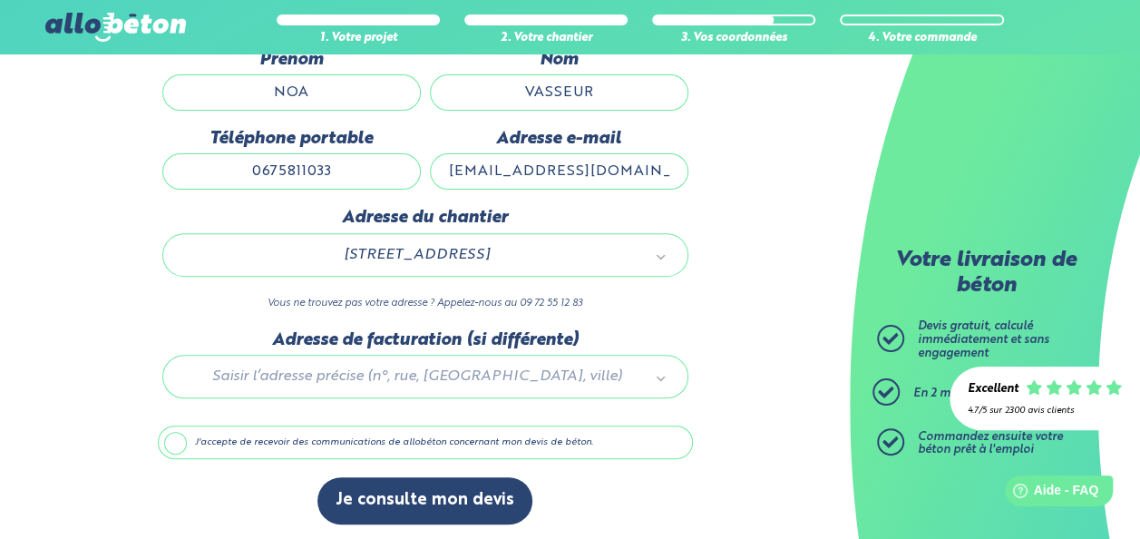
click at [297, 433] on label "J'accepte de recevoir des communications de allobéton concernant mon devis de b…" at bounding box center [425, 442] width 535 height 34
click at [0, 0] on input "J'accepte de recevoir des communications de allobéton concernant mon devis de b…" at bounding box center [0, 0] width 0 height 0
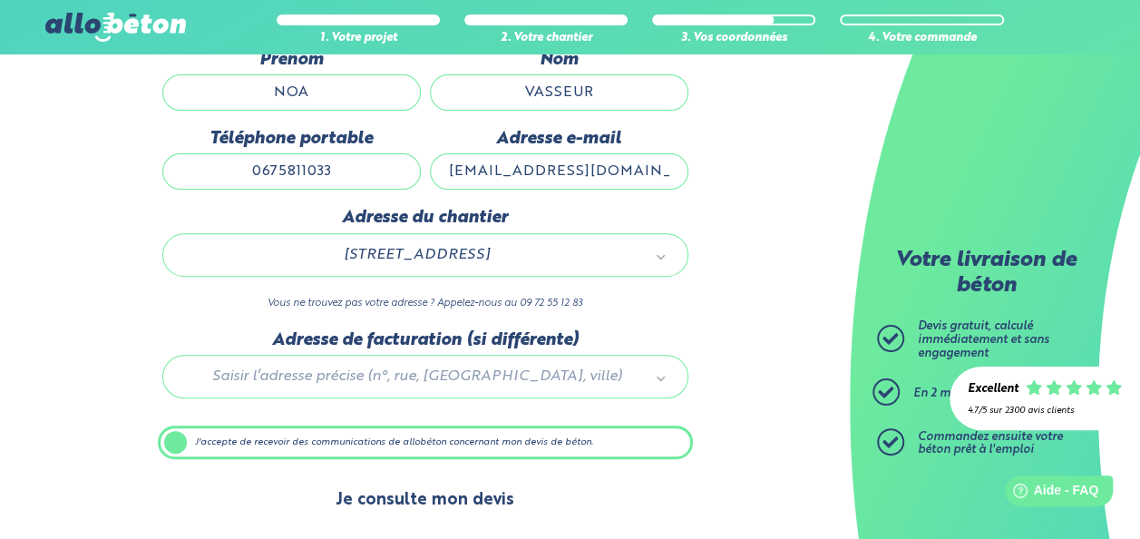
click at [434, 502] on button "Je consulte mon devis" at bounding box center [424, 500] width 215 height 46
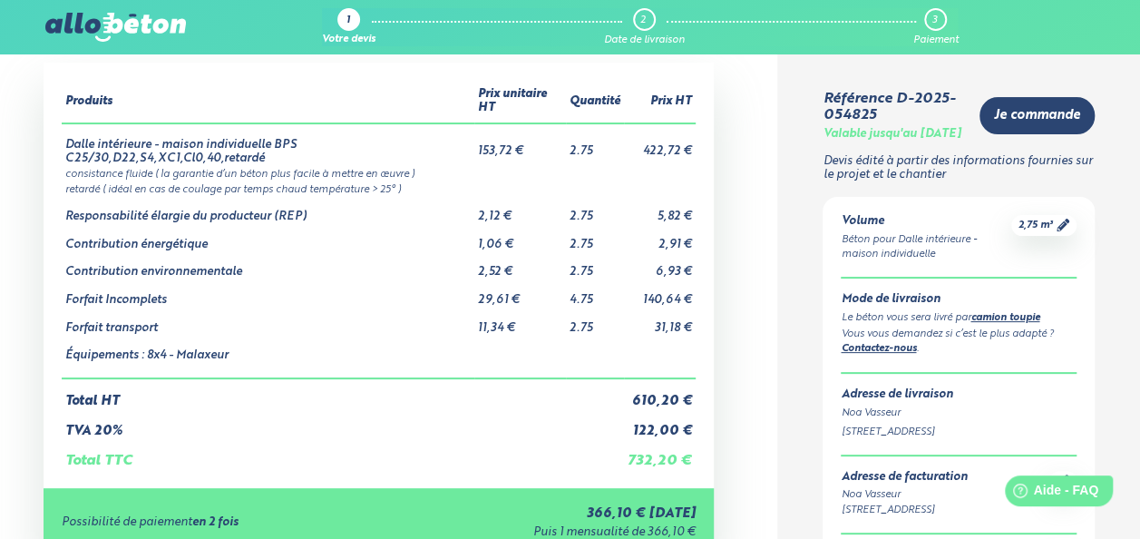
scroll to position [77, 0]
